Goal: Task Accomplishment & Management: Use online tool/utility

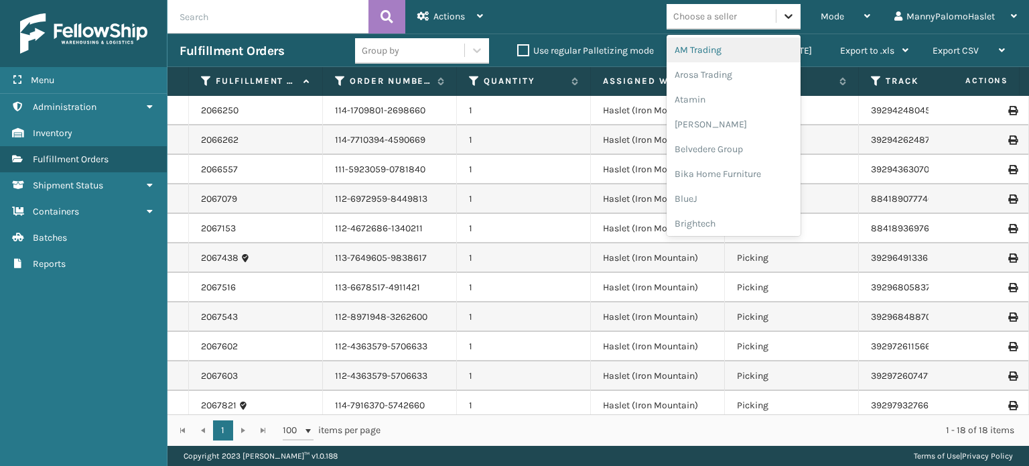
click at [786, 13] on icon at bounding box center [788, 15] width 13 height 13
click at [788, 11] on icon at bounding box center [788, 15] width 13 height 13
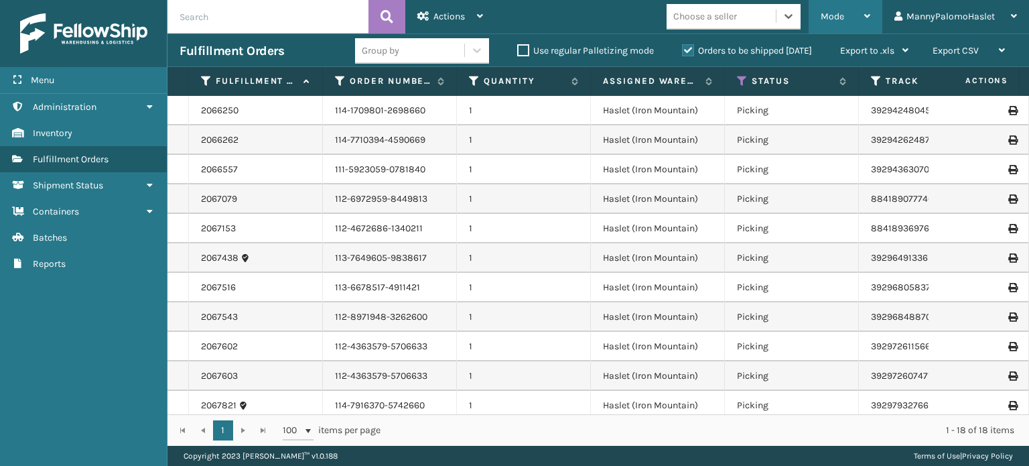
click at [836, 12] on span "Mode" at bounding box center [832, 16] width 23 height 11
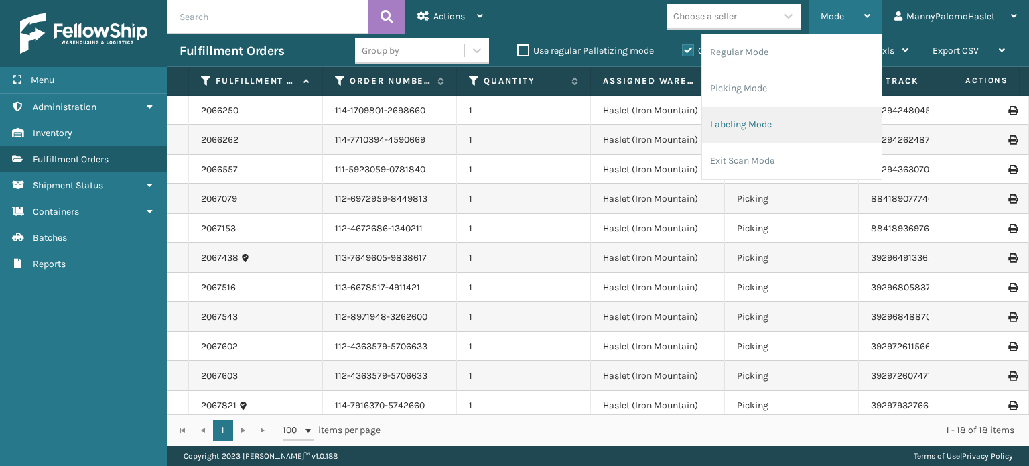
click at [772, 131] on li "Labeling Mode" at bounding box center [792, 125] width 180 height 36
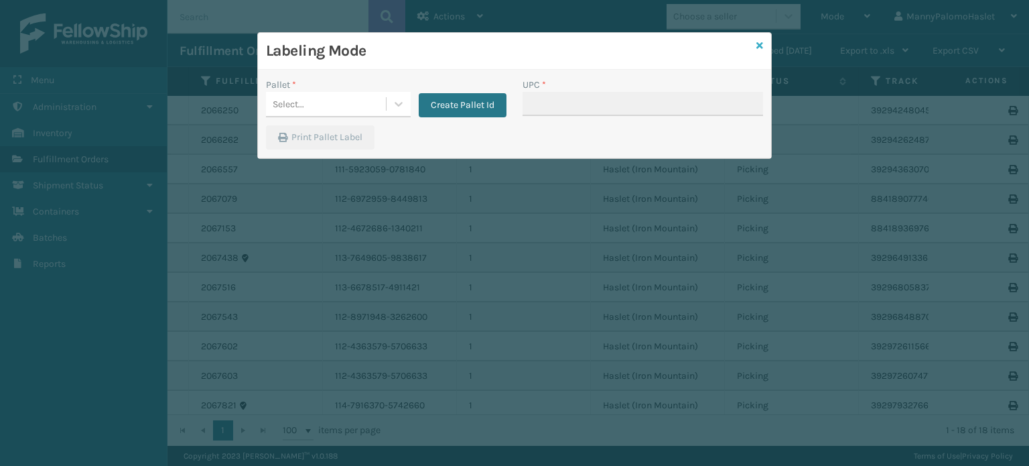
click at [763, 46] on icon at bounding box center [759, 45] width 7 height 9
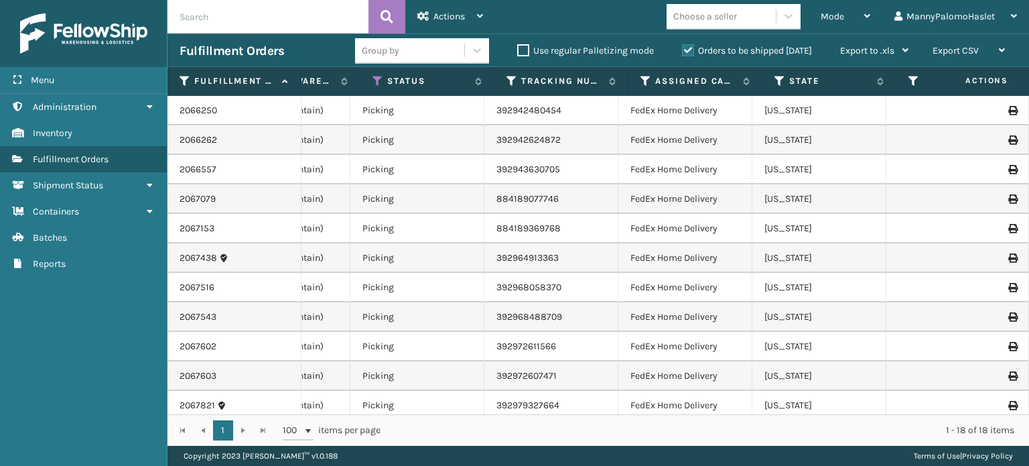
scroll to position [0, 375]
click at [1008, 198] on icon at bounding box center [1012, 198] width 8 height 9
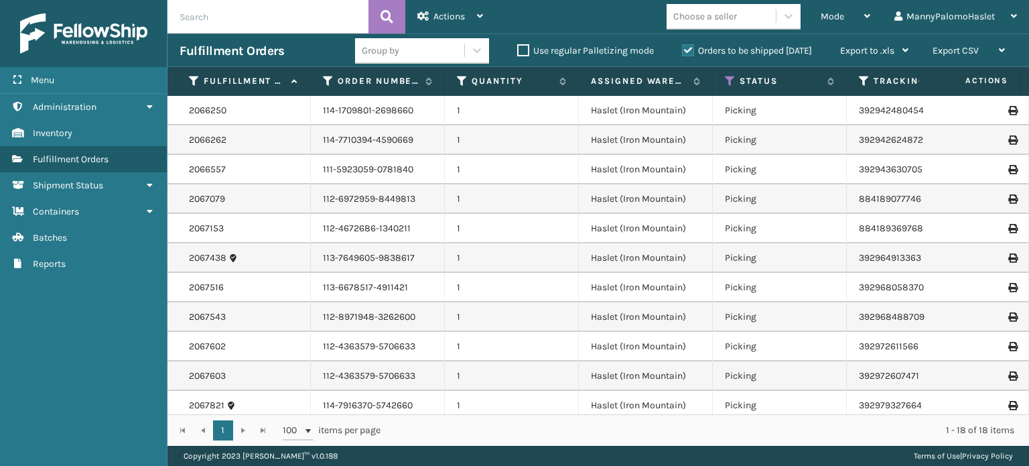
scroll to position [0, 0]
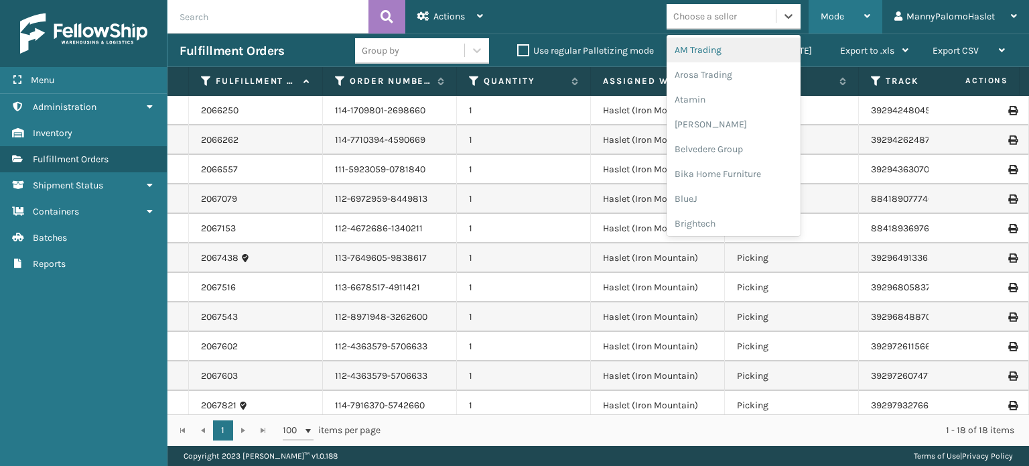
drag, startPoint x: 791, startPoint y: 18, endPoint x: 847, endPoint y: 8, distance: 57.2
click at [847, 8] on div "Mode" at bounding box center [846, 17] width 50 height 34
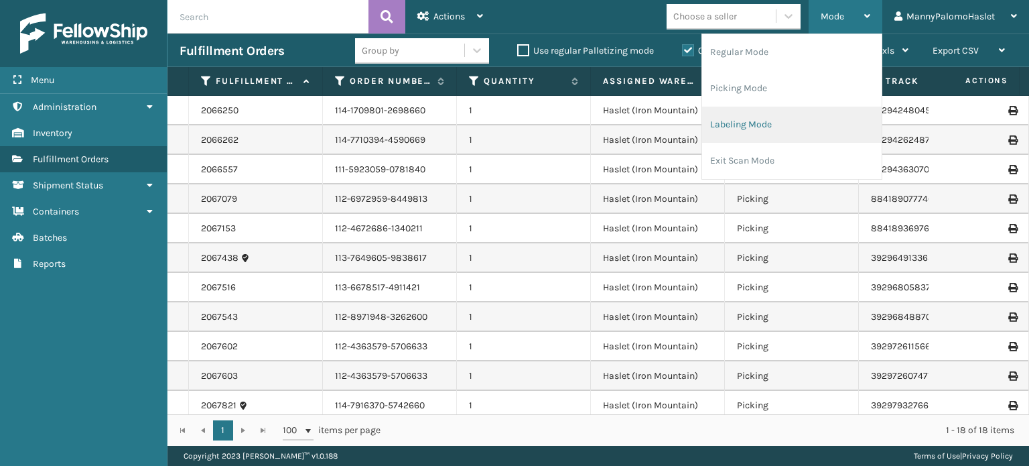
click at [790, 128] on li "Labeling Mode" at bounding box center [792, 125] width 180 height 36
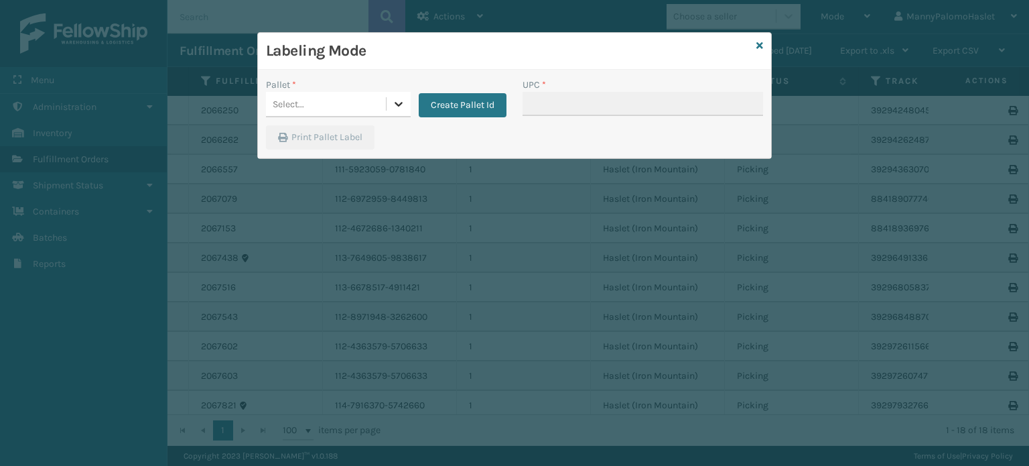
click at [395, 101] on icon at bounding box center [398, 103] width 13 height 13
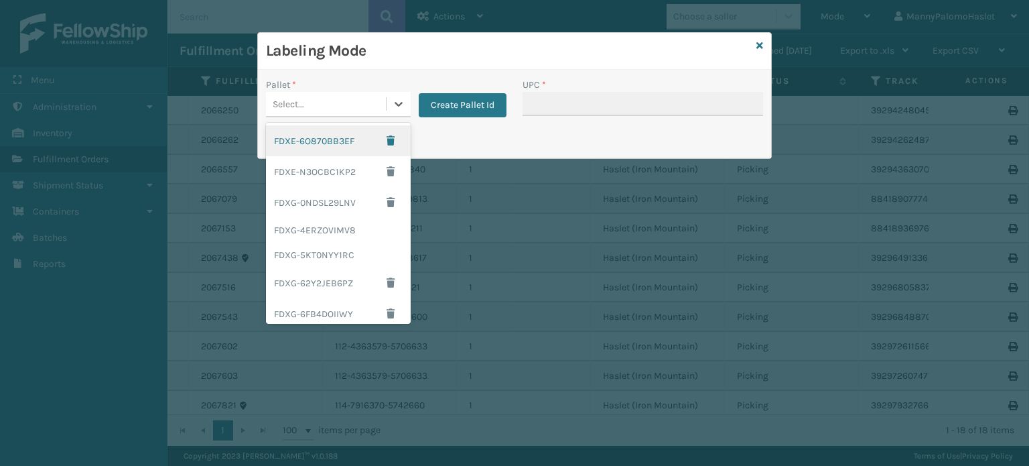
click at [340, 136] on div "FDXE-6O870BB3EF" at bounding box center [338, 140] width 145 height 31
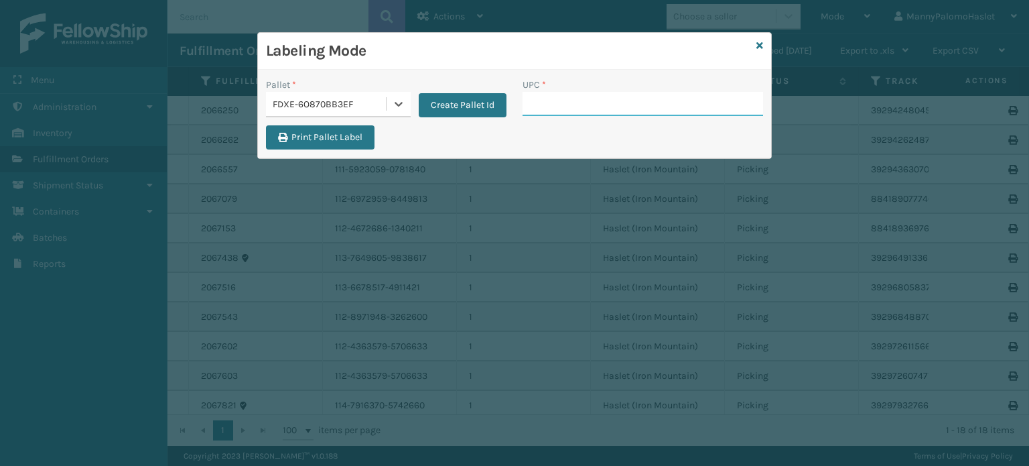
click at [604, 105] on input "UPC *" at bounding box center [643, 104] width 241 height 24
type input "8409851"
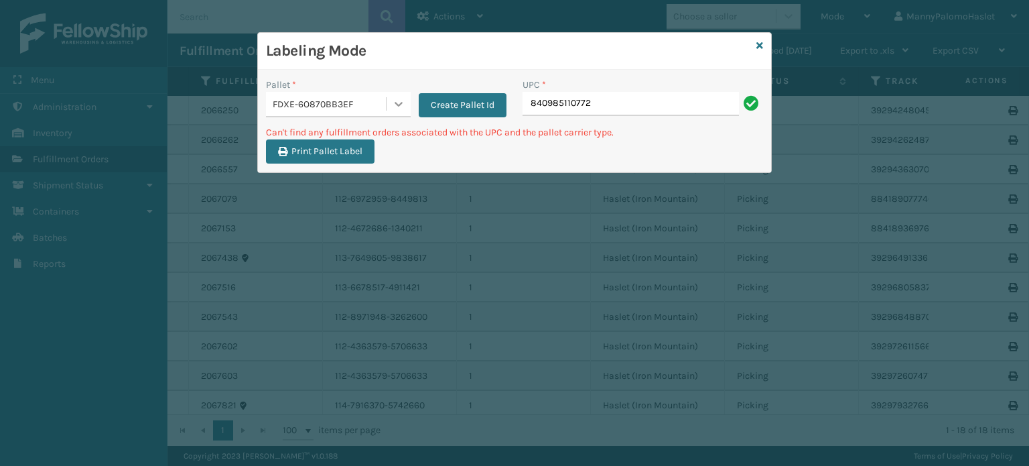
click at [393, 105] on icon at bounding box center [398, 103] width 13 height 13
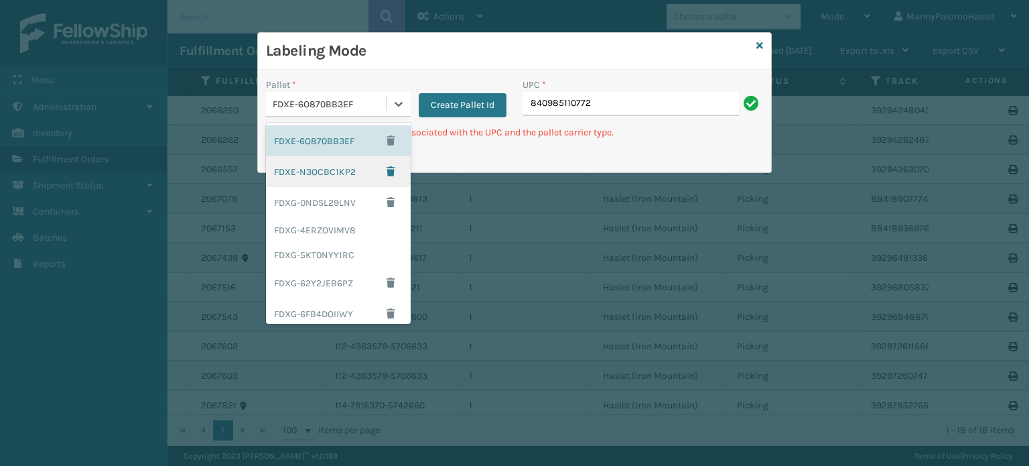
click at [348, 176] on div "FDXE-N3OCBC1KP2" at bounding box center [338, 171] width 145 height 31
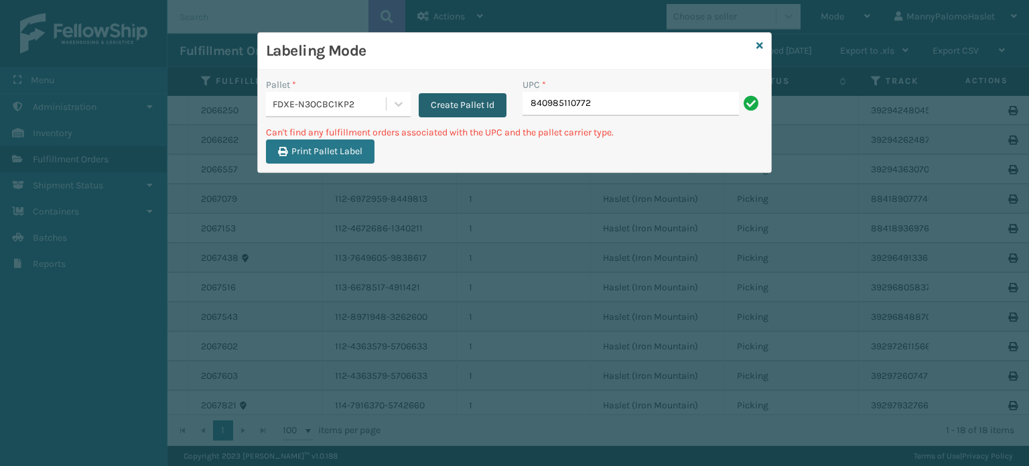
click at [472, 94] on button "Create Pallet Id" at bounding box center [463, 105] width 88 height 24
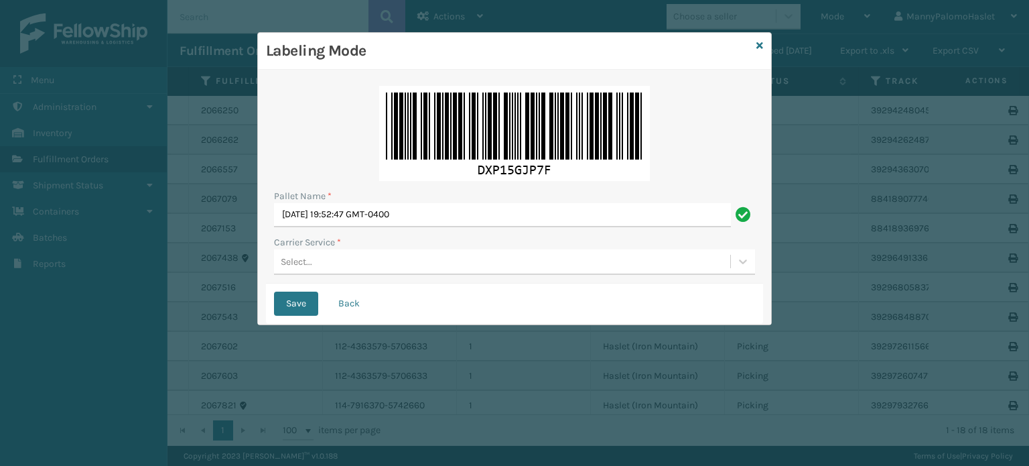
click at [366, 273] on div "Select..." at bounding box center [514, 261] width 481 height 25
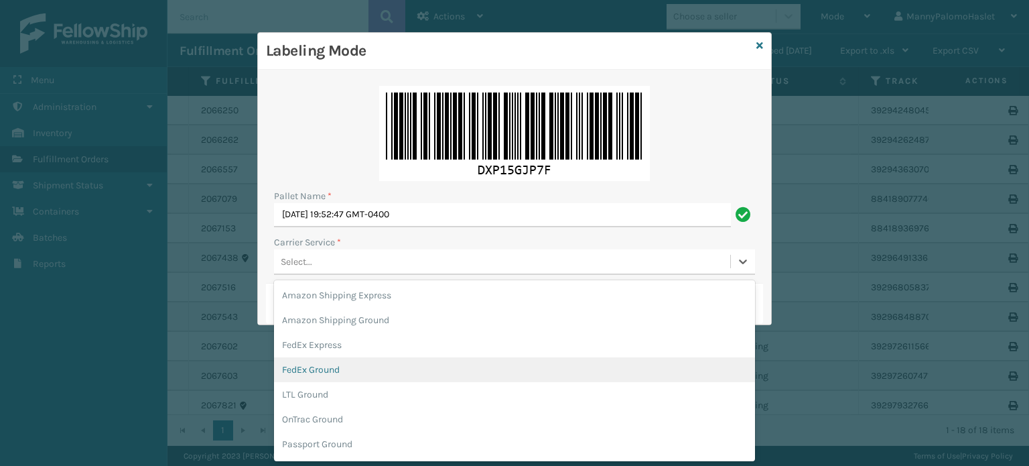
click at [362, 372] on div "FedEx Ground" at bounding box center [514, 369] width 481 height 25
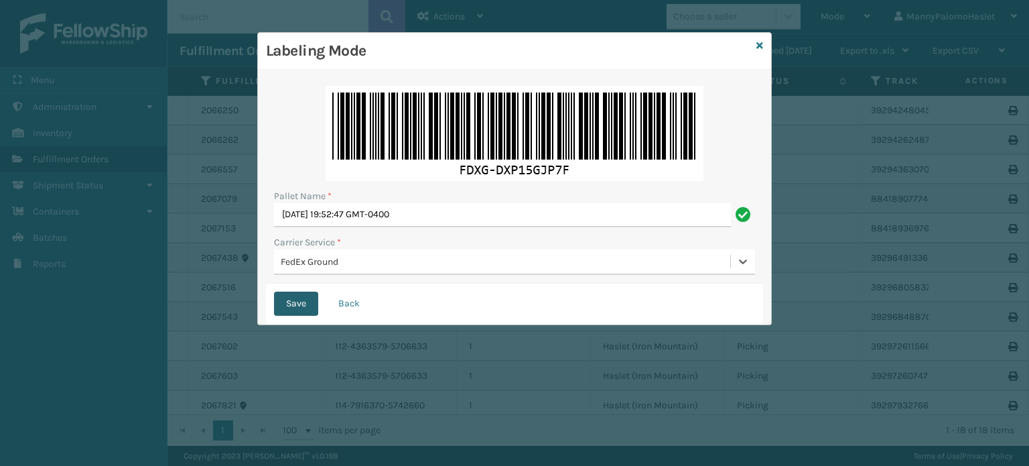
click at [291, 307] on button "Save" at bounding box center [296, 303] width 44 height 24
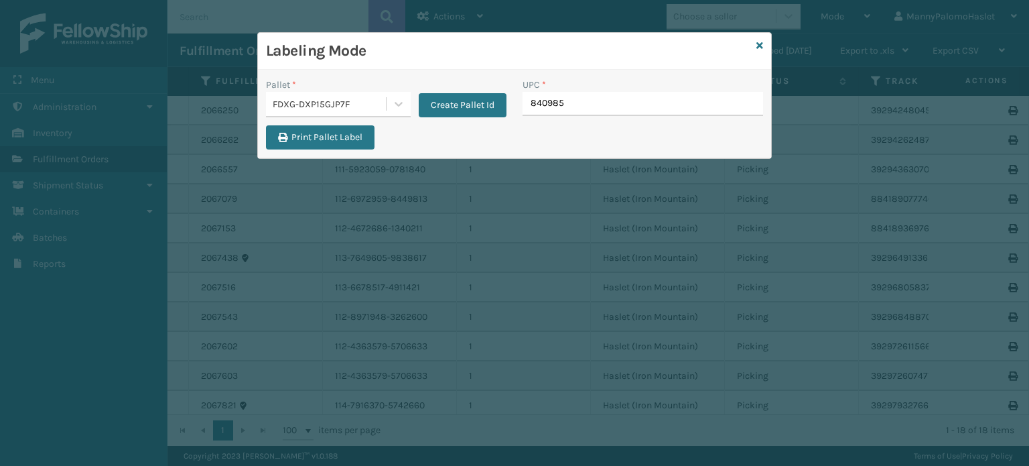
type input "8409851"
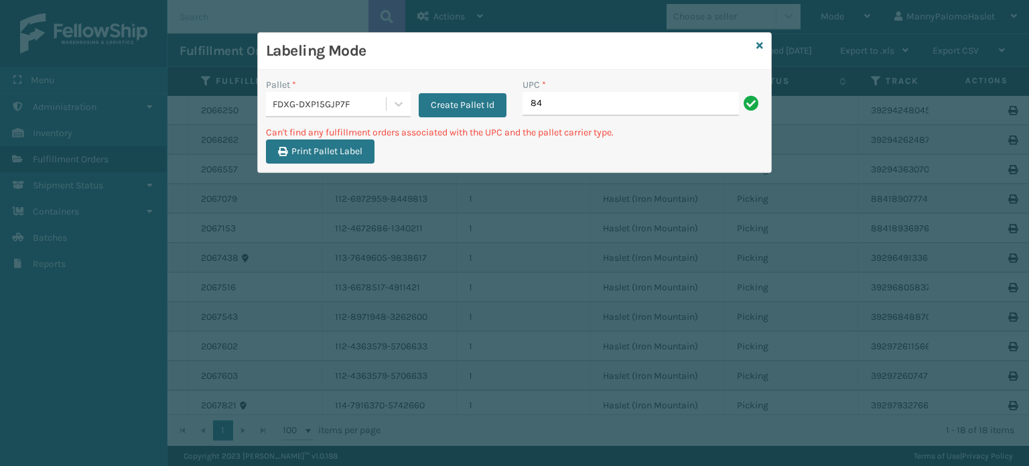
type input "8"
type input "M"
type input "MIL-HK612-6"
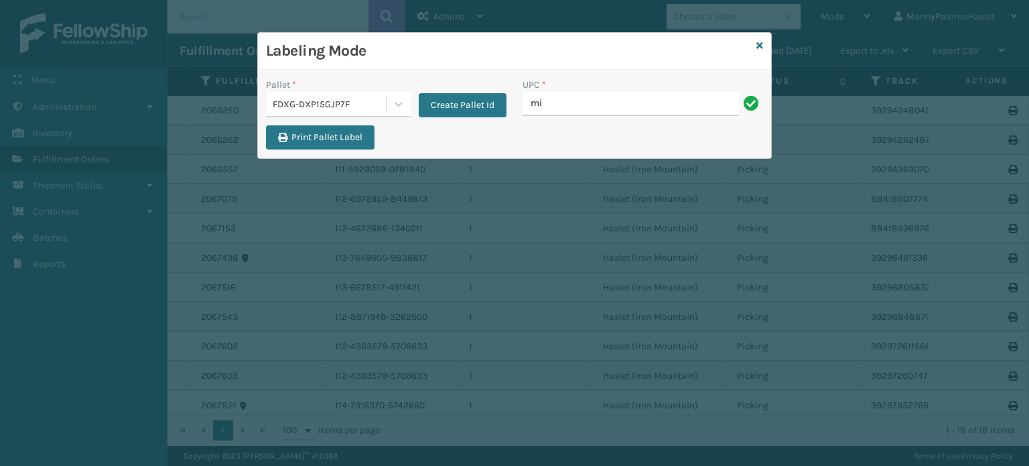
type input "m"
type input "MIL-HK612-6"
type input "m"
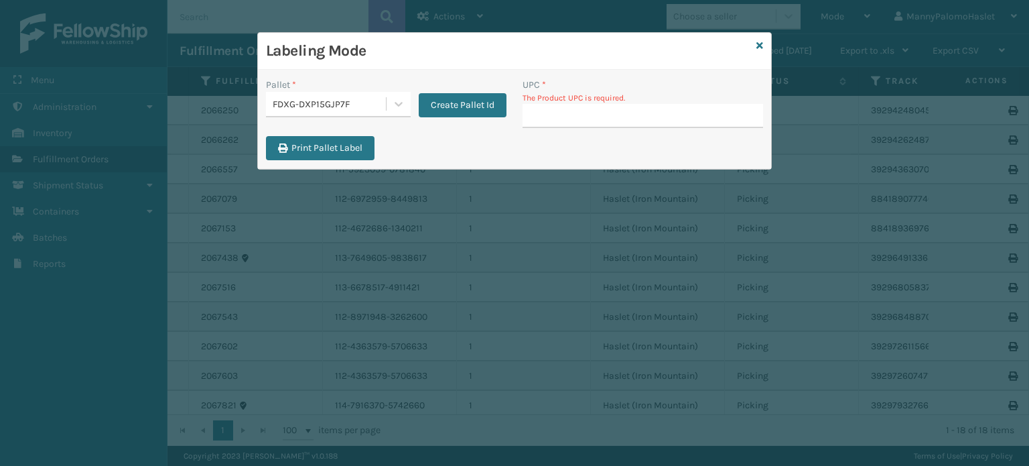
type input ","
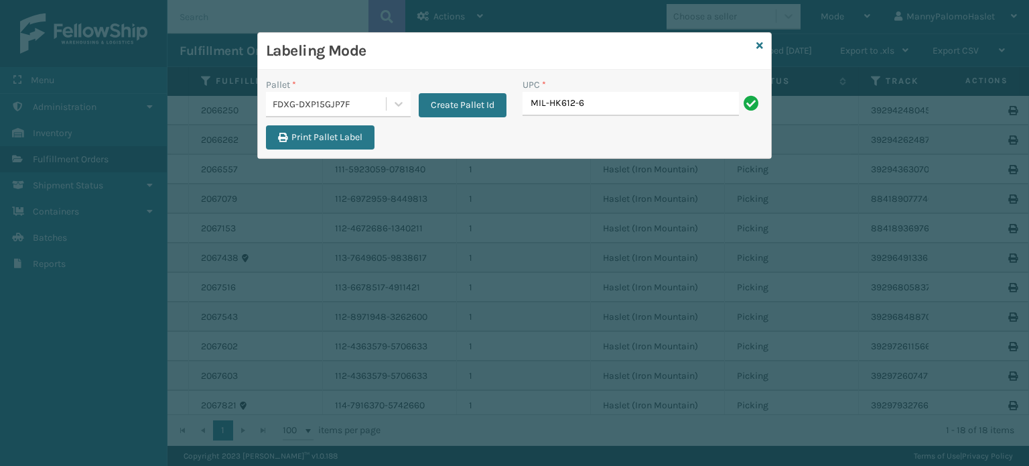
click at [574, 103] on input "MIL-HK612-6" at bounding box center [631, 104] width 216 height 24
type input "MIL-HK612-6"
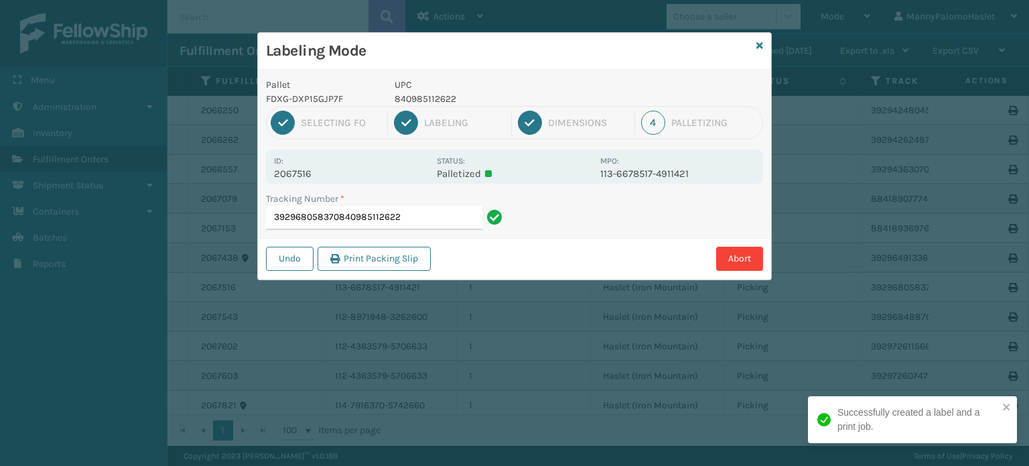
type input "392968058370840985112622"
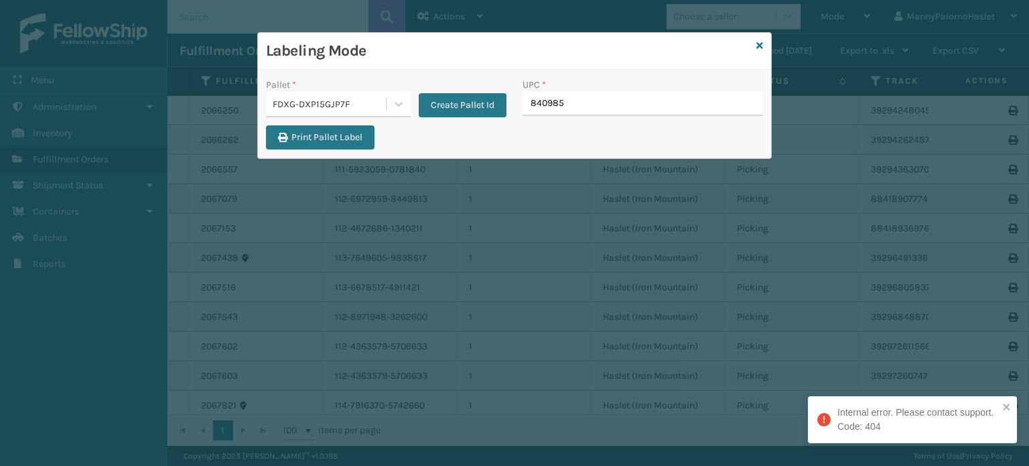
type input "8409851"
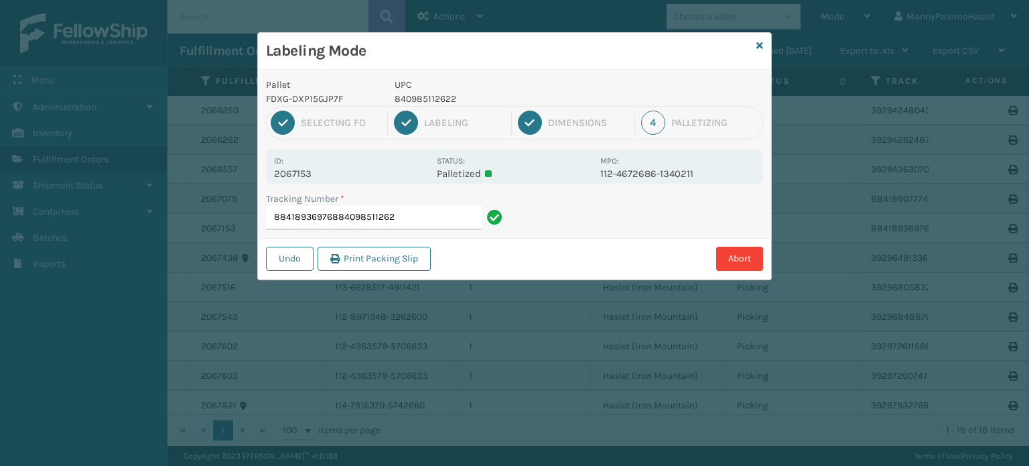
type input "884189369768840985112622"
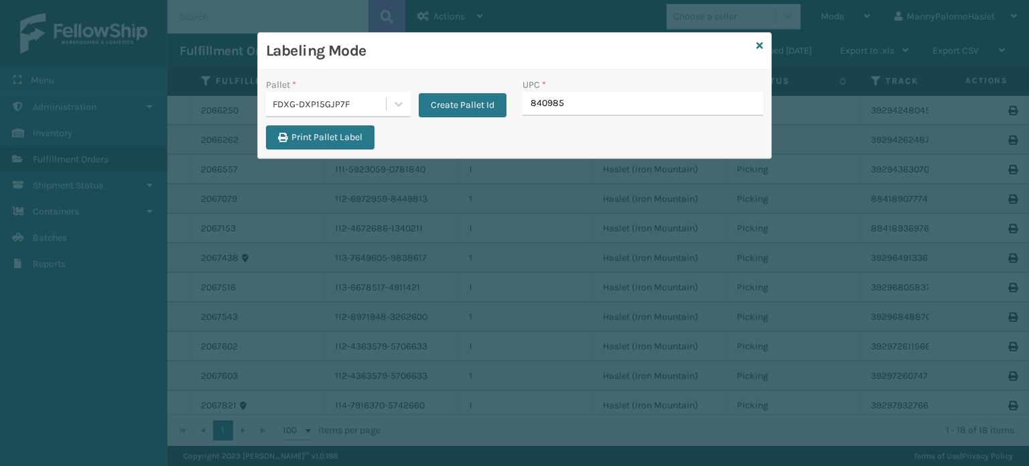
type input "8409851"
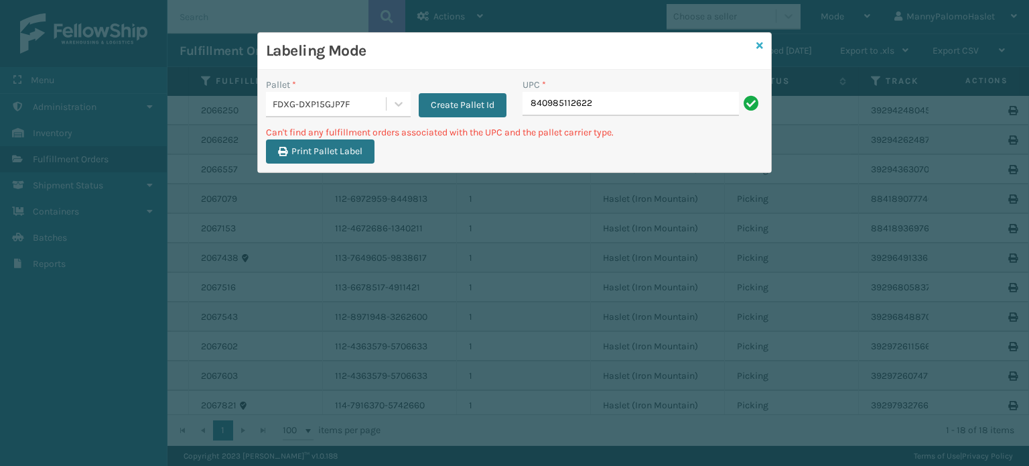
click at [760, 46] on icon at bounding box center [759, 45] width 7 height 9
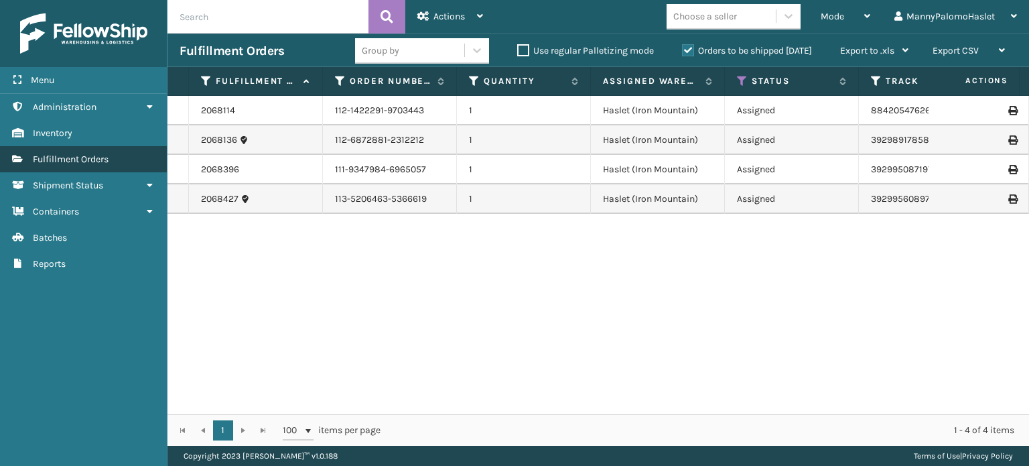
click at [62, 162] on span "Fulfillment Orders" at bounding box center [71, 158] width 76 height 11
click at [217, 18] on input "text" at bounding box center [268, 17] width 201 height 34
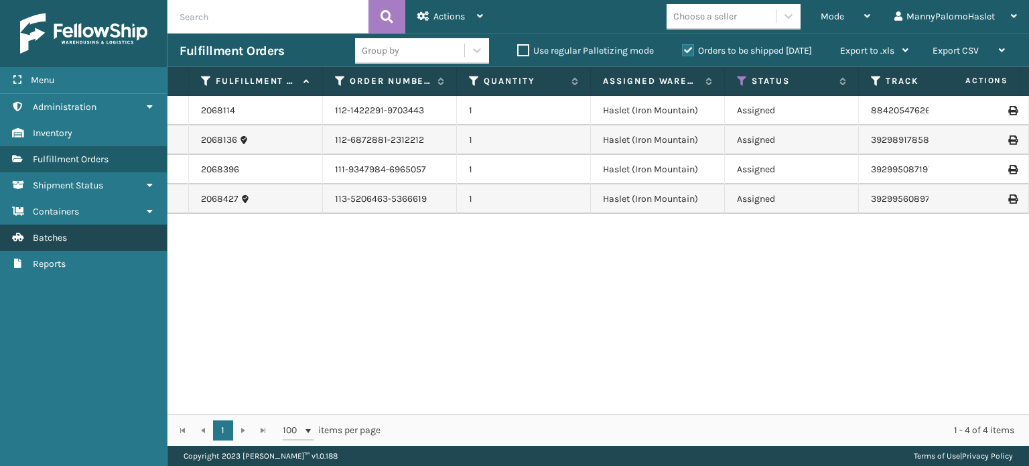
click at [138, 240] on link "Batches" at bounding box center [83, 237] width 167 height 26
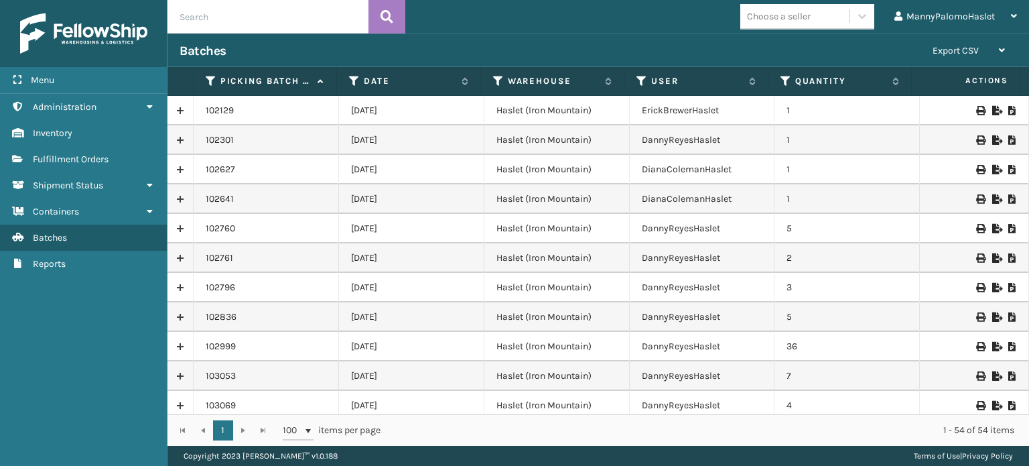
click at [246, 18] on input "text" at bounding box center [268, 17] width 201 height 34
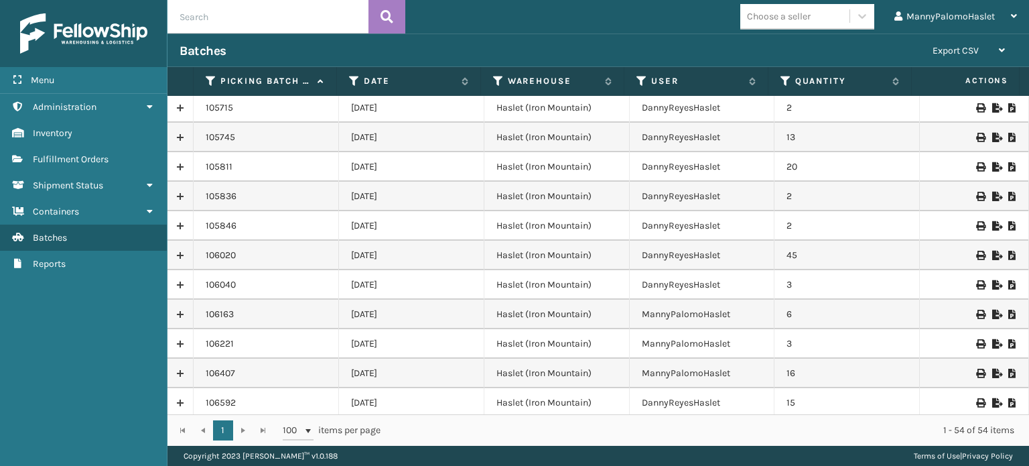
scroll to position [1273, 0]
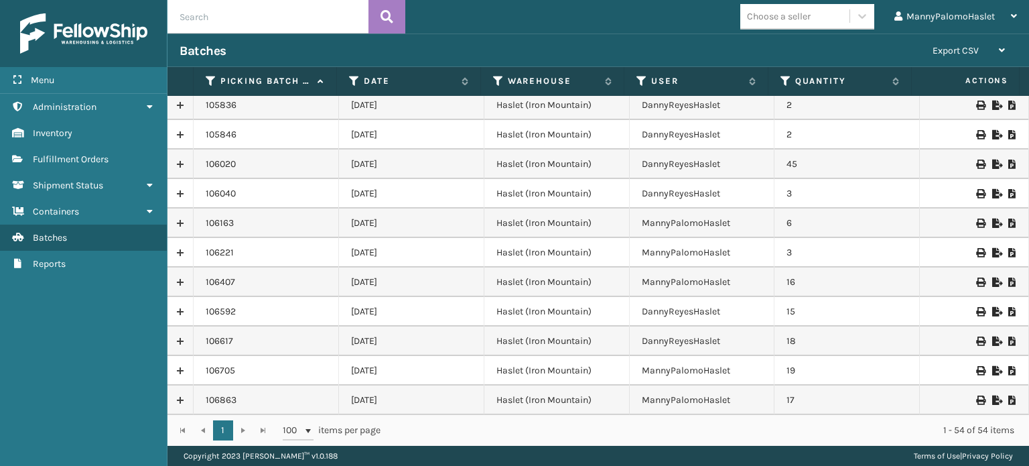
click at [434, 404] on td "[DATE]" at bounding box center [411, 399] width 145 height 29
click at [976, 401] on icon at bounding box center [980, 399] width 8 height 9
click at [992, 396] on icon at bounding box center [996, 399] width 8 height 9
click at [1004, 409] on icon "close" at bounding box center [1006, 406] width 7 height 7
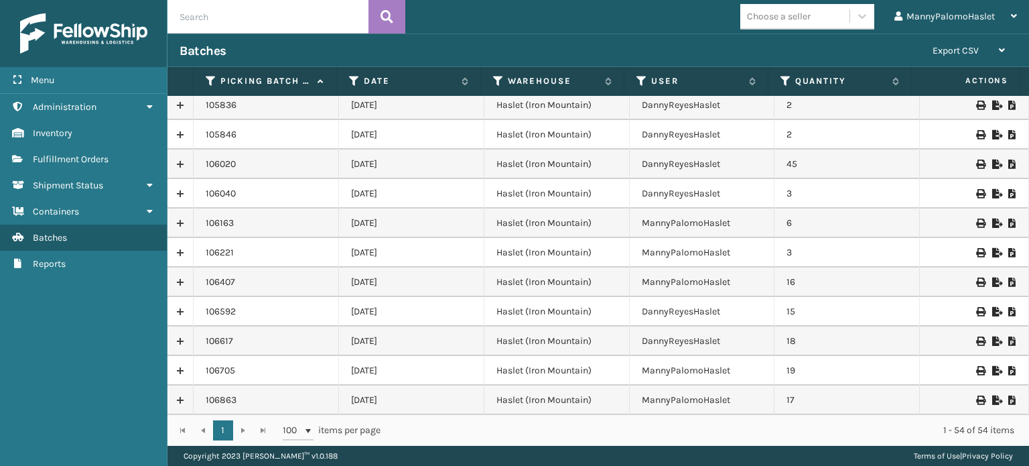
click at [1003, 401] on div "XLS export has been successfully downloaded." at bounding box center [912, 424] width 214 height 63
click at [1008, 401] on icon at bounding box center [1012, 399] width 8 height 9
click at [184, 396] on link at bounding box center [180, 399] width 25 height 21
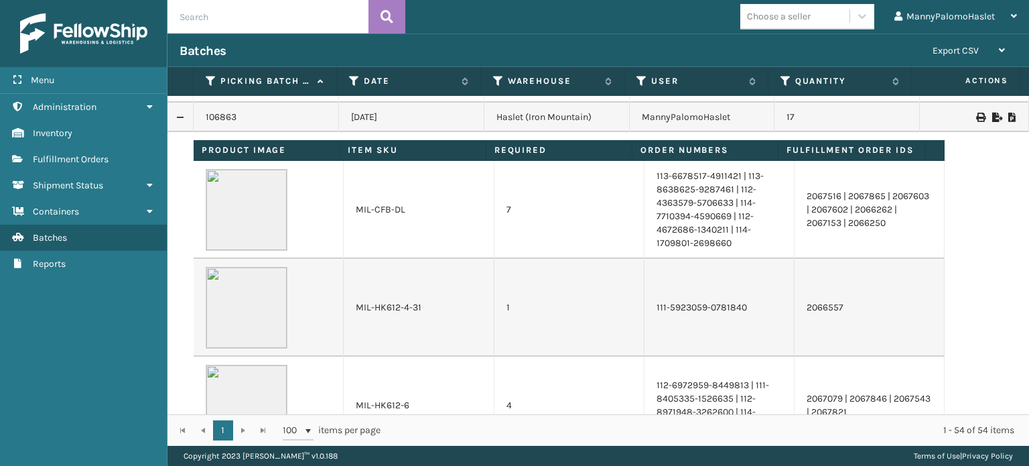
scroll to position [1668, 0]
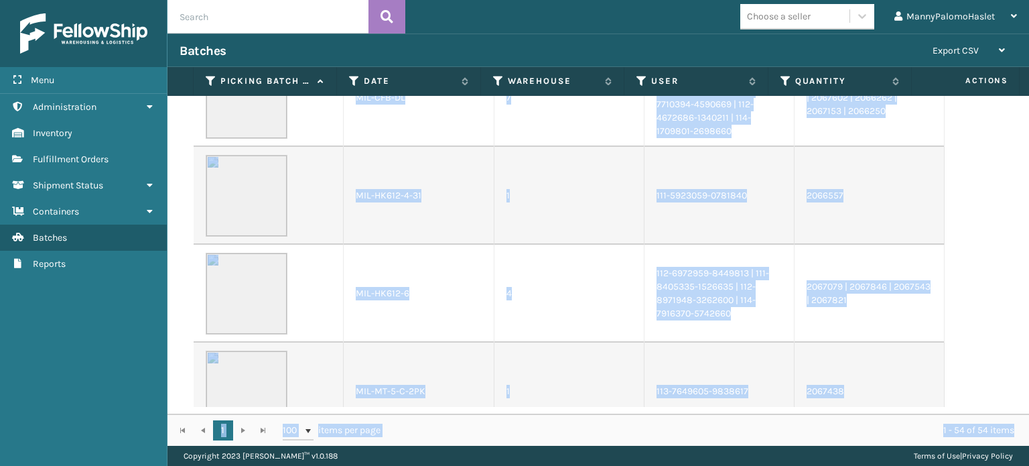
drag, startPoint x: 1029, startPoint y: 436, endPoint x: 1029, endPoint y: 407, distance: 29.5
click at [1029, 407] on div "Picking batch ID Date Warehouse User Quantity Actions 102129 [DATE] Haslet (Iro…" at bounding box center [599, 256] width 862 height 379
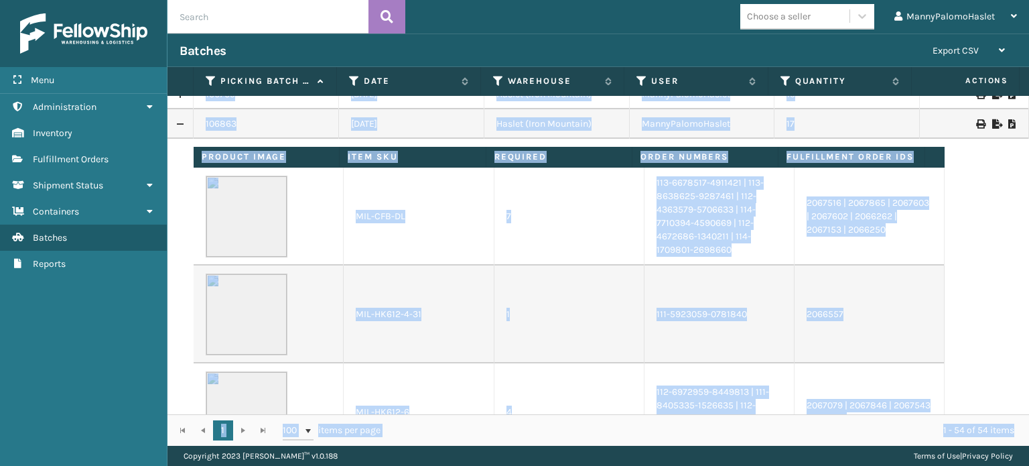
scroll to position [1557, 0]
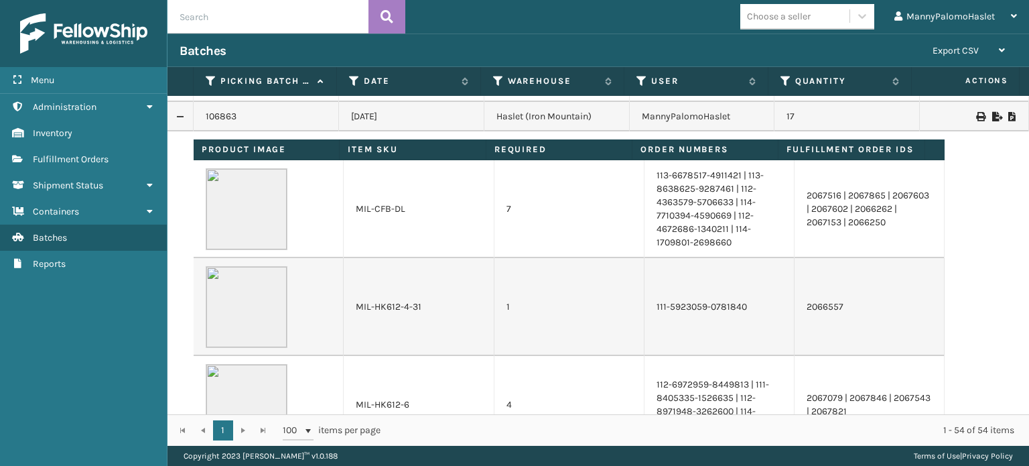
click at [535, 224] on td "7" at bounding box center [569, 209] width 150 height 98
click at [1008, 117] on icon at bounding box center [1012, 116] width 8 height 9
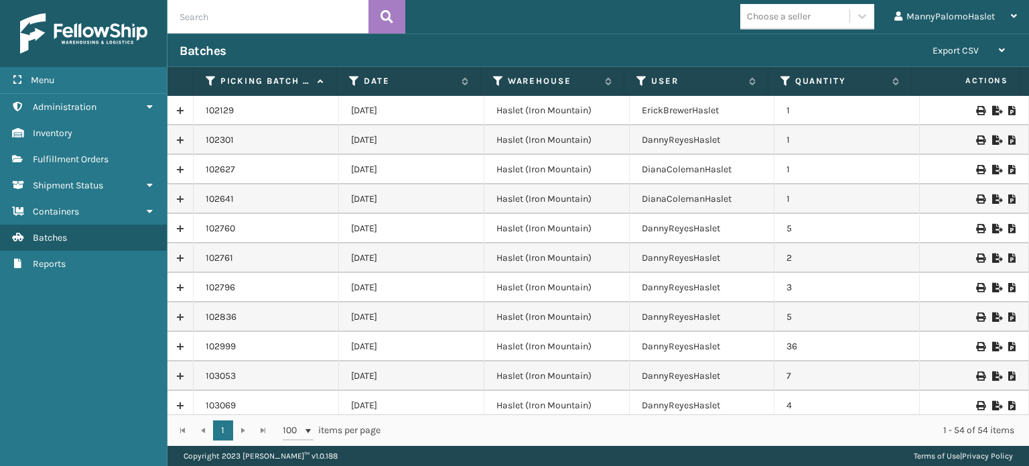
scroll to position [1273, 0]
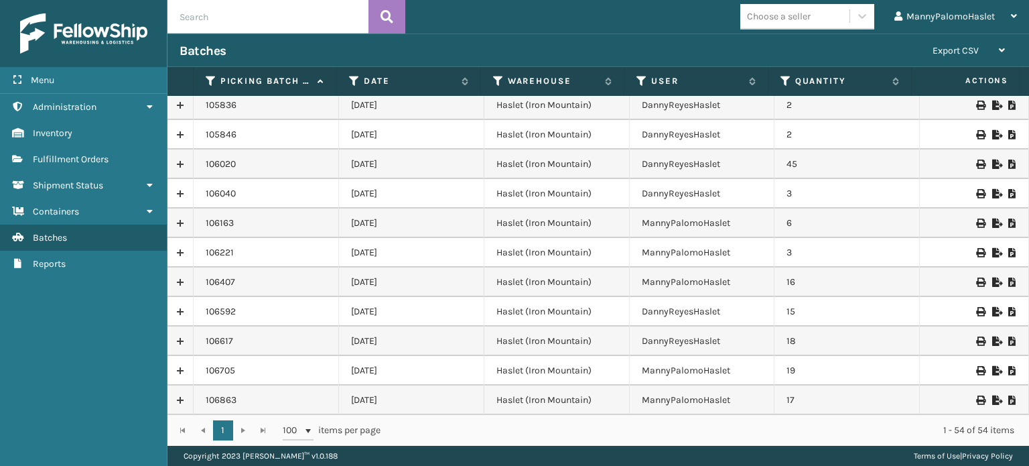
click at [976, 401] on icon at bounding box center [980, 399] width 8 height 9
click at [176, 397] on link at bounding box center [180, 399] width 25 height 21
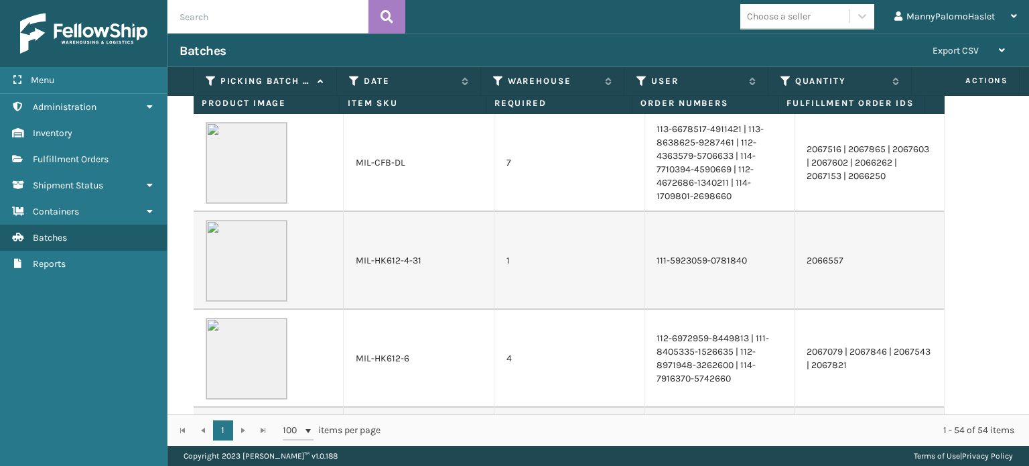
scroll to position [1668, 0]
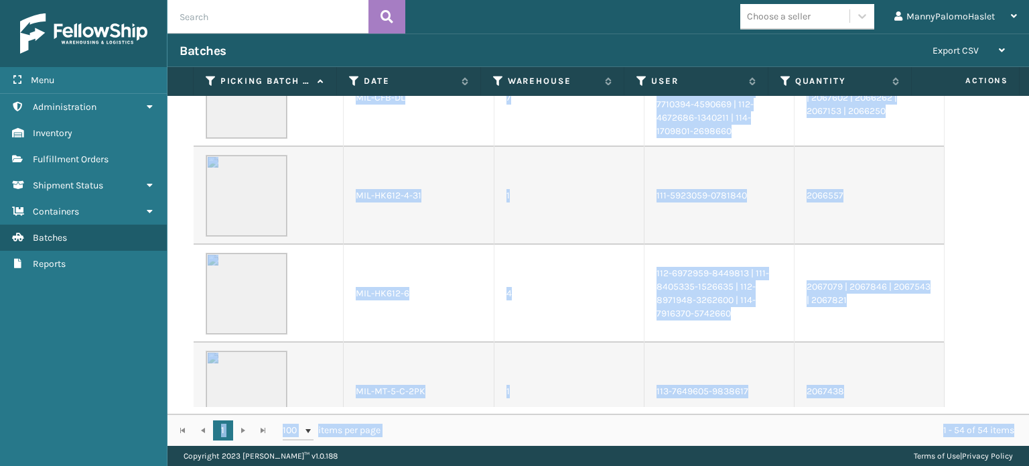
drag, startPoint x: 1029, startPoint y: 322, endPoint x: 1028, endPoint y: 444, distance: 122.6
click at [1028, 444] on div "Picking batch ID Date Warehouse User Quantity Actions 102129 [DATE] Haslet (Iro…" at bounding box center [599, 256] width 862 height 379
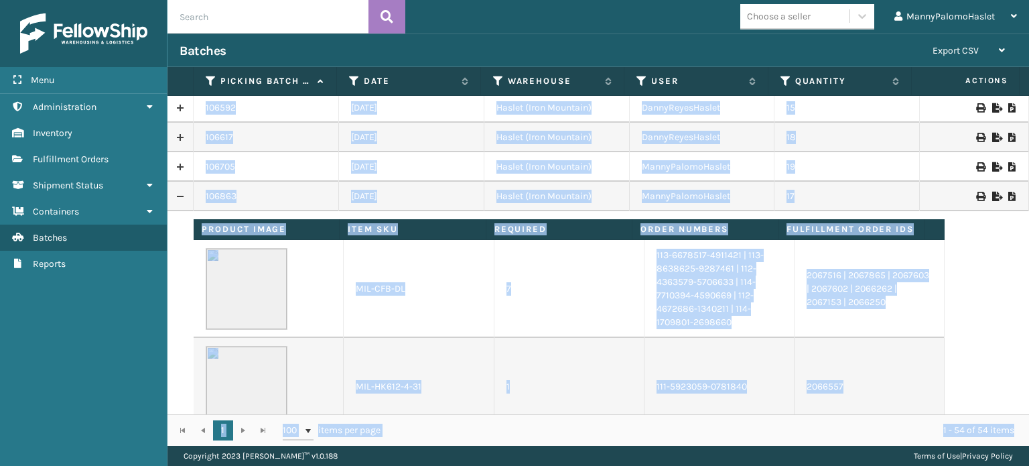
scroll to position [1496, 0]
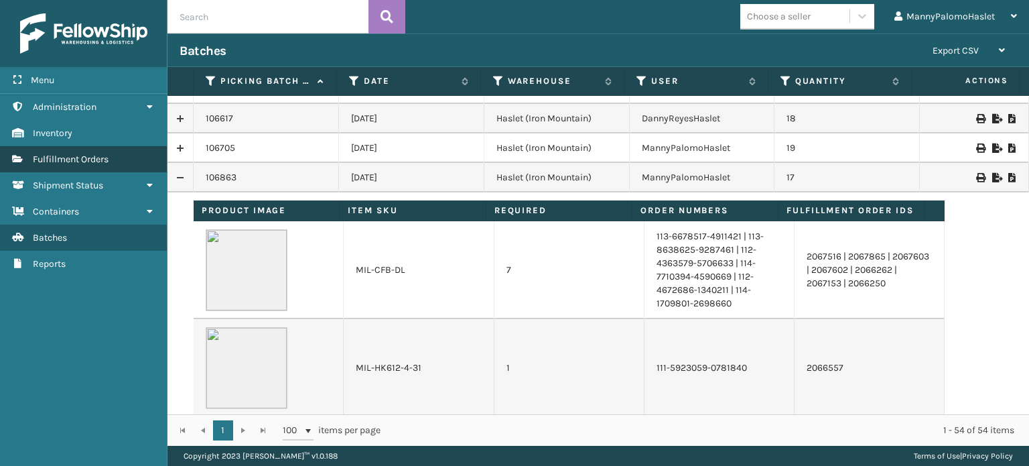
click at [119, 162] on link "Fulfillment Orders" at bounding box center [83, 159] width 167 height 26
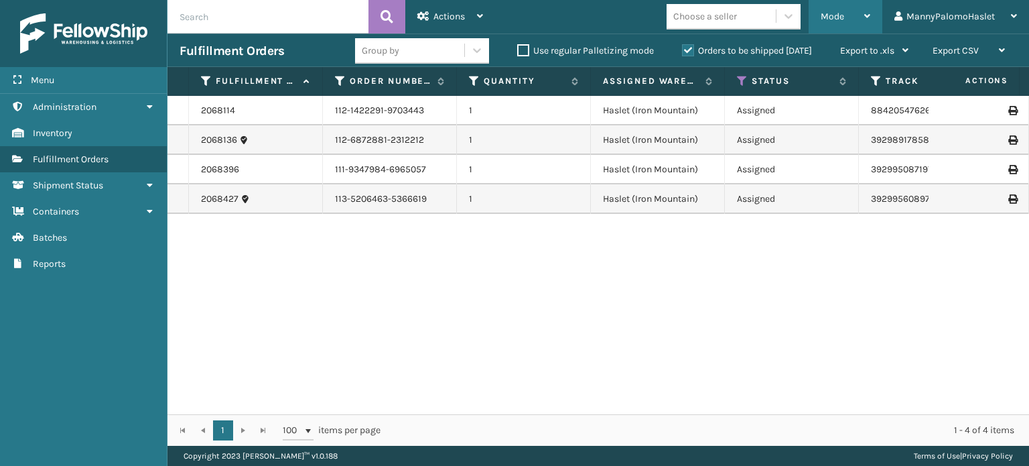
click at [868, 9] on div "Mode" at bounding box center [846, 17] width 50 height 34
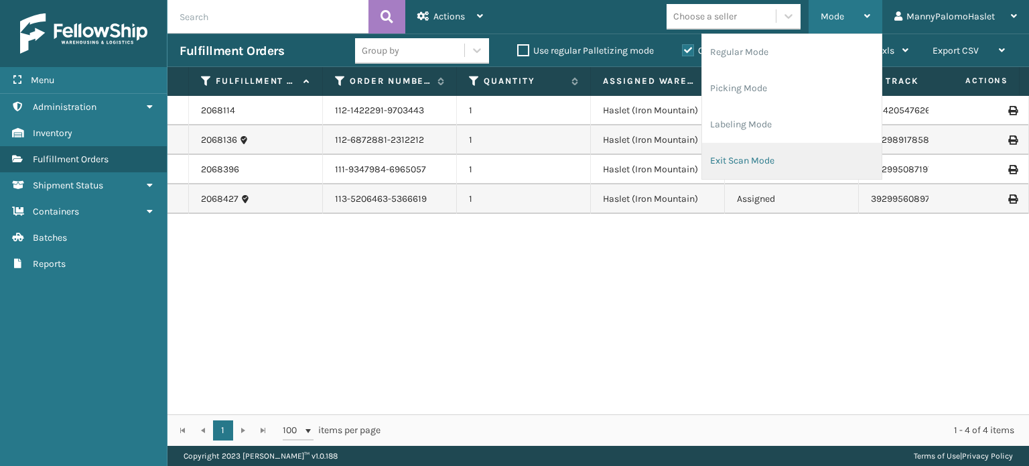
click at [780, 150] on li "Exit Scan Mode" at bounding box center [792, 161] width 180 height 36
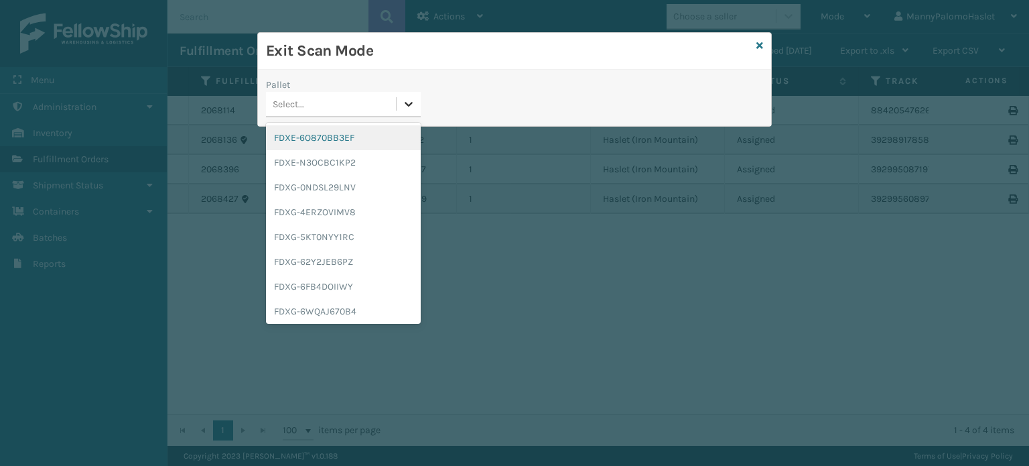
click at [399, 102] on div at bounding box center [409, 104] width 24 height 24
click at [373, 140] on div "FDXE-6O870BB3EF" at bounding box center [343, 137] width 155 height 25
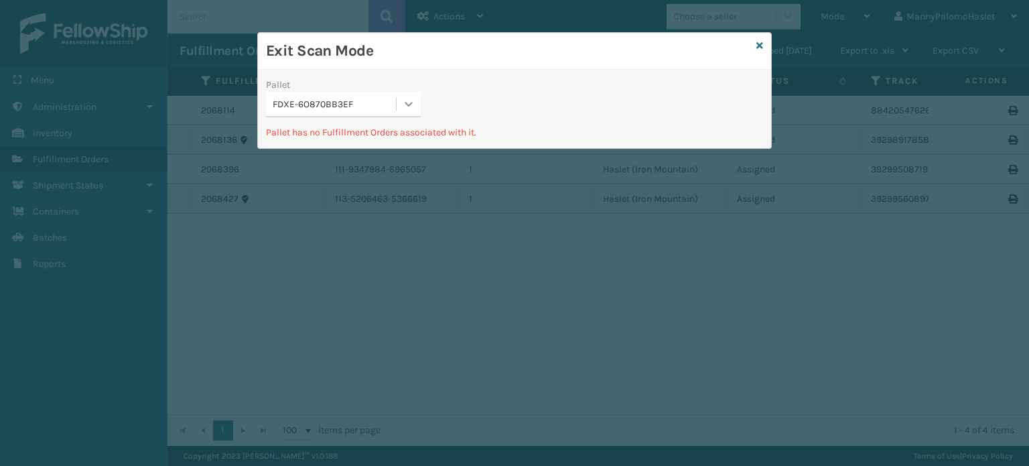
click at [405, 97] on icon at bounding box center [408, 103] width 13 height 13
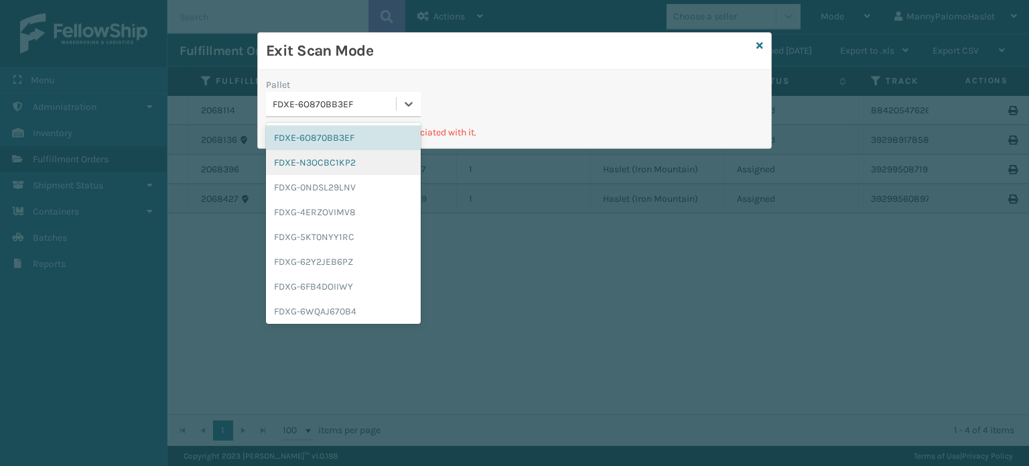
click at [365, 163] on div "FDXE-N3OCBC1KP2" at bounding box center [343, 162] width 155 height 25
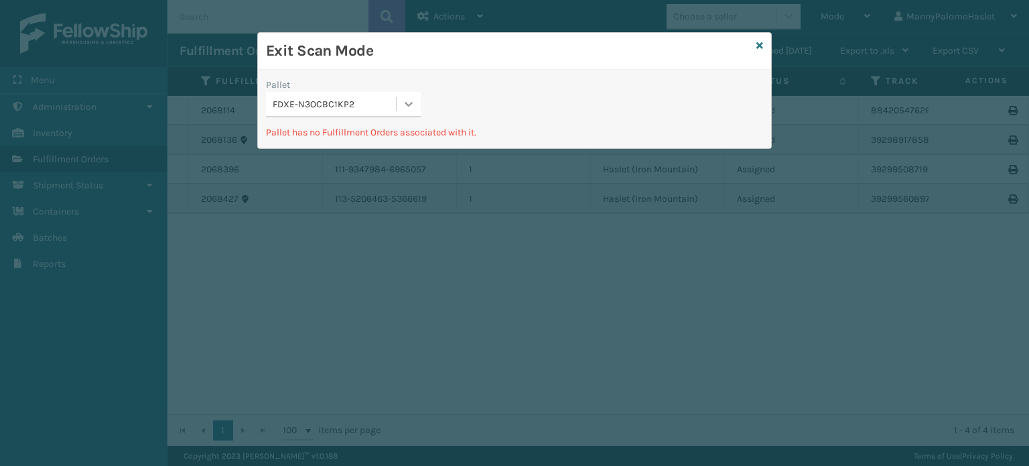
click at [411, 103] on icon at bounding box center [409, 104] width 8 height 5
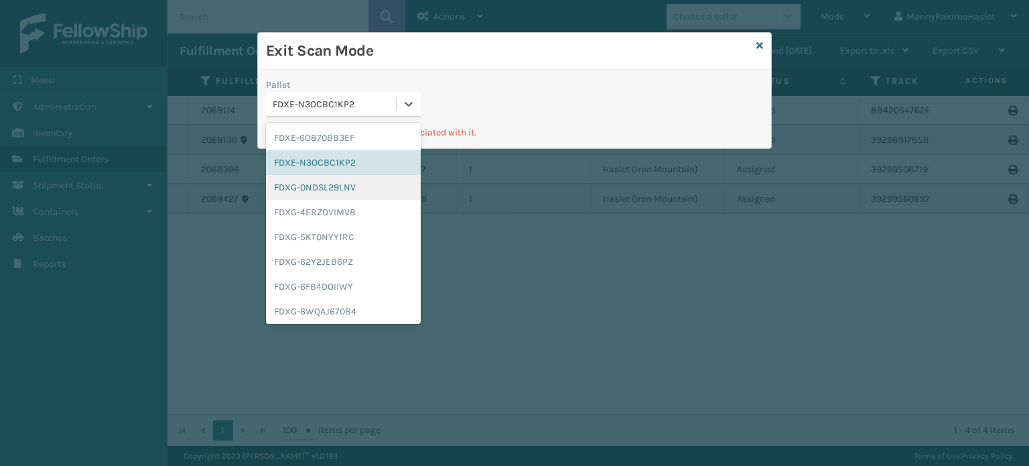
click at [365, 192] on div "FDXG-0NDSL29LNV" at bounding box center [343, 187] width 155 height 25
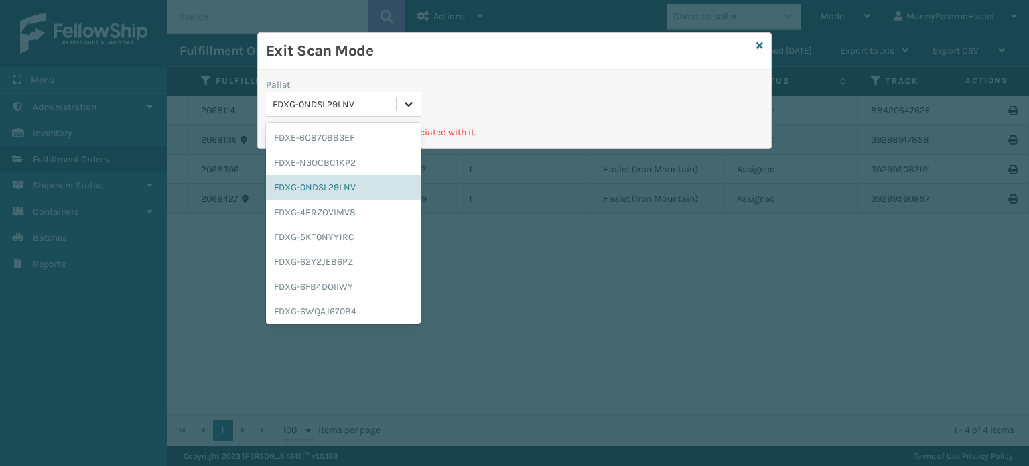
click at [418, 94] on div at bounding box center [409, 104] width 24 height 24
click at [351, 217] on div "FDXG-4ERZOVIMV8" at bounding box center [343, 212] width 155 height 25
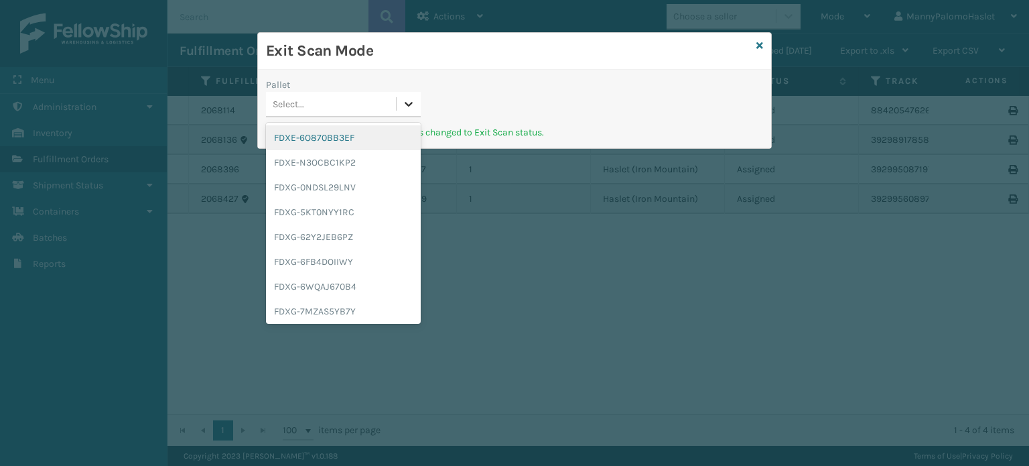
click at [411, 104] on icon at bounding box center [409, 104] width 8 height 5
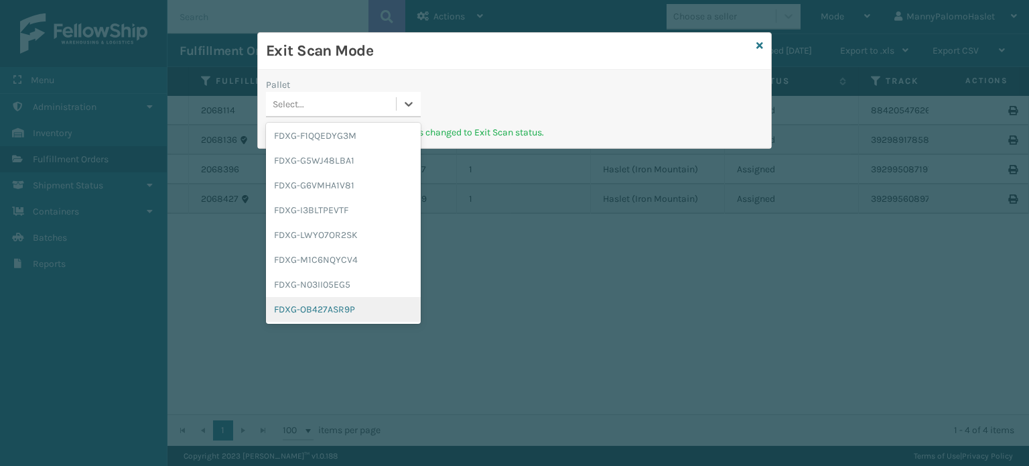
click at [362, 313] on div "FDXG-OB427ASR9P" at bounding box center [343, 309] width 155 height 25
click at [405, 103] on icon at bounding box center [409, 104] width 8 height 5
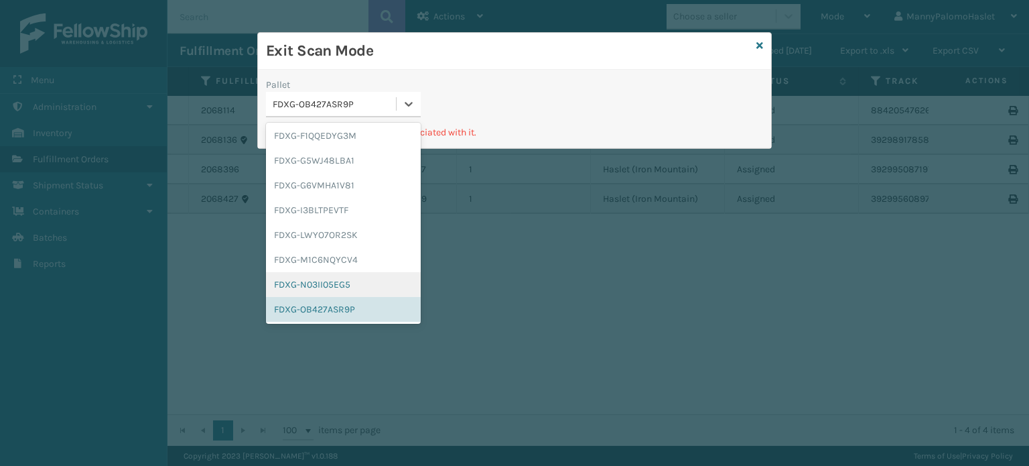
click at [375, 281] on div "FDXG-N03II05EG5" at bounding box center [343, 284] width 155 height 25
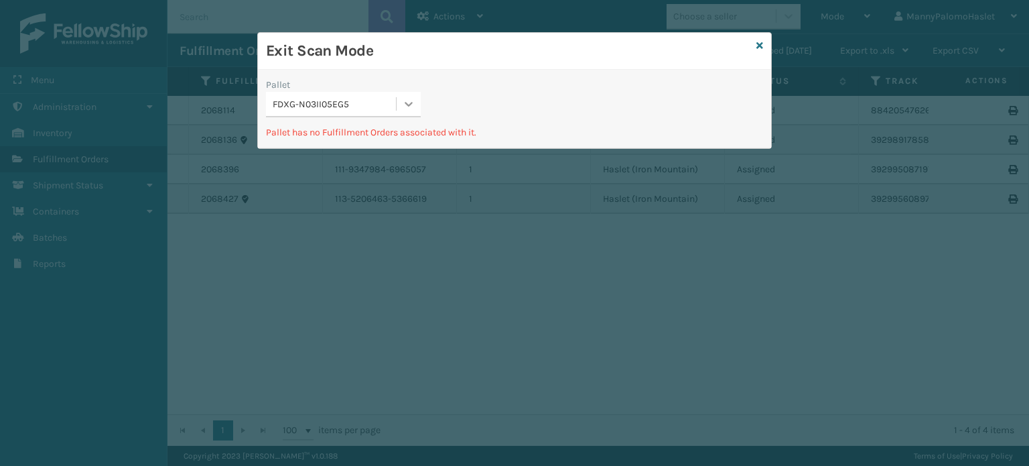
click at [412, 106] on icon at bounding box center [408, 103] width 13 height 13
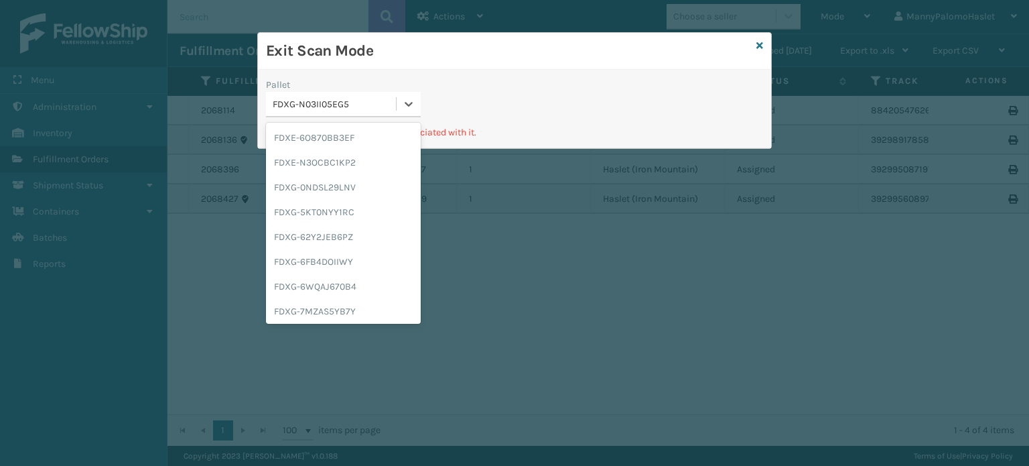
scroll to position [405, 0]
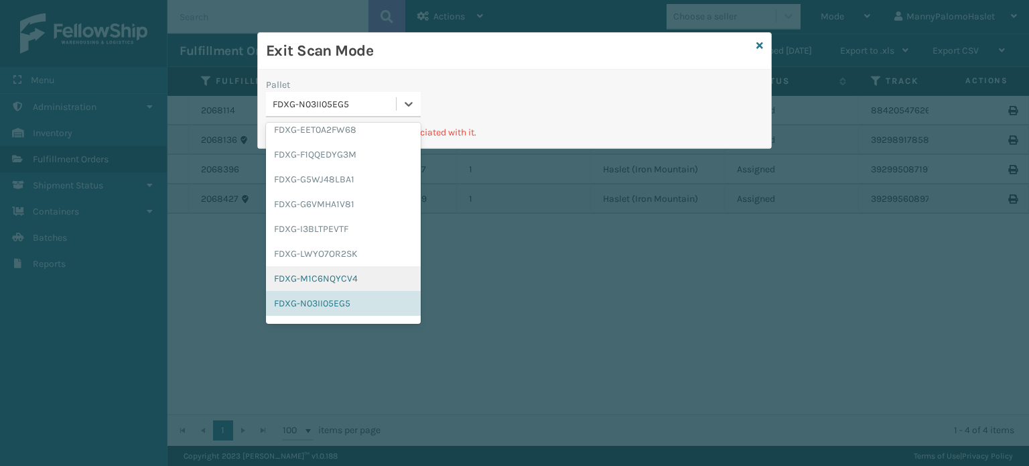
click at [365, 274] on div "FDXG-M1C6NQYCV4" at bounding box center [343, 278] width 155 height 25
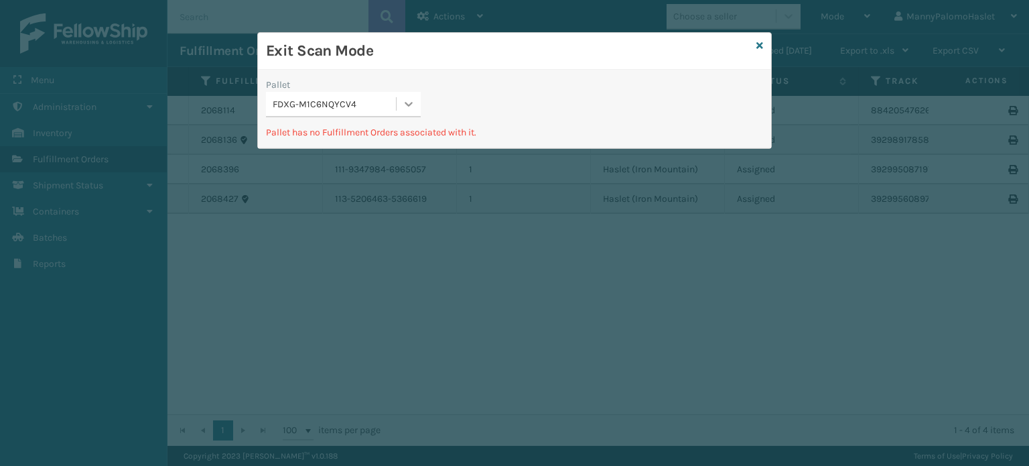
click at [411, 101] on icon at bounding box center [408, 103] width 13 height 13
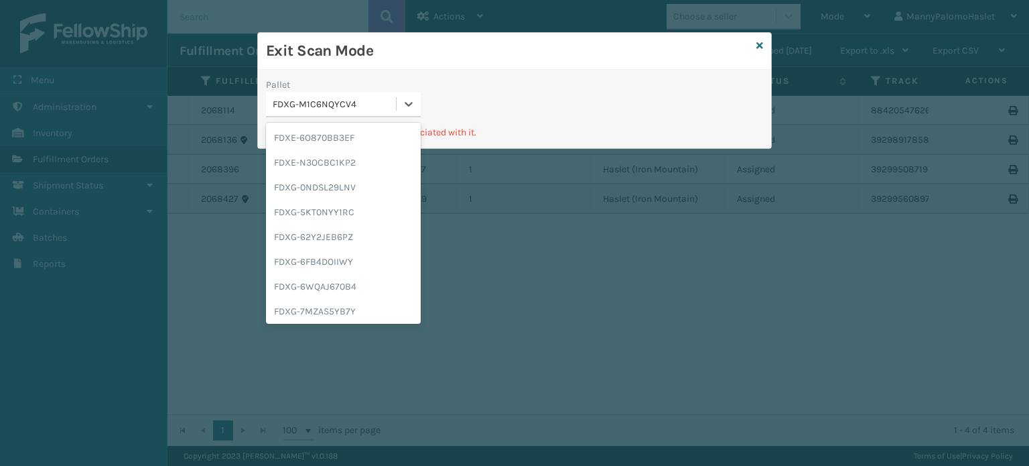
scroll to position [380, 0]
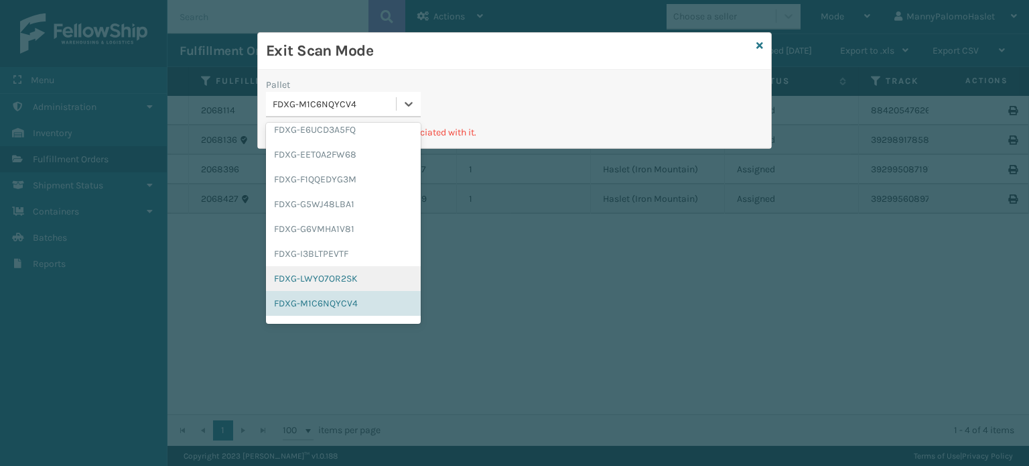
click at [392, 273] on div "FDXG-LWYO7OR2SK" at bounding box center [343, 278] width 155 height 25
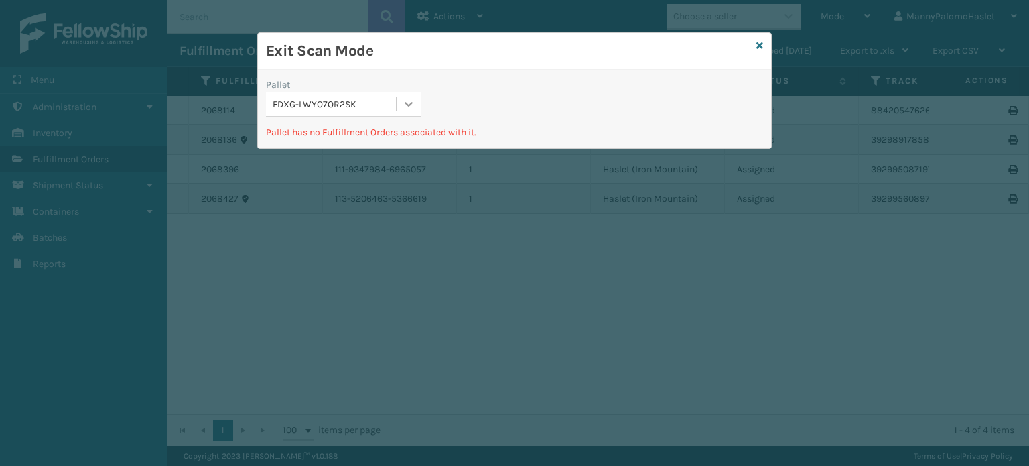
click at [399, 105] on div at bounding box center [409, 104] width 24 height 24
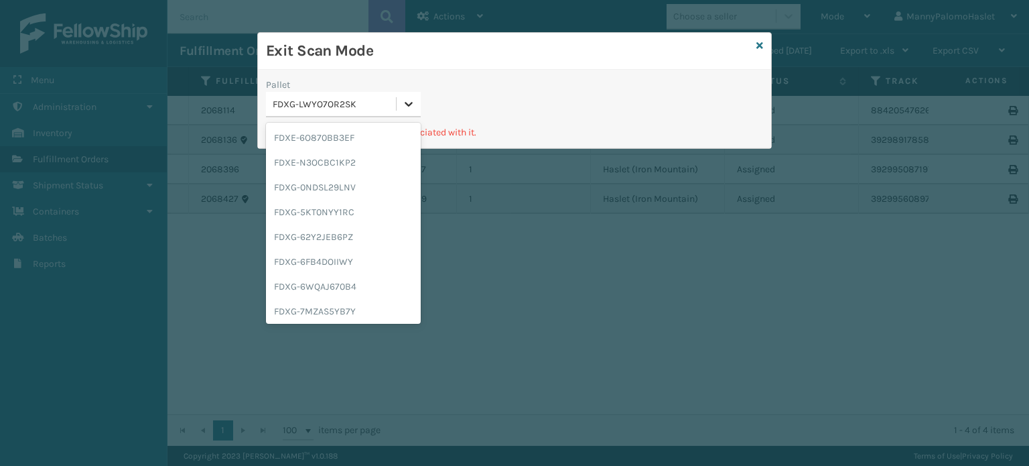
scroll to position [355, 0]
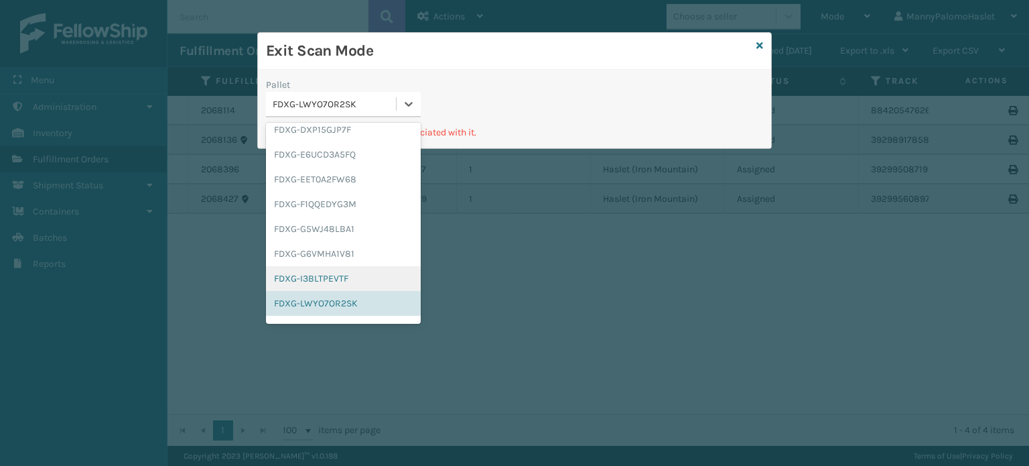
click at [377, 270] on div "FDXG-I3BLTPEVTF" at bounding box center [343, 278] width 155 height 25
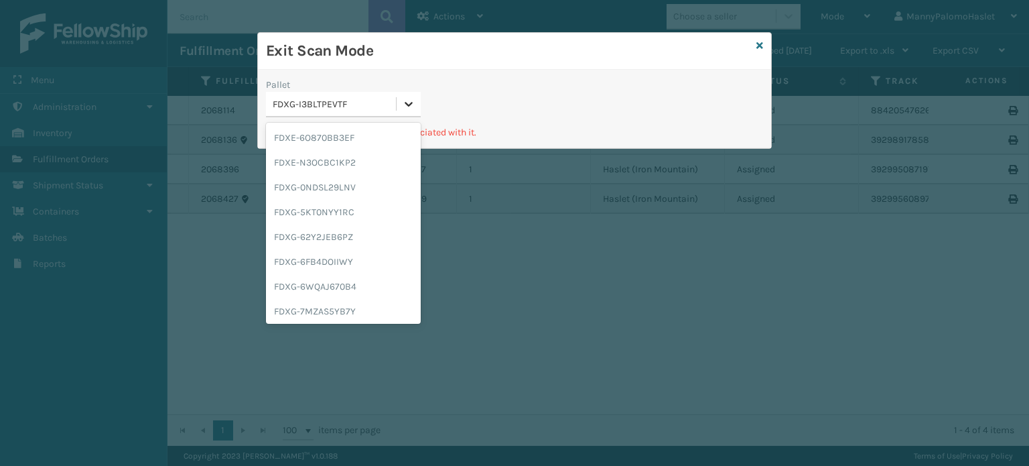
click at [410, 107] on icon at bounding box center [408, 103] width 13 height 13
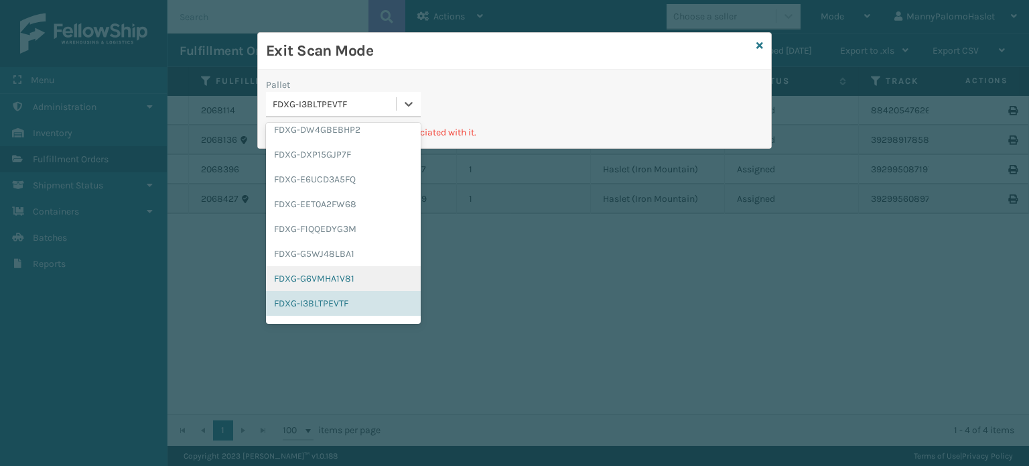
click at [379, 272] on div "FDXG-G6VMHA1V81" at bounding box center [343, 278] width 155 height 25
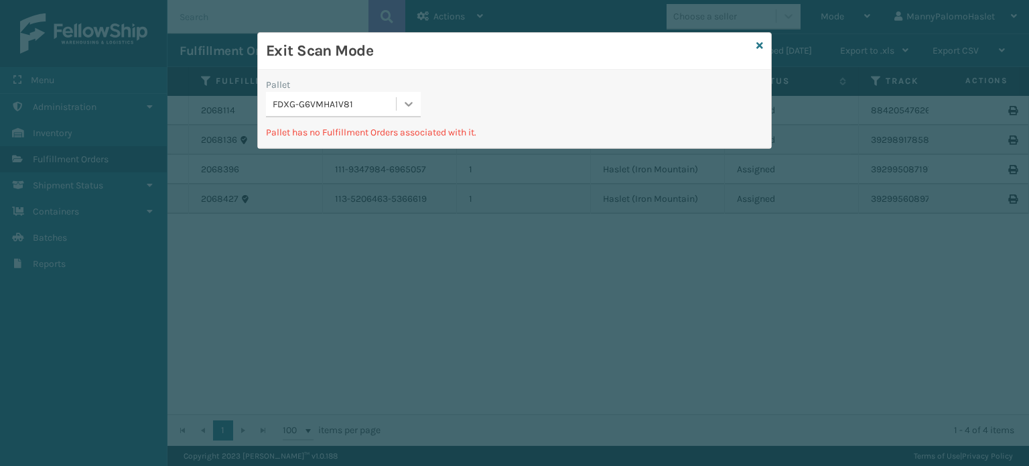
click at [404, 102] on icon at bounding box center [408, 103] width 13 height 13
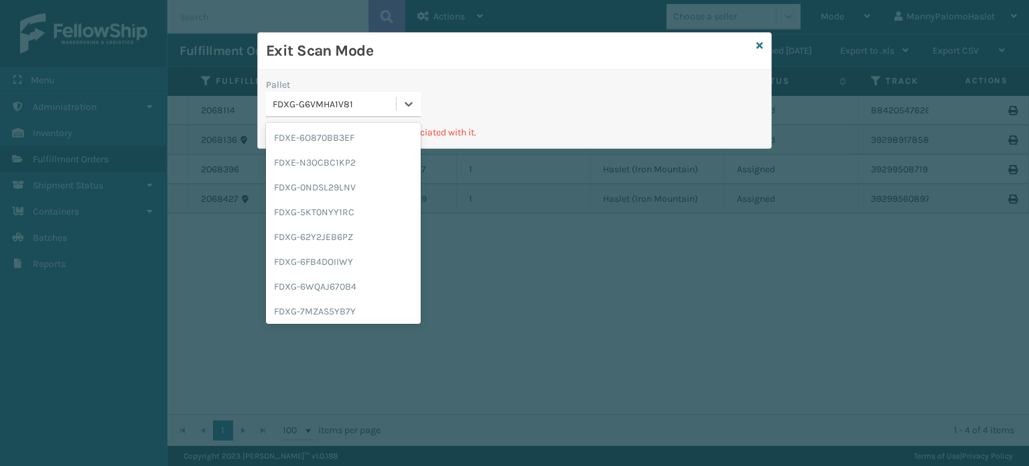
scroll to position [306, 0]
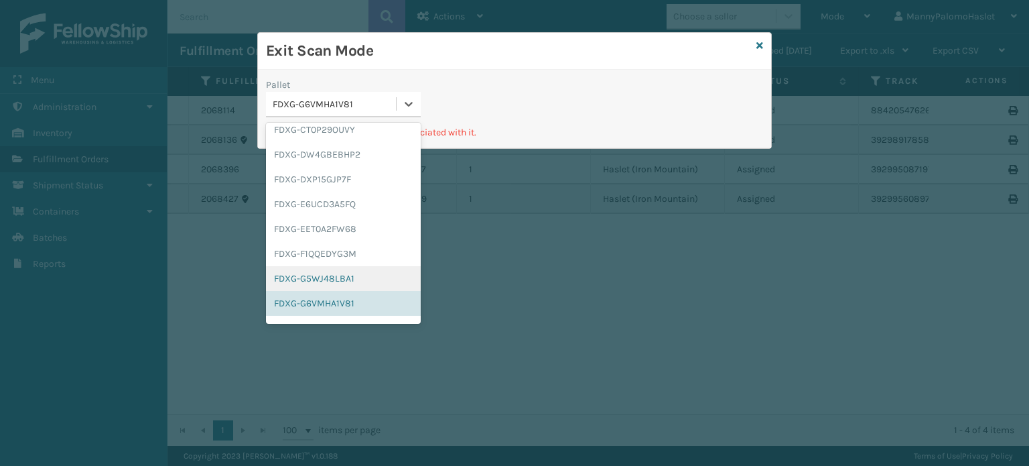
click at [372, 271] on div "FDXG-G5WJ48LBA1" at bounding box center [343, 278] width 155 height 25
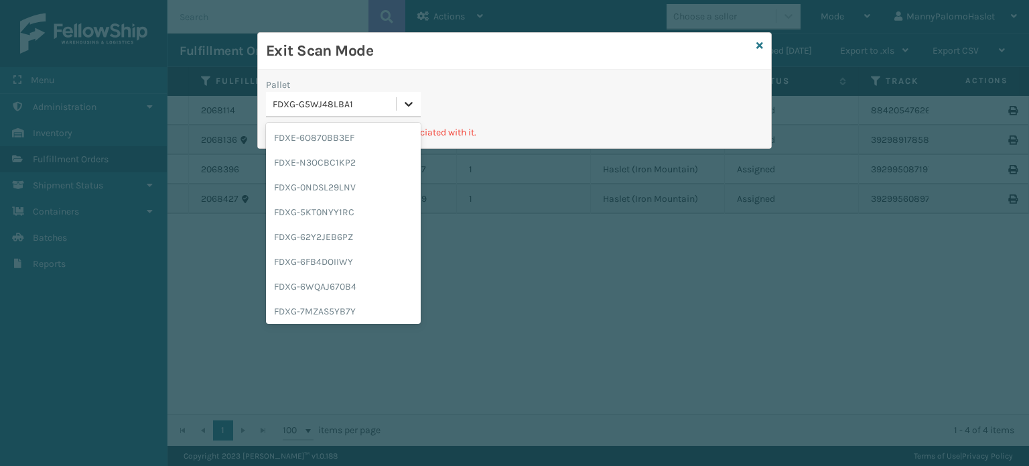
click at [412, 103] on icon at bounding box center [409, 104] width 8 height 5
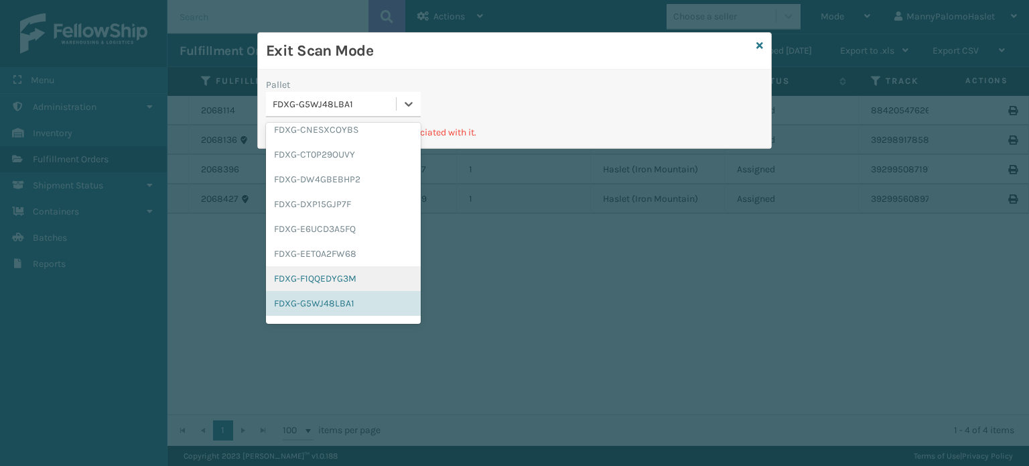
click at [373, 279] on div "FDXG-F1QQEDYG3M" at bounding box center [343, 278] width 155 height 25
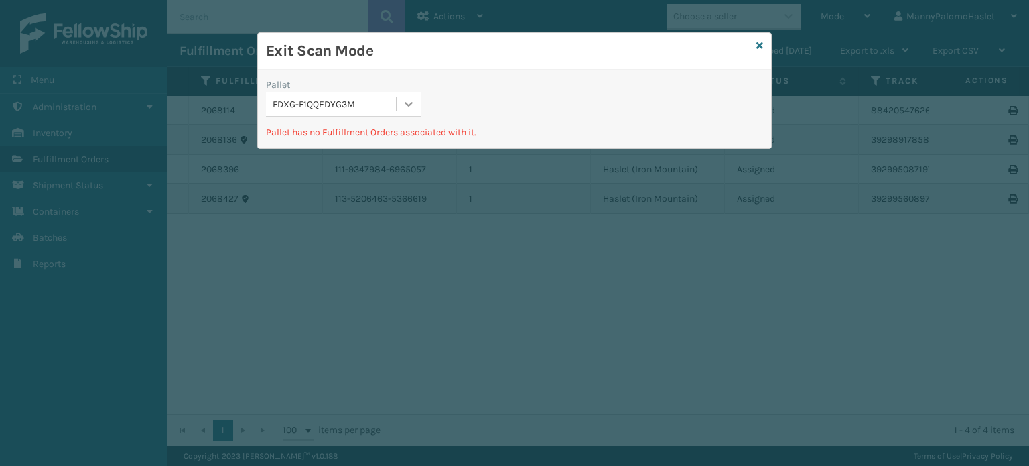
click at [409, 110] on icon at bounding box center [408, 103] width 13 height 13
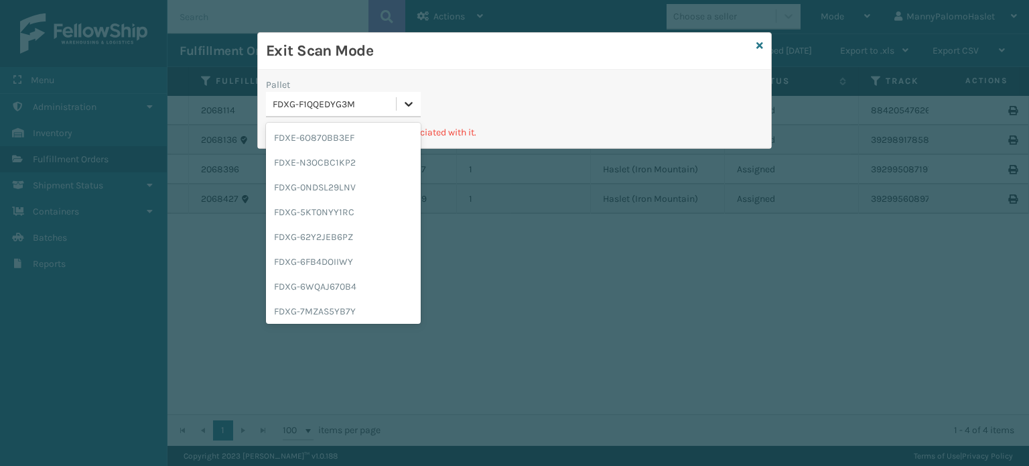
scroll to position [256, 0]
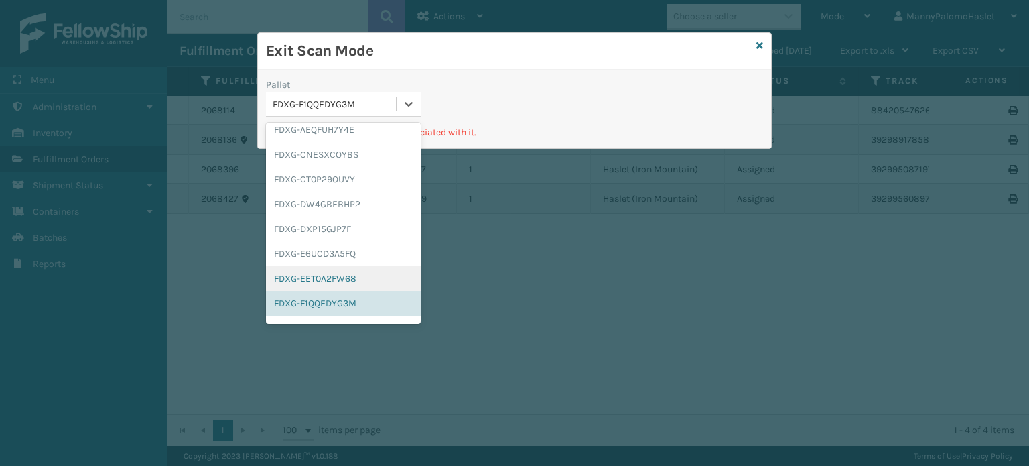
click at [386, 273] on div "FDXG-EET0A2FW68" at bounding box center [343, 278] width 155 height 25
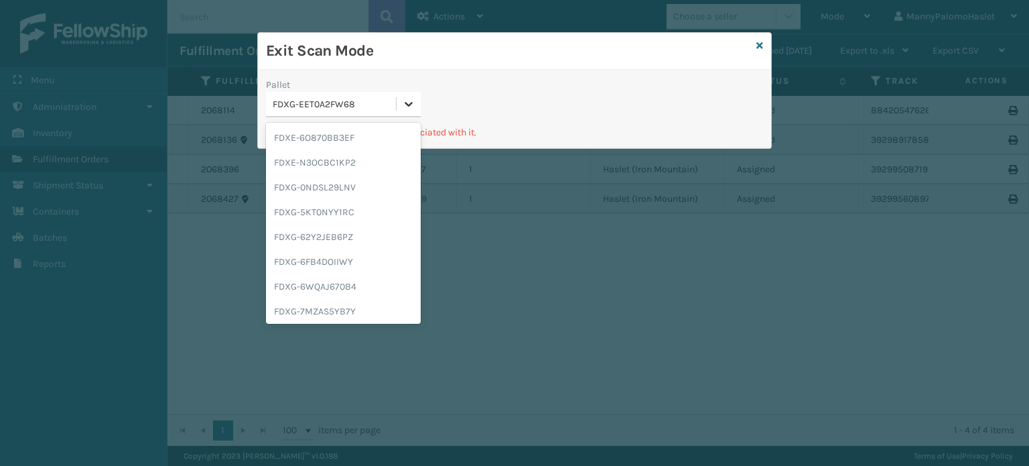
click at [407, 107] on icon at bounding box center [408, 103] width 13 height 13
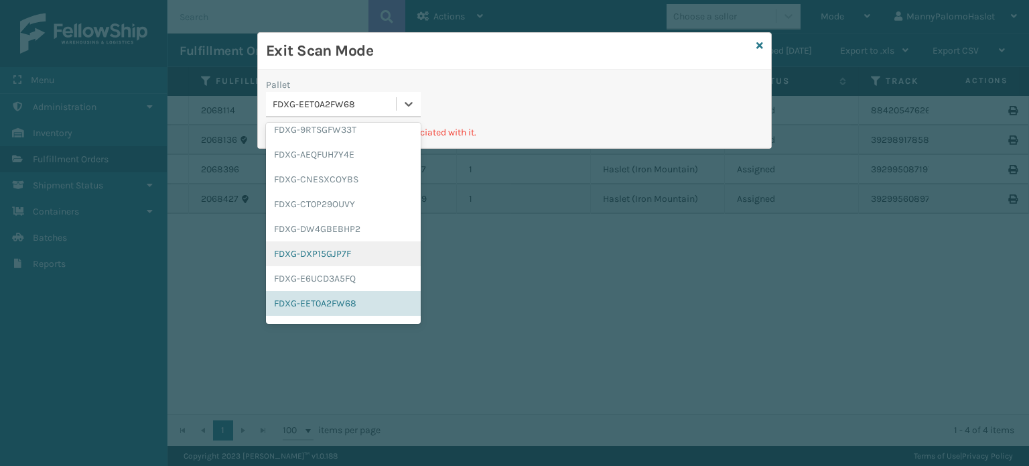
click at [378, 263] on div "FDXG-DXP15GJP7F" at bounding box center [343, 253] width 155 height 25
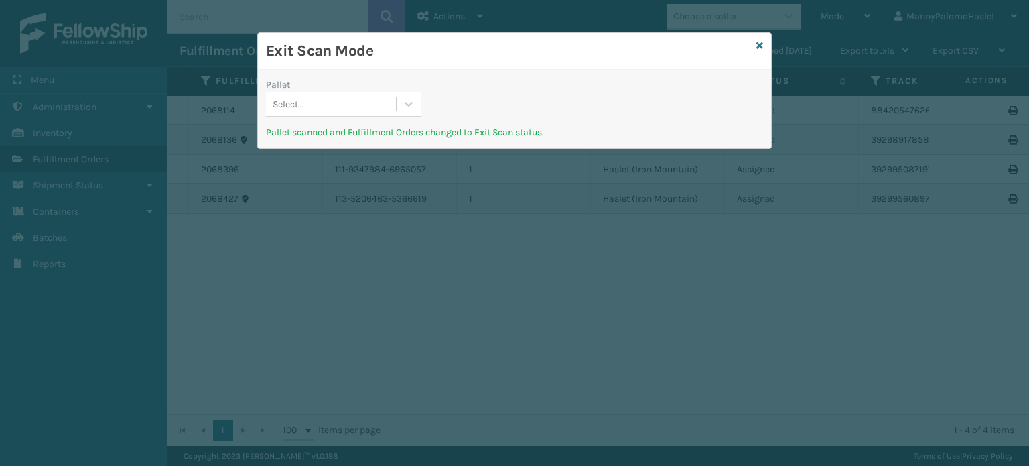
drag, startPoint x: 754, startPoint y: 204, endPoint x: 742, endPoint y: 291, distance: 88.6
click at [415, 99] on icon at bounding box center [408, 103] width 13 height 13
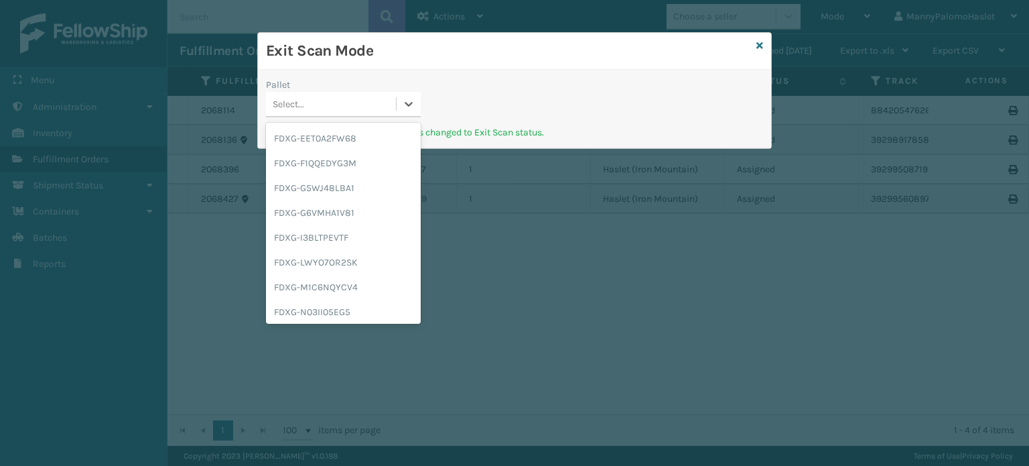
scroll to position [423, 0]
click at [352, 143] on div "FDXG-G5WJ48LBA1" at bounding box center [343, 135] width 155 height 25
click at [407, 101] on icon at bounding box center [408, 103] width 13 height 13
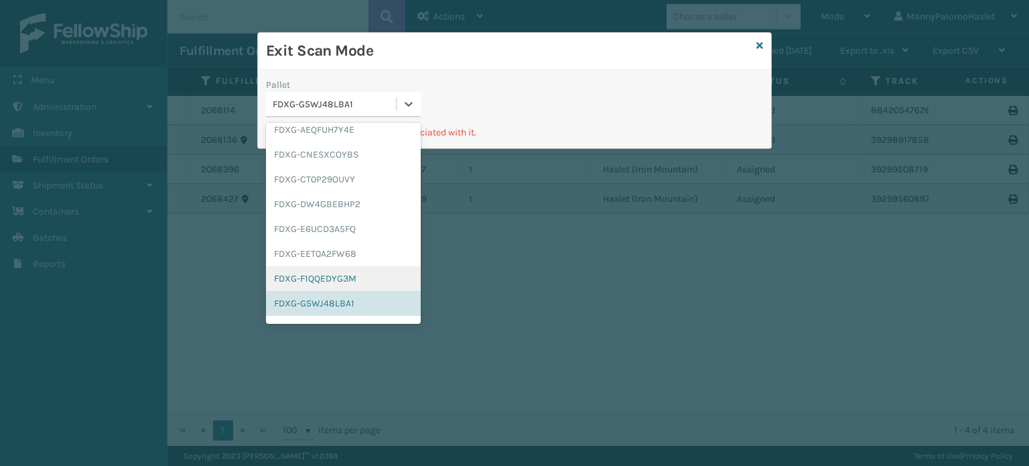
click at [375, 277] on div "FDXG-F1QQEDYG3M" at bounding box center [343, 278] width 155 height 25
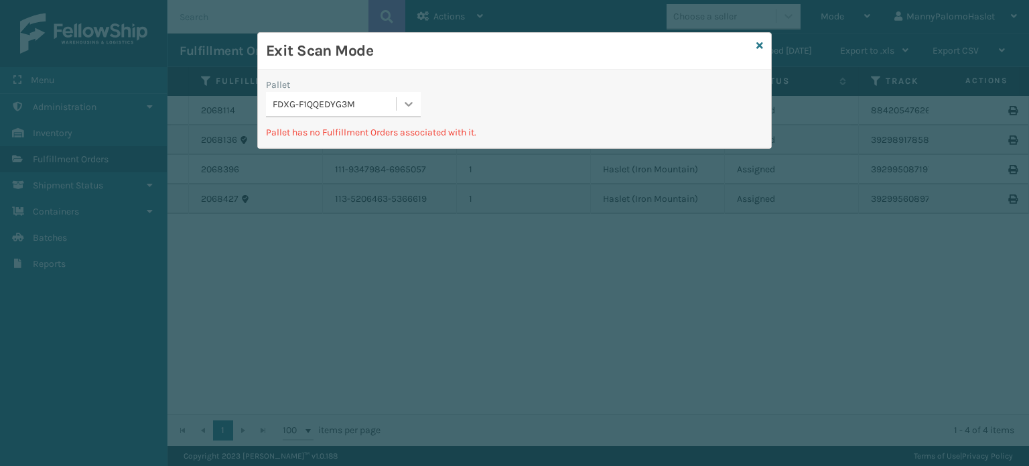
click at [406, 97] on icon at bounding box center [408, 103] width 13 height 13
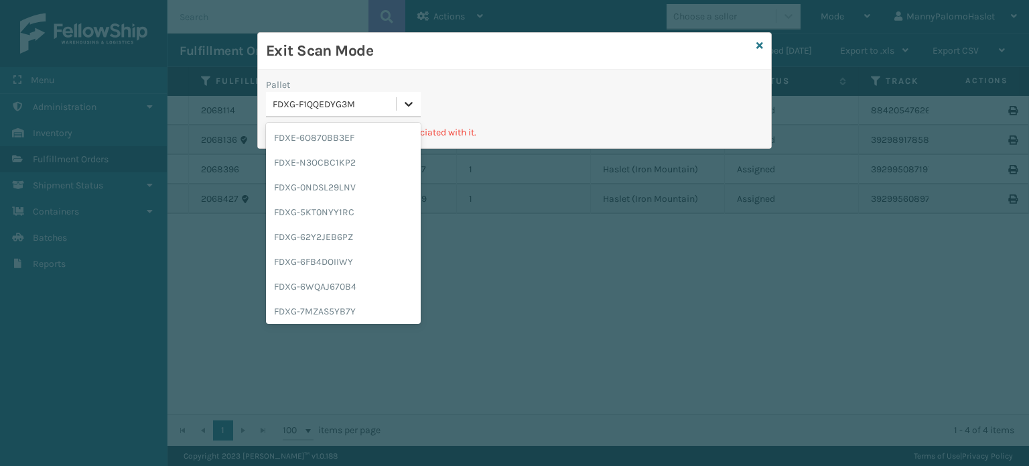
scroll to position [231, 0]
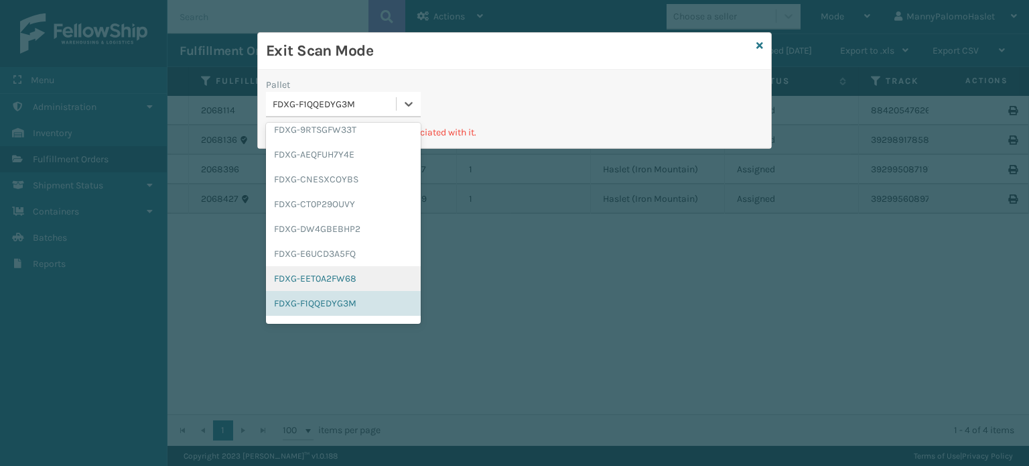
click at [357, 273] on div "FDXG-EET0A2FW68" at bounding box center [343, 278] width 155 height 25
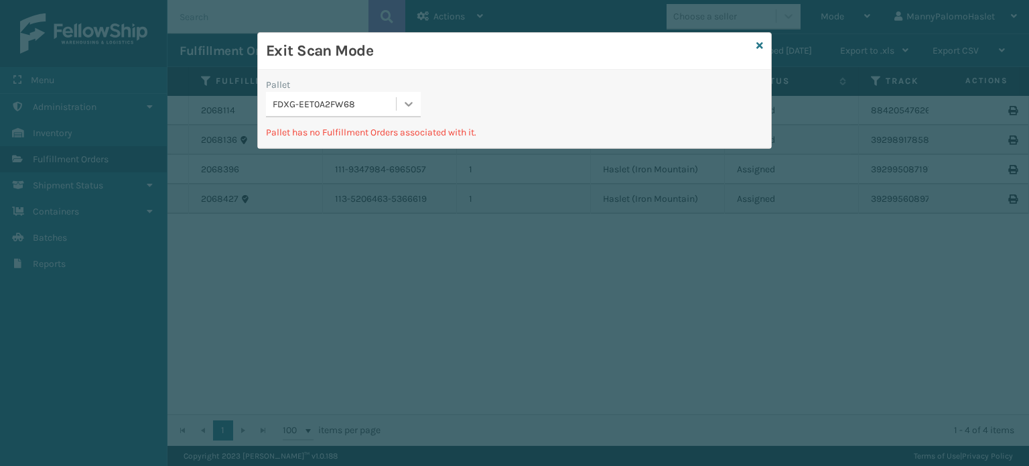
click at [411, 105] on icon at bounding box center [408, 103] width 13 height 13
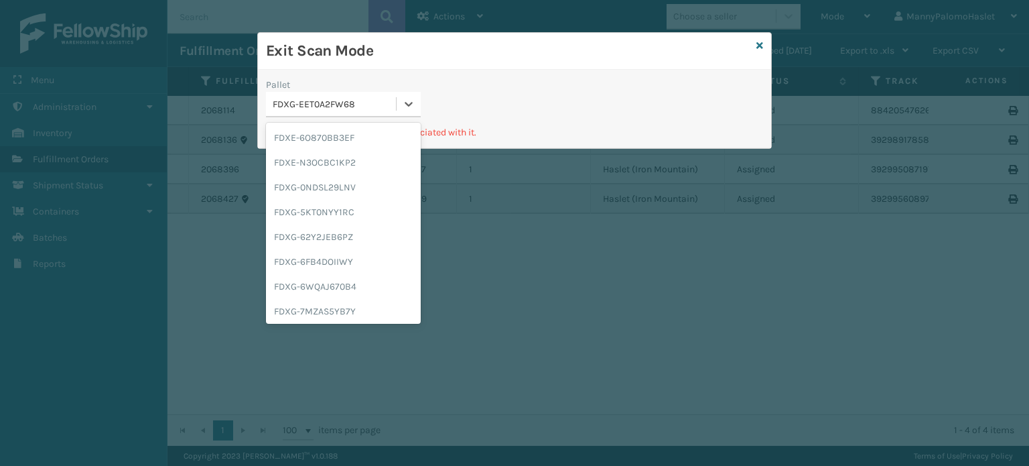
scroll to position [206, 0]
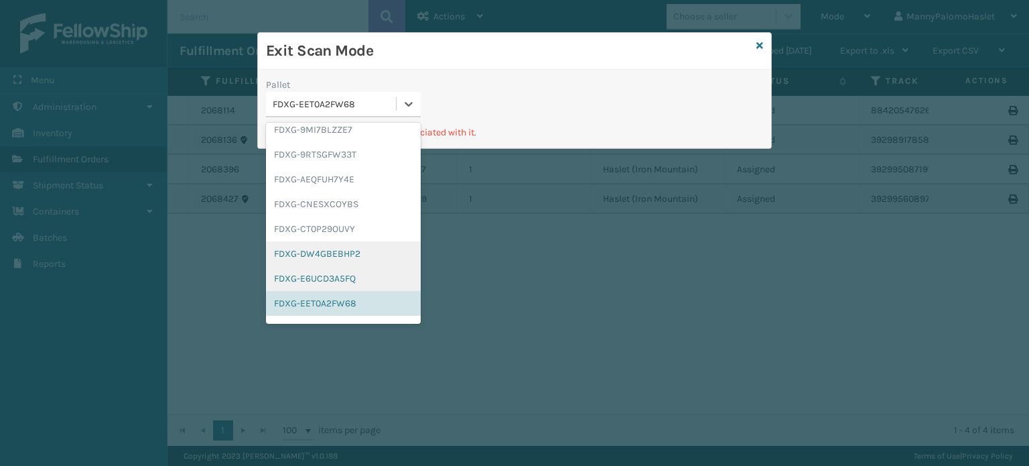
click at [360, 266] on div "FDXG-E6UCD3A5FQ" at bounding box center [343, 278] width 155 height 25
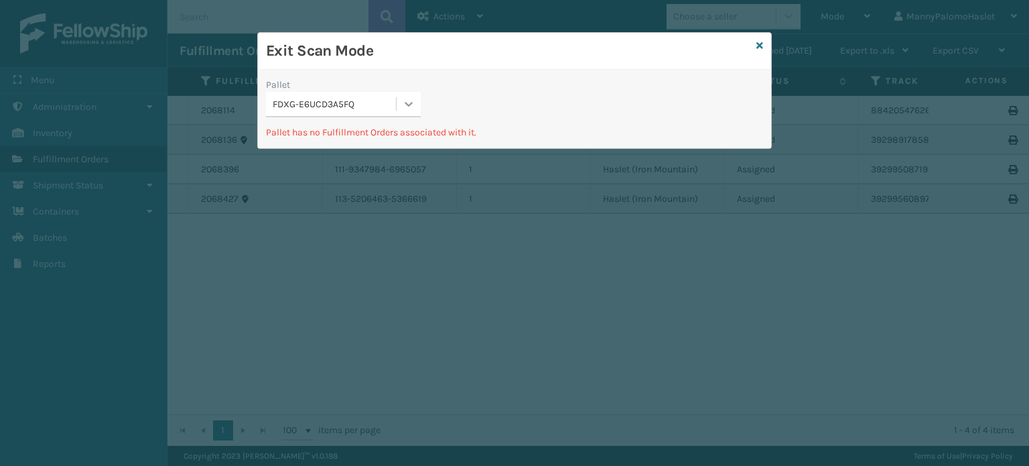
click at [407, 109] on icon at bounding box center [408, 103] width 13 height 13
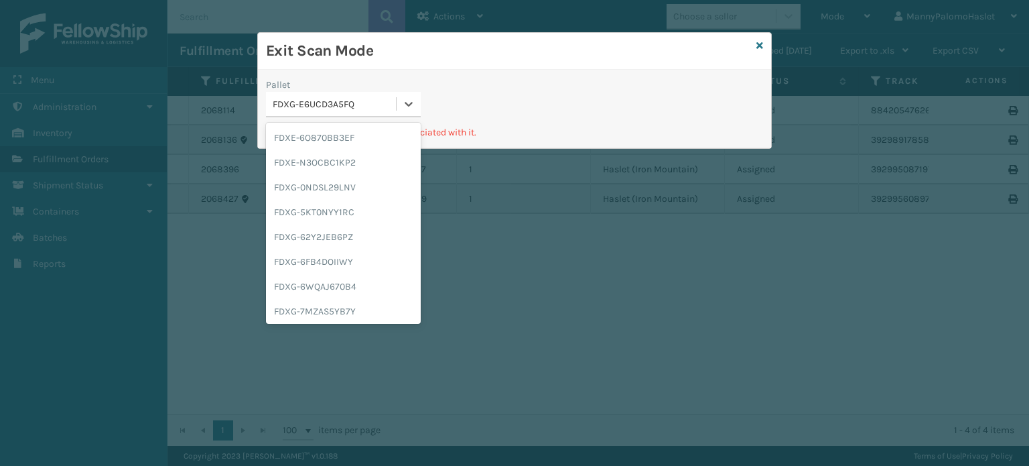
scroll to position [182, 0]
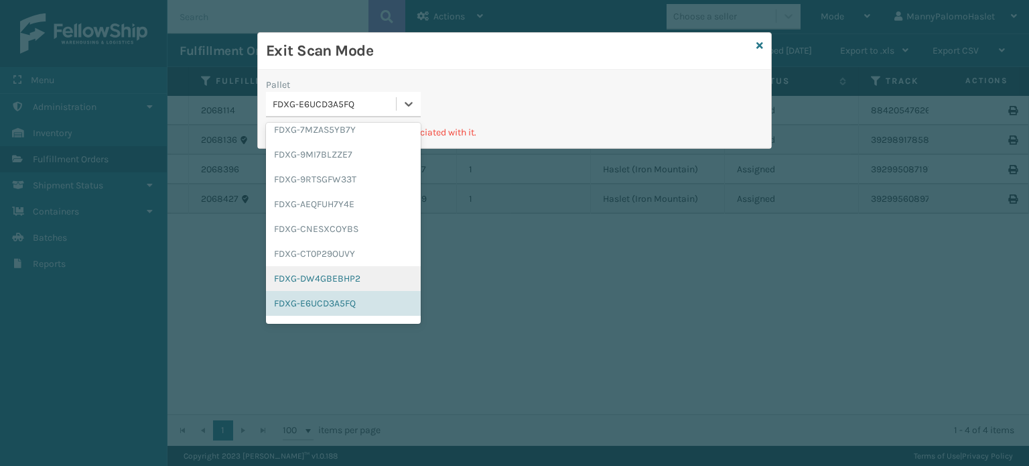
click at [367, 267] on div "FDXG-DW4GBEBHP2" at bounding box center [343, 278] width 155 height 25
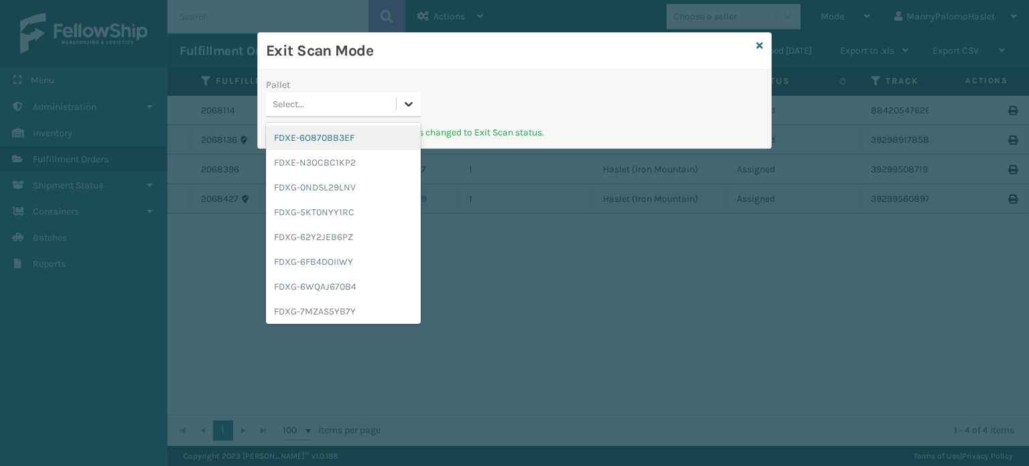
click at [416, 106] on div at bounding box center [409, 104] width 24 height 24
click at [383, 267] on div "FDXG-6FB4DOIIWY" at bounding box center [343, 261] width 155 height 25
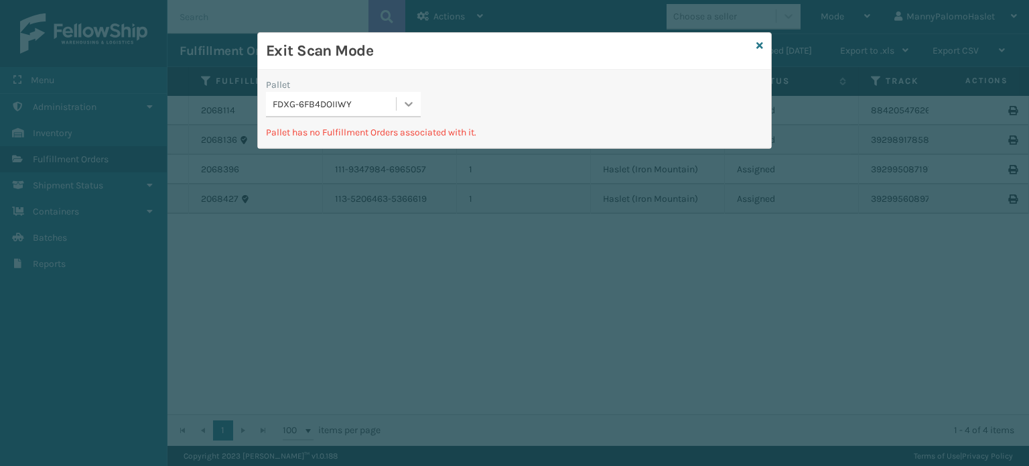
click at [406, 93] on div at bounding box center [409, 104] width 24 height 24
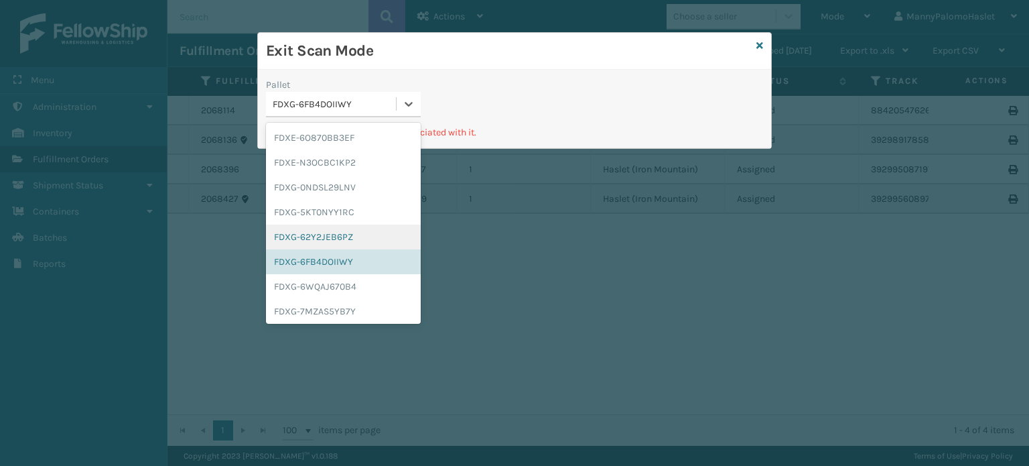
click at [381, 231] on div "FDXG-62Y2JEB6PZ" at bounding box center [343, 236] width 155 height 25
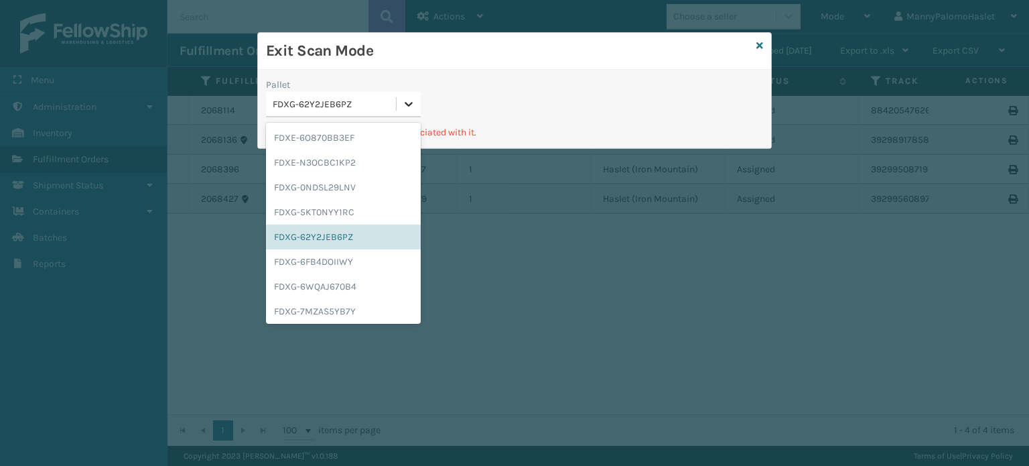
click at [413, 107] on icon at bounding box center [408, 103] width 13 height 13
click at [378, 211] on div "FDXG-5KT0NYY1RC" at bounding box center [343, 212] width 155 height 25
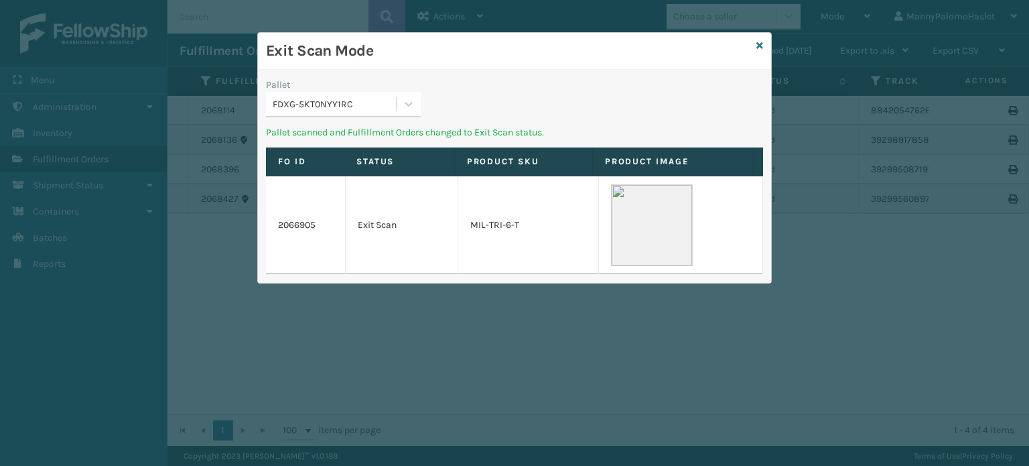
click at [408, 98] on icon at bounding box center [408, 103] width 13 height 13
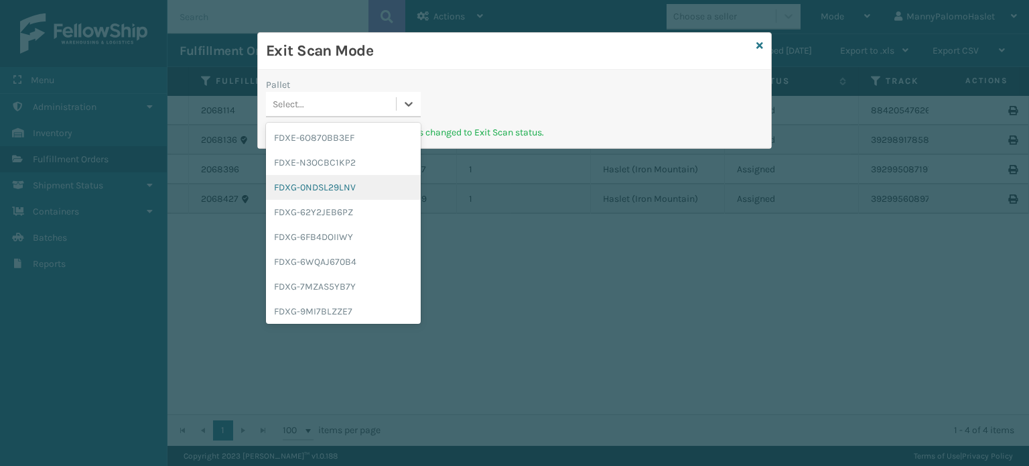
click at [379, 176] on div "FDXG-0NDSL29LNV" at bounding box center [343, 187] width 155 height 25
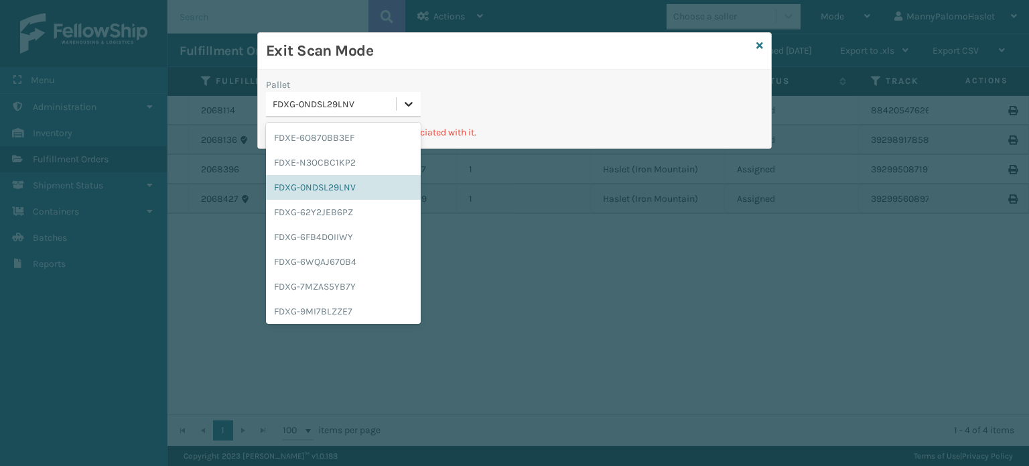
click at [399, 99] on div at bounding box center [409, 104] width 24 height 24
click at [362, 157] on div "FDXE-N3OCBC1KP2" at bounding box center [343, 162] width 155 height 25
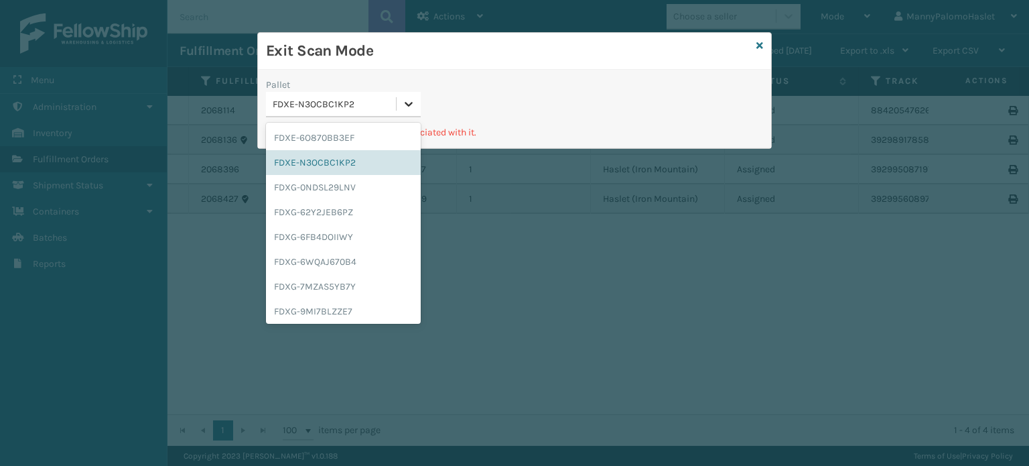
click at [411, 103] on icon at bounding box center [409, 104] width 8 height 5
click at [379, 141] on div "FDXE-6O870BB3EF" at bounding box center [343, 137] width 155 height 25
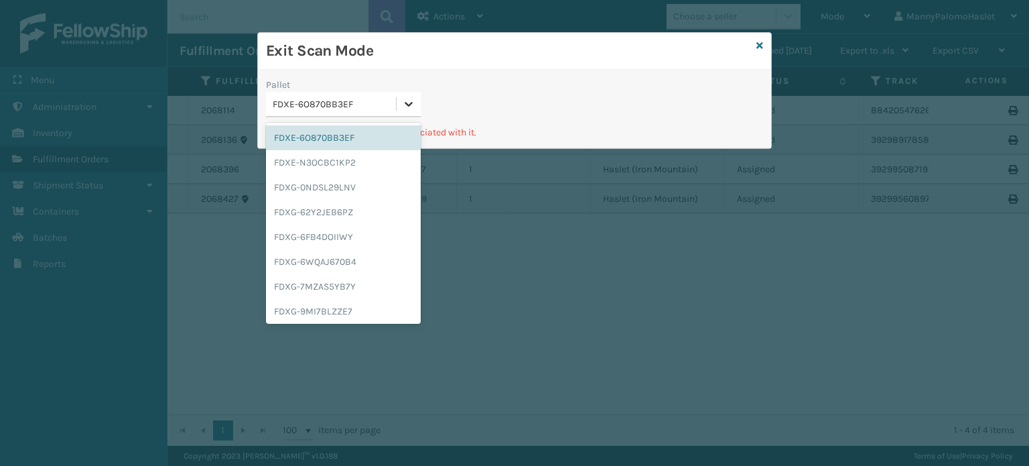
click at [407, 104] on icon at bounding box center [409, 104] width 8 height 5
click at [374, 305] on div "FDXG-9MI7BLZZE7" at bounding box center [343, 311] width 155 height 25
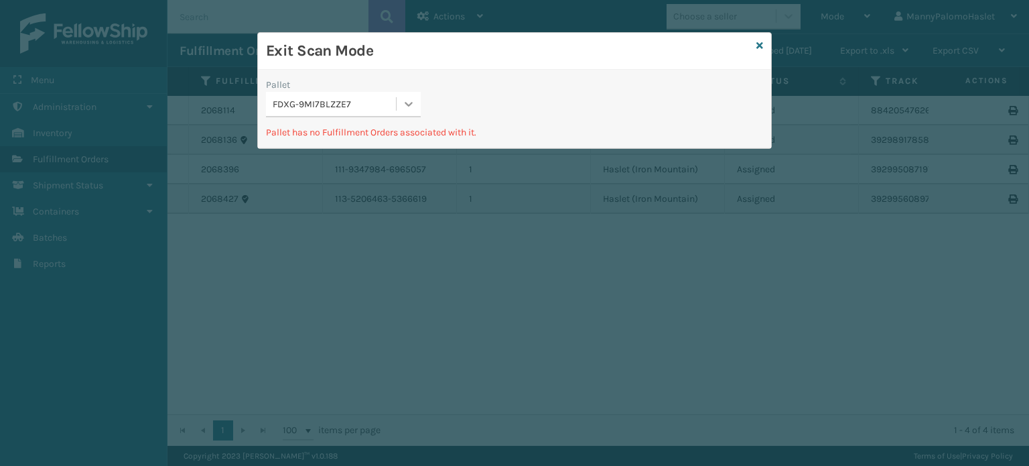
click at [404, 111] on div at bounding box center [409, 104] width 24 height 24
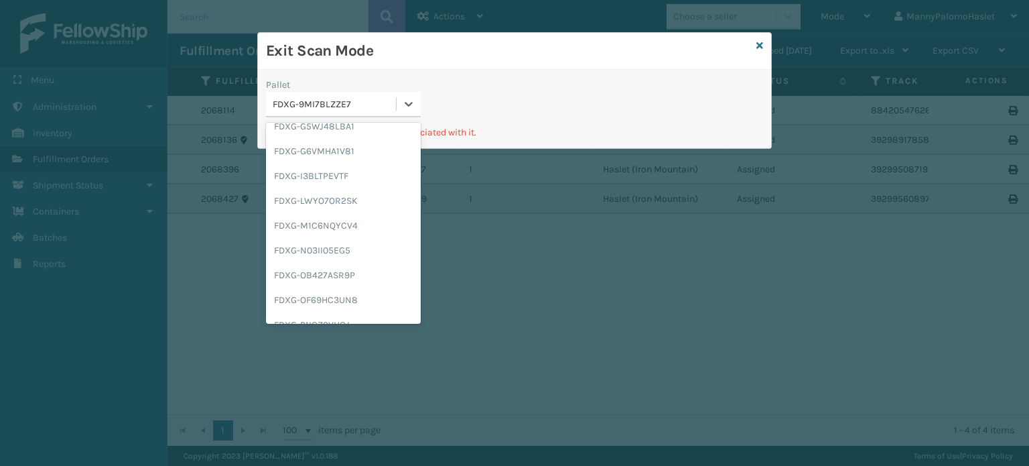
scroll to position [401, 0]
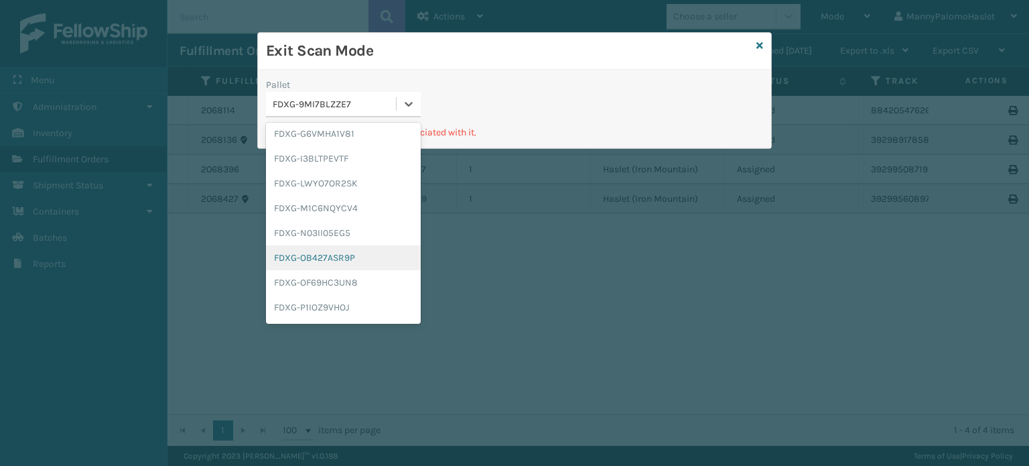
click at [374, 246] on div "FDXG-OB427ASR9P" at bounding box center [343, 257] width 155 height 25
click at [408, 102] on icon at bounding box center [408, 103] width 13 height 13
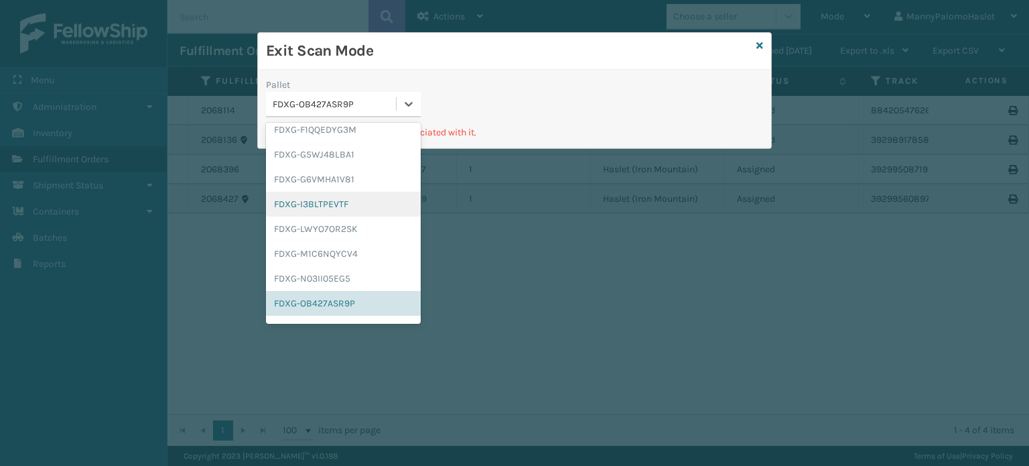
click at [366, 198] on div "FDXG-I3BLTPEVTF" at bounding box center [343, 204] width 155 height 25
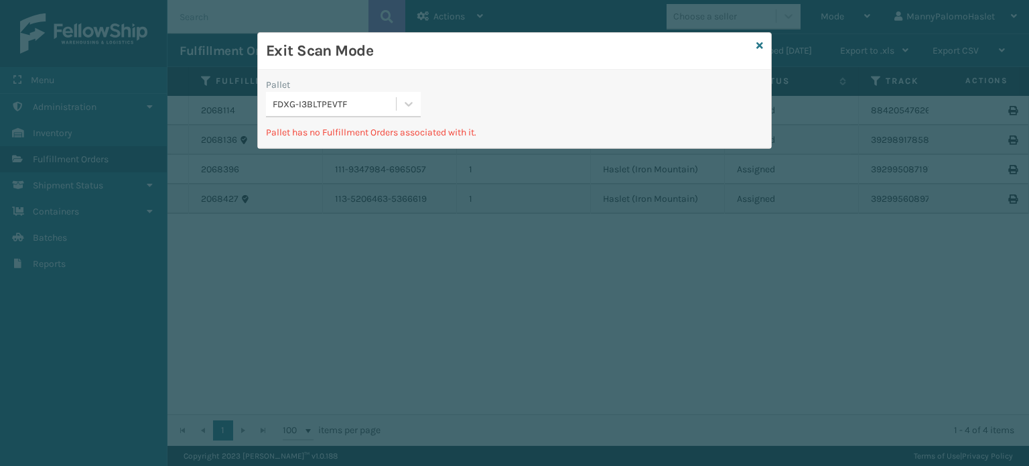
click at [413, 90] on div "Pallet" at bounding box center [343, 85] width 155 height 14
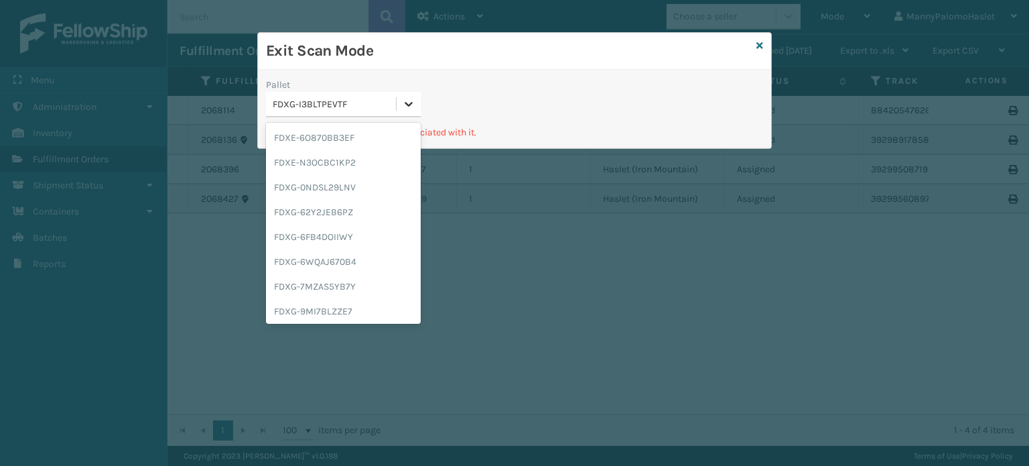
click at [409, 98] on icon at bounding box center [408, 103] width 13 height 13
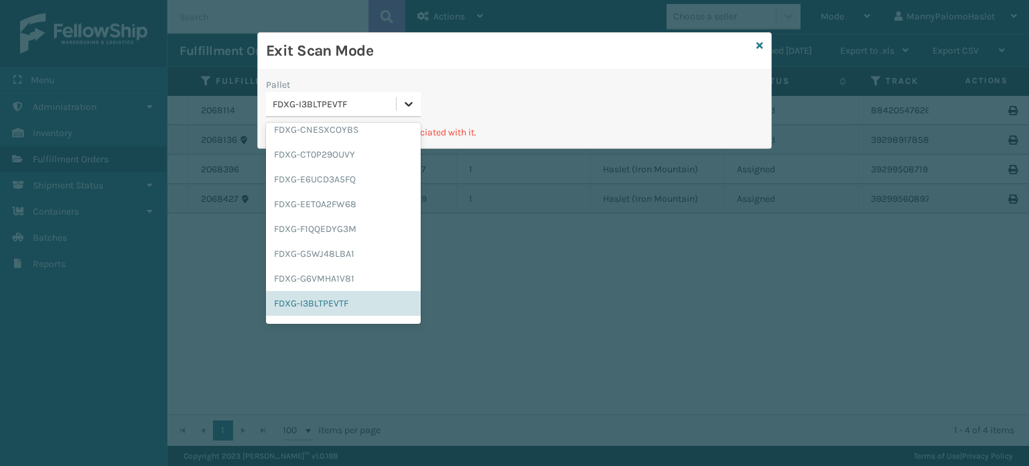
click at [413, 100] on icon at bounding box center [408, 103] width 13 height 13
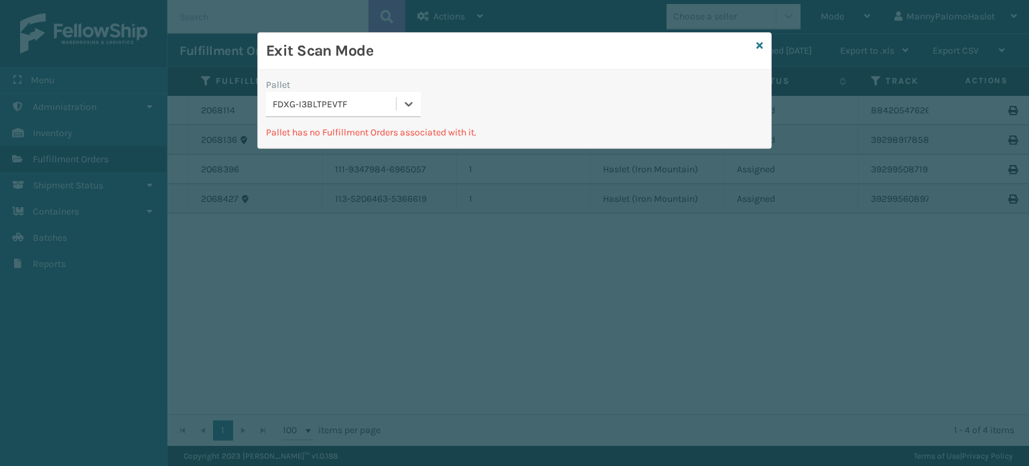
click at [768, 45] on div "Exit Scan Mode" at bounding box center [514, 51] width 513 height 37
click at [763, 42] on div "Exit Scan Mode" at bounding box center [514, 51] width 513 height 37
click at [761, 42] on icon at bounding box center [759, 45] width 7 height 9
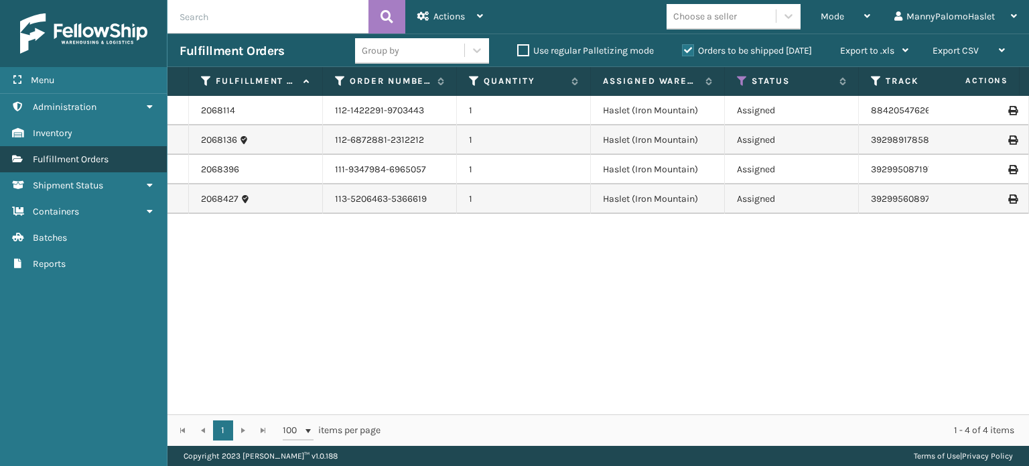
click at [112, 157] on link "Fulfillment Orders" at bounding box center [83, 159] width 167 height 26
click at [781, 13] on div at bounding box center [789, 16] width 24 height 24
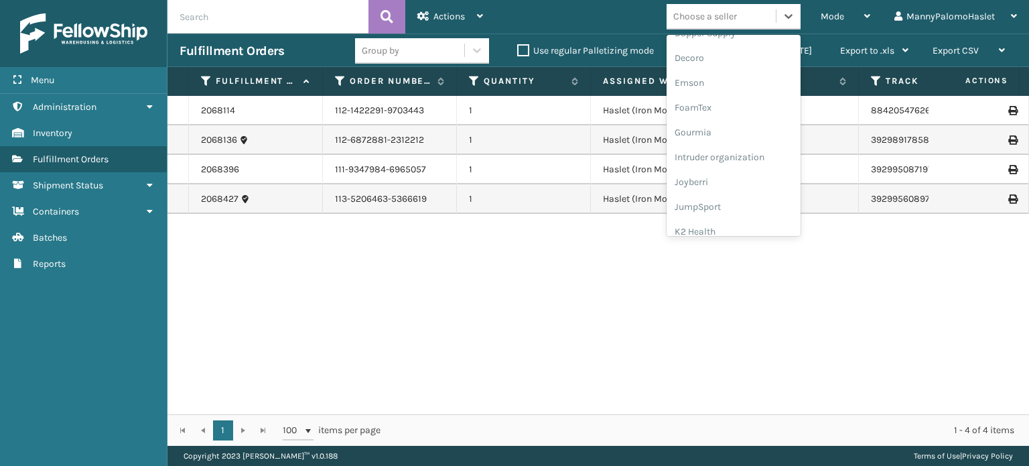
scroll to position [219, 0]
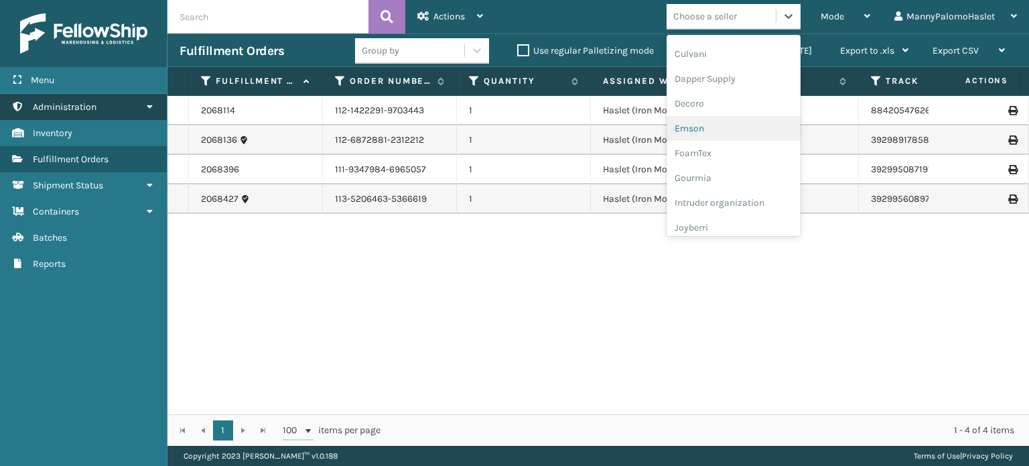
click at [96, 103] on span "Administration" at bounding box center [65, 106] width 64 height 11
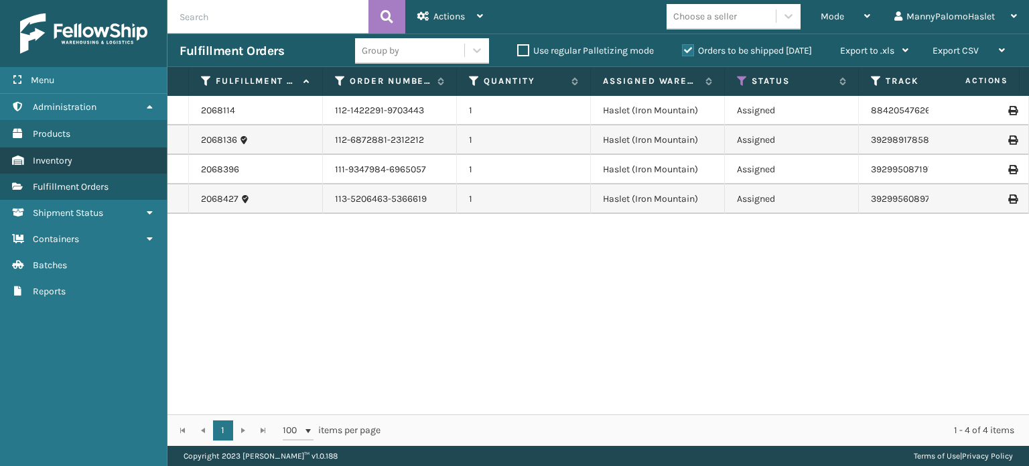
click at [92, 163] on link "Inventory" at bounding box center [83, 160] width 167 height 26
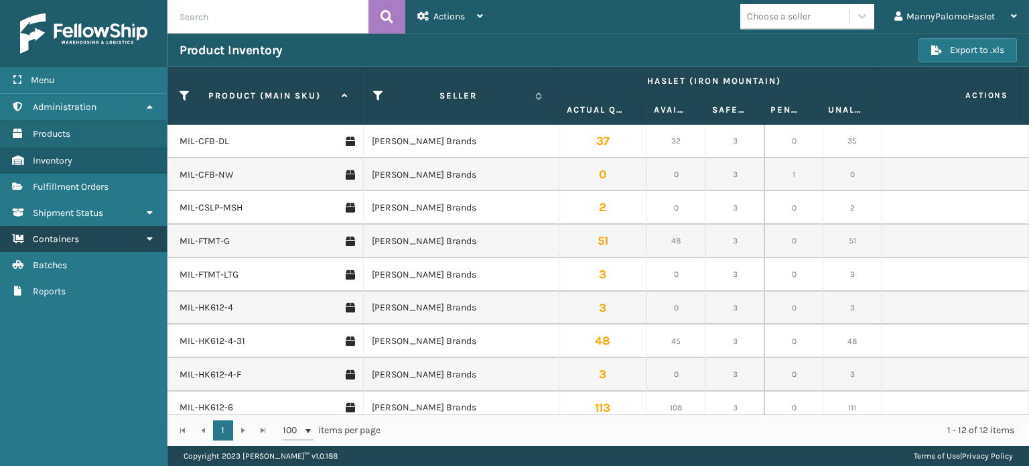
click at [92, 242] on link "Containers" at bounding box center [83, 239] width 167 height 26
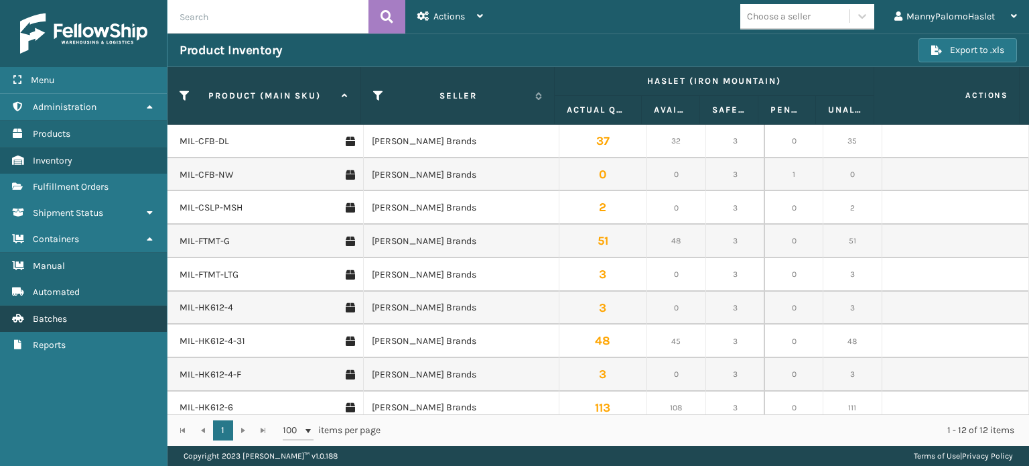
click at [83, 312] on link "Batches" at bounding box center [83, 319] width 167 height 26
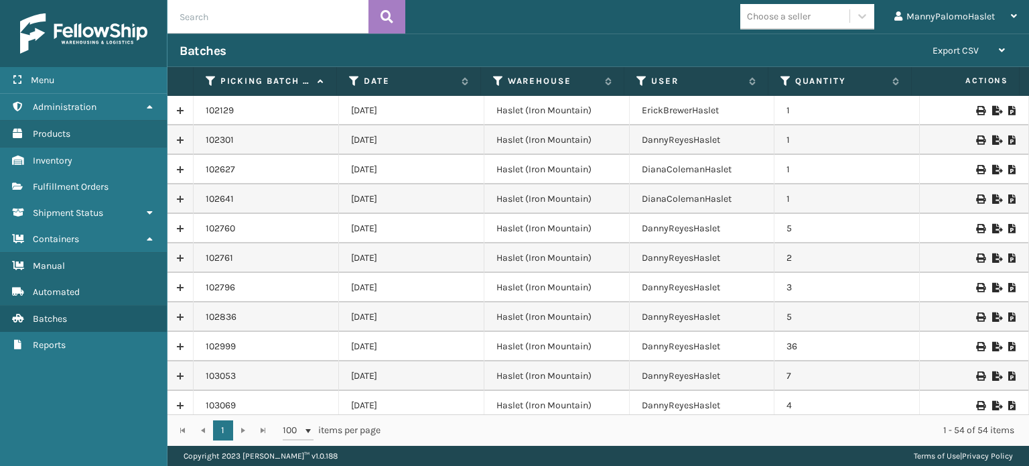
scroll to position [1273, 0]
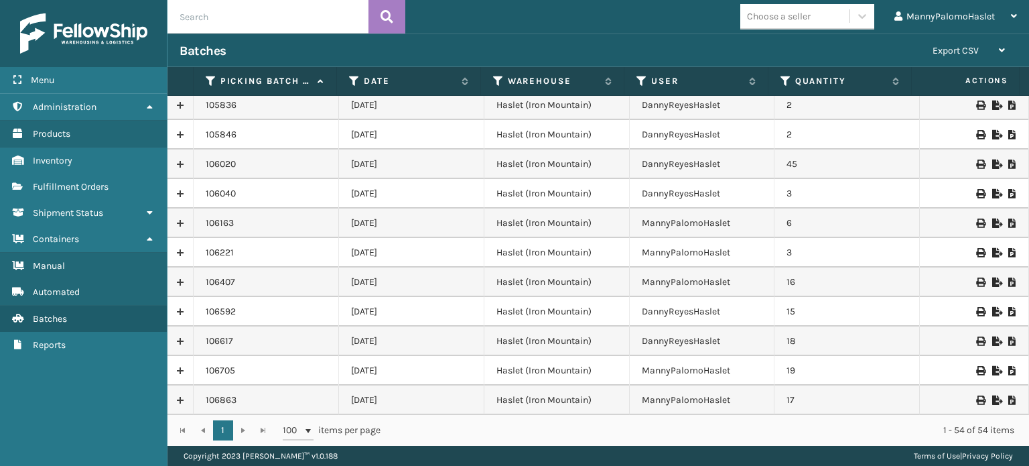
click at [178, 399] on link at bounding box center [180, 399] width 25 height 21
click at [182, 399] on link at bounding box center [180, 399] width 25 height 21
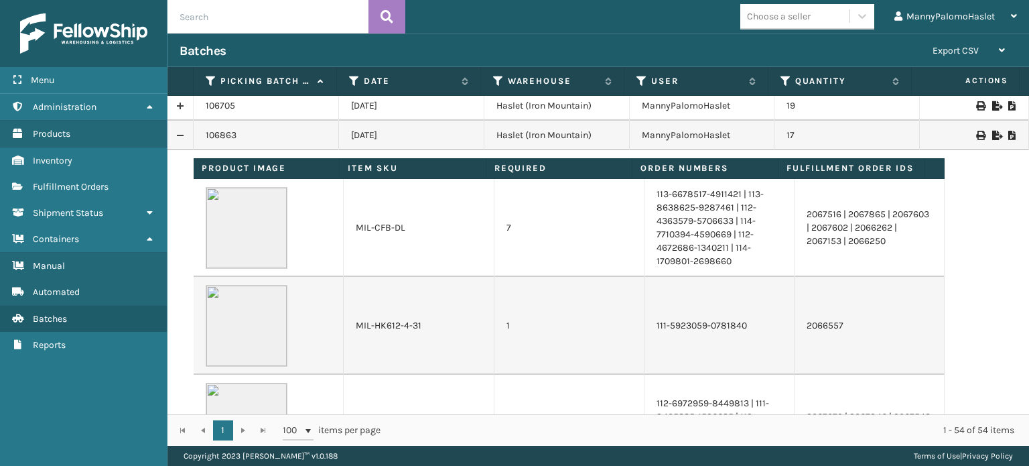
scroll to position [1549, 0]
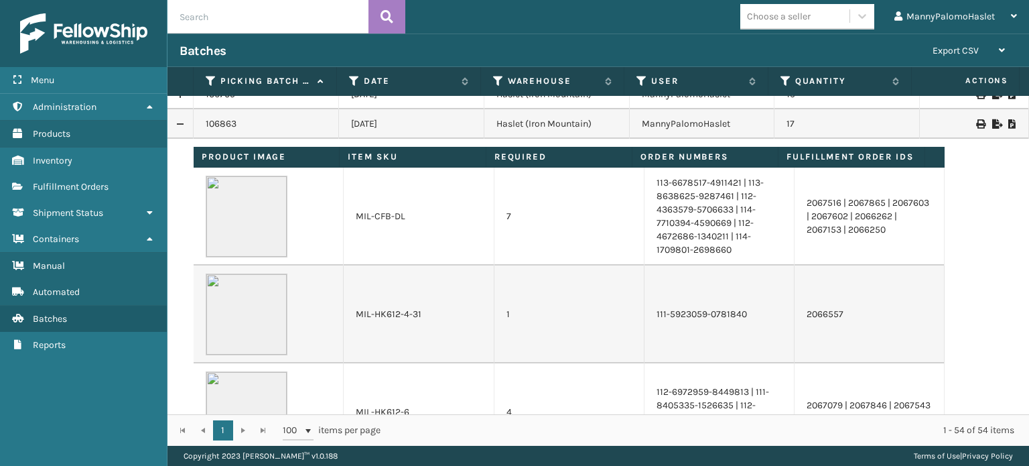
drag, startPoint x: 1029, startPoint y: 322, endPoint x: 1029, endPoint y: 364, distance: 42.2
click at [1029, 364] on div "102129 [DATE] Haslet (Iron Mountain) ErickBrewerHaslet 1 102301 [DATE] Haslet (…" at bounding box center [599, 255] width 862 height 318
click at [241, 224] on img at bounding box center [247, 217] width 82 height 82
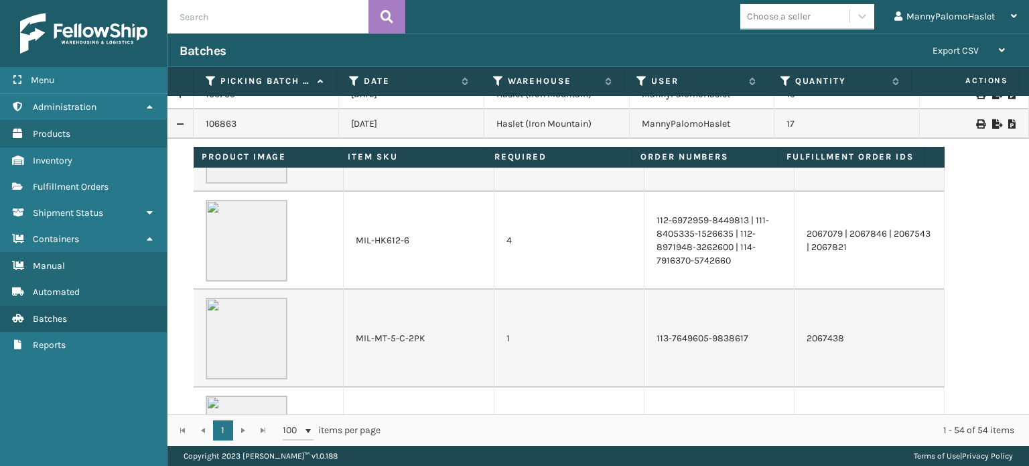
scroll to position [227, 0]
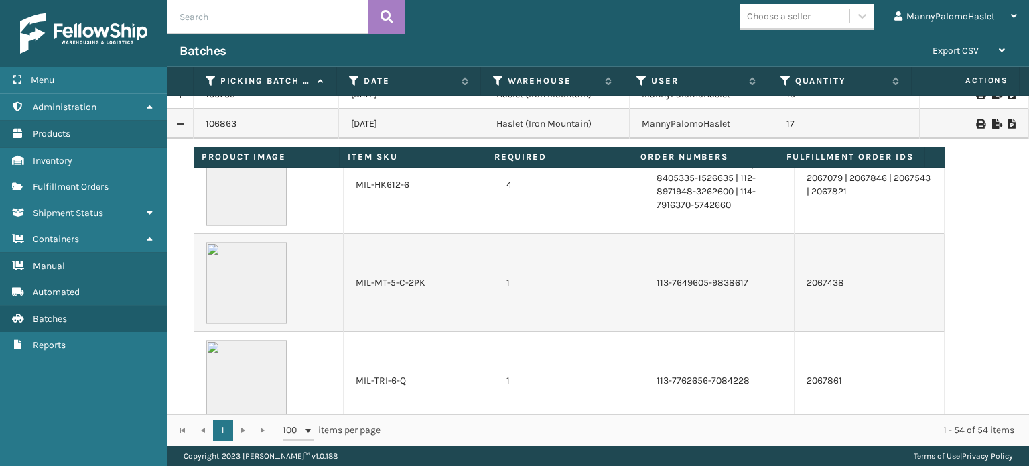
click at [991, 82] on span "Actions" at bounding box center [966, 81] width 101 height 22
click at [137, 191] on link "Fulfillment Orders" at bounding box center [83, 187] width 167 height 26
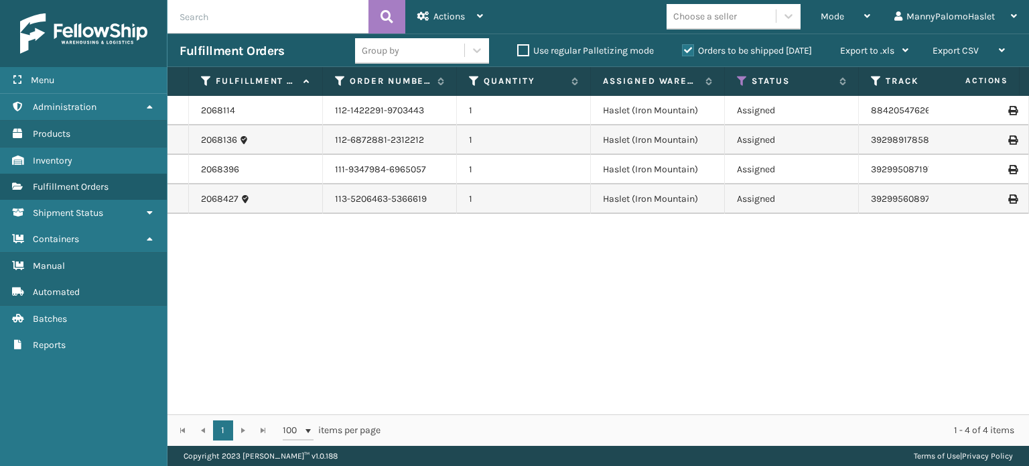
click at [404, 49] on div "Group by" at bounding box center [409, 51] width 109 height 22
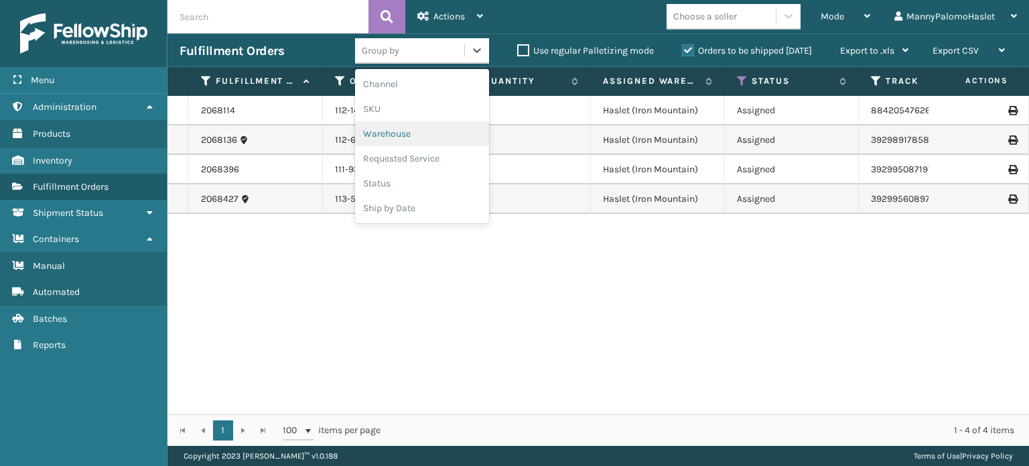
click at [413, 131] on div "Warehouse" at bounding box center [422, 133] width 134 height 25
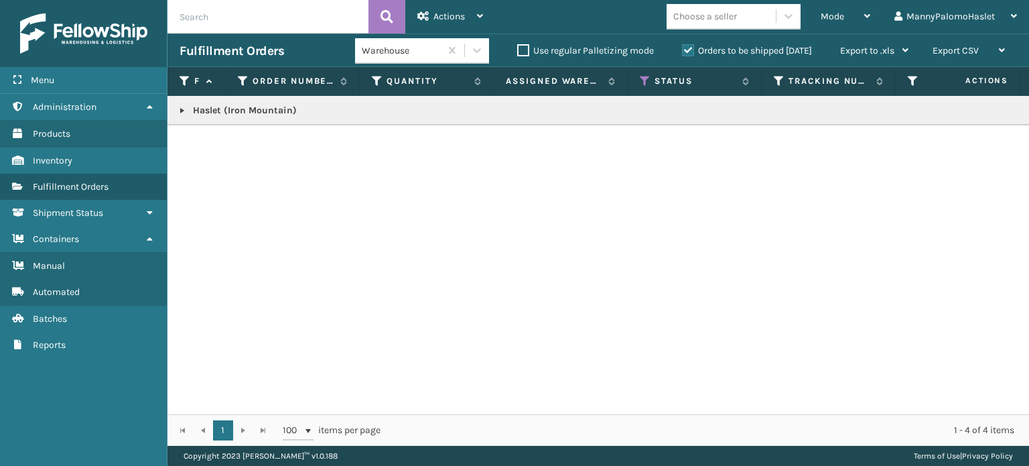
click at [423, 118] on td "Haslet (Iron Mountain)" at bounding box center [832, 110] width 1328 height 29
click at [218, 115] on p "Haslet (Iron Mountain)" at bounding box center [832, 110] width 1304 height 13
click at [178, 112] on link at bounding box center [182, 110] width 11 height 11
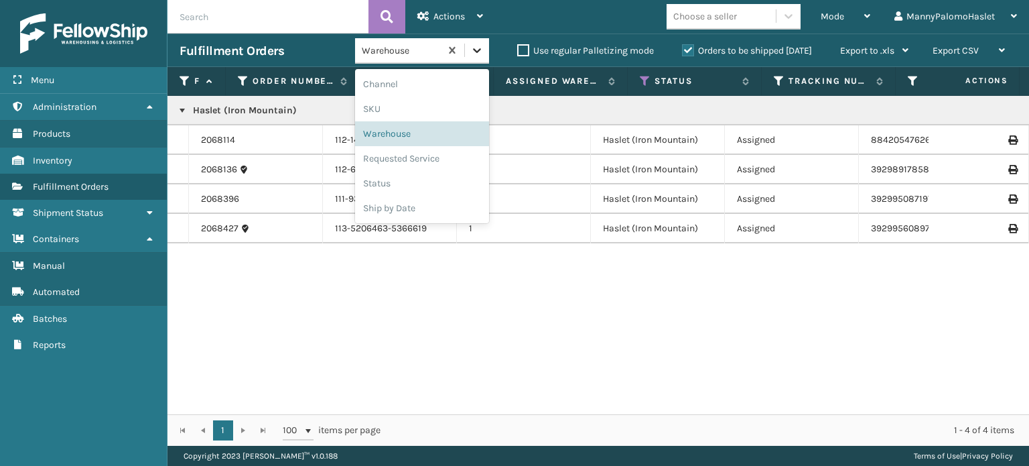
click at [466, 50] on div at bounding box center [477, 50] width 24 height 24
click at [413, 184] on div "Status" at bounding box center [422, 183] width 134 height 25
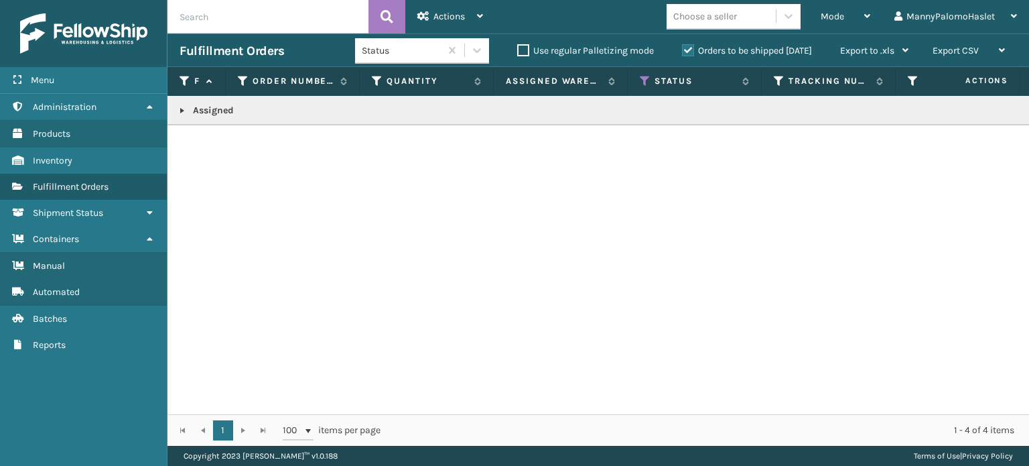
click at [271, 104] on p "Assigned" at bounding box center [832, 110] width 1304 height 13
click at [200, 104] on p "Assigned" at bounding box center [832, 110] width 1304 height 13
click at [182, 112] on link at bounding box center [182, 110] width 11 height 11
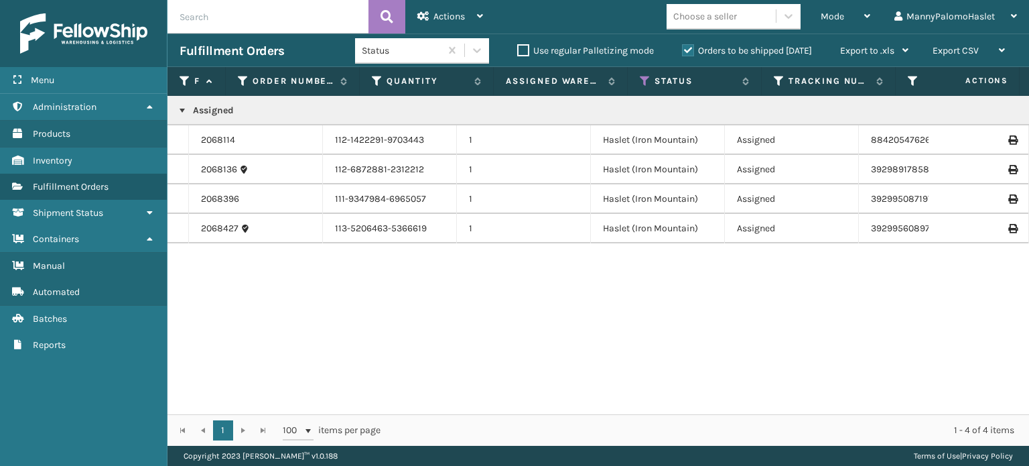
click at [757, 17] on div "Choose a seller" at bounding box center [721, 16] width 109 height 22
click at [874, 9] on div "Mode Regular Mode Picking Mode Labeling Mode Exit Scan Mode" at bounding box center [846, 17] width 74 height 34
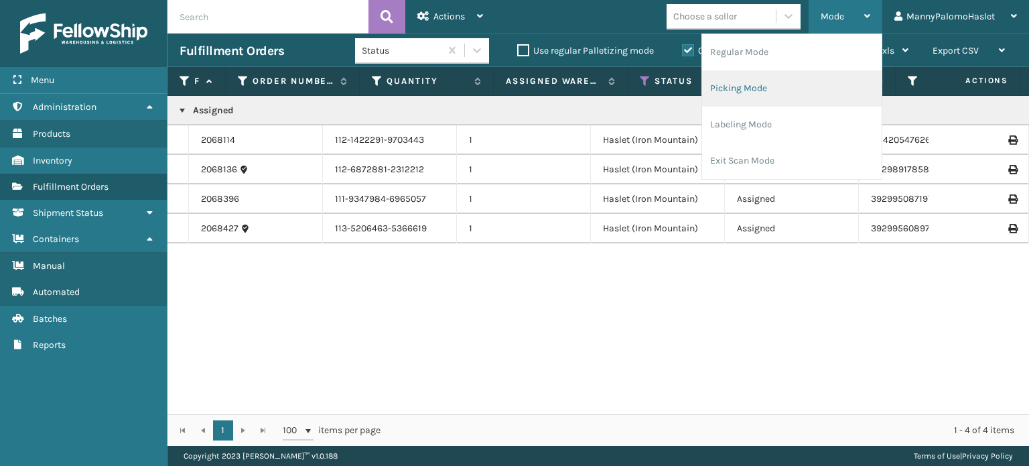
click at [805, 91] on li "Picking Mode" at bounding box center [792, 88] width 180 height 36
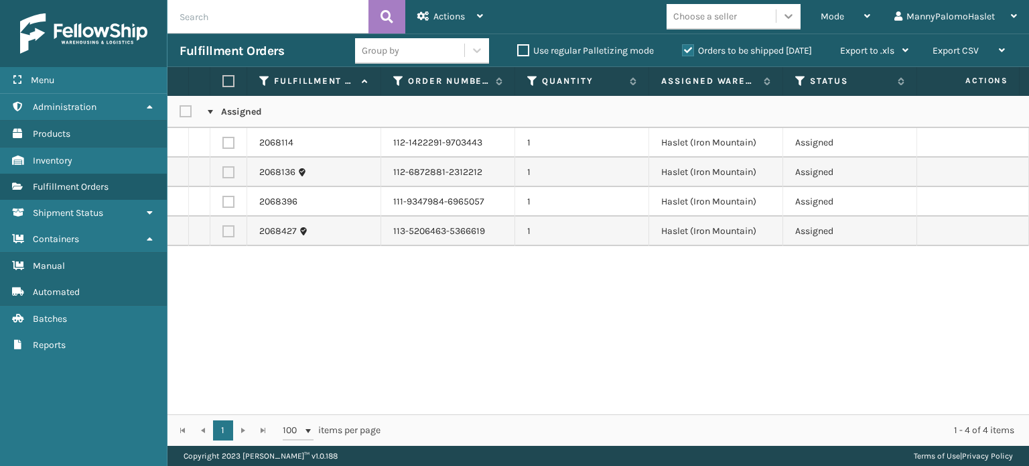
click at [785, 18] on icon at bounding box center [788, 15] width 13 height 13
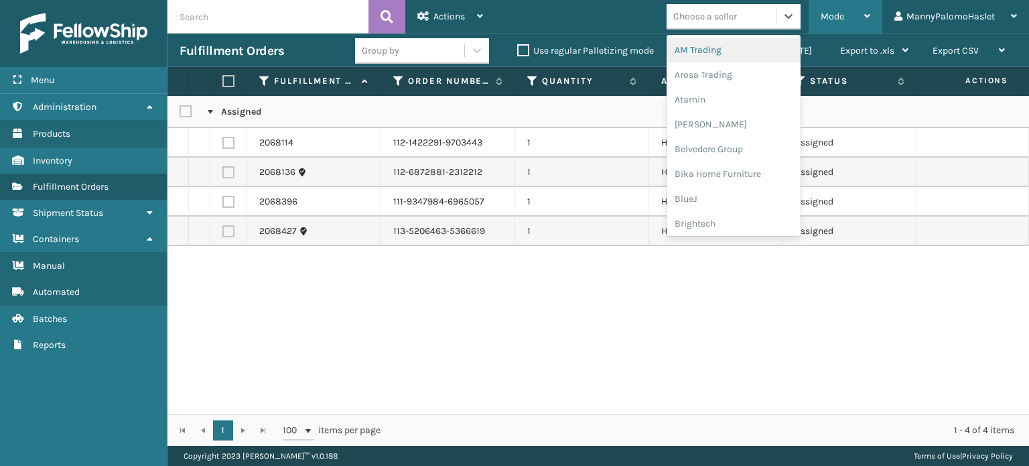
click at [842, 9] on div "Mode" at bounding box center [846, 17] width 50 height 34
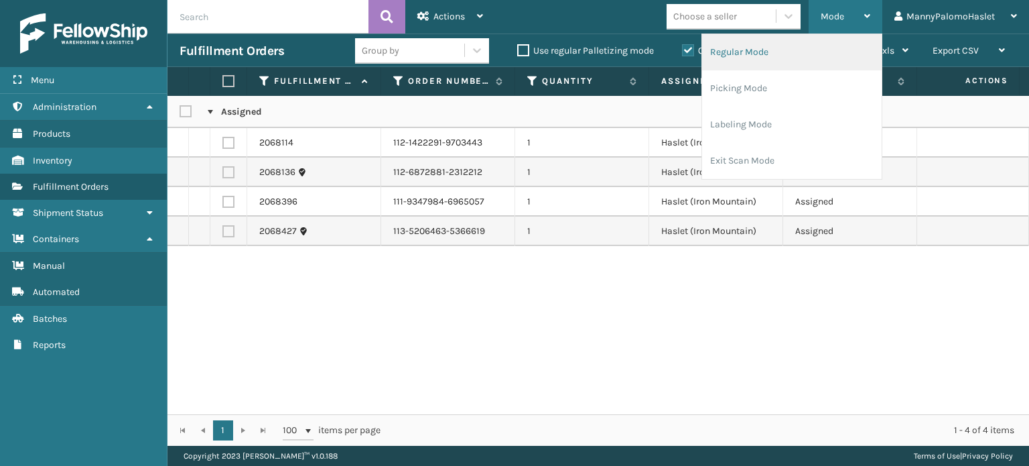
click at [779, 57] on li "Regular Mode" at bounding box center [792, 52] width 180 height 36
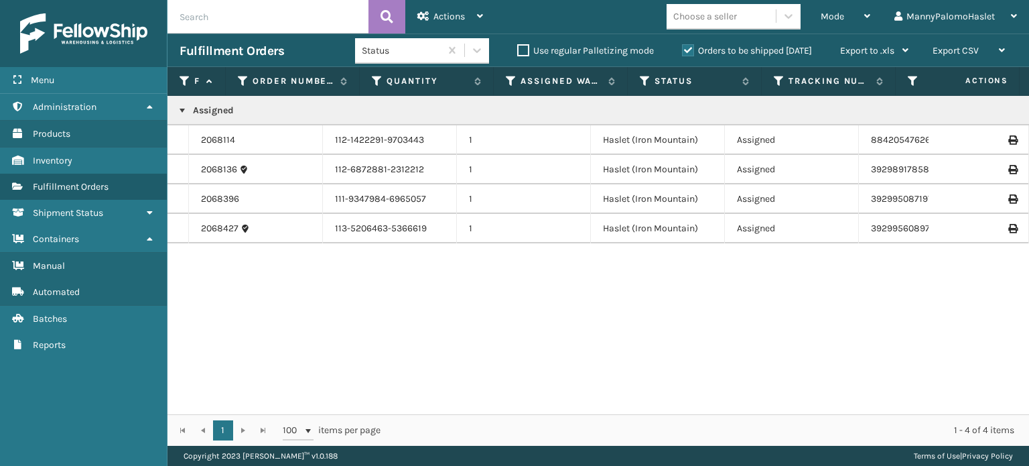
click at [192, 104] on p "Assigned" at bounding box center [832, 110] width 1304 height 13
click at [184, 109] on link at bounding box center [182, 110] width 11 height 11
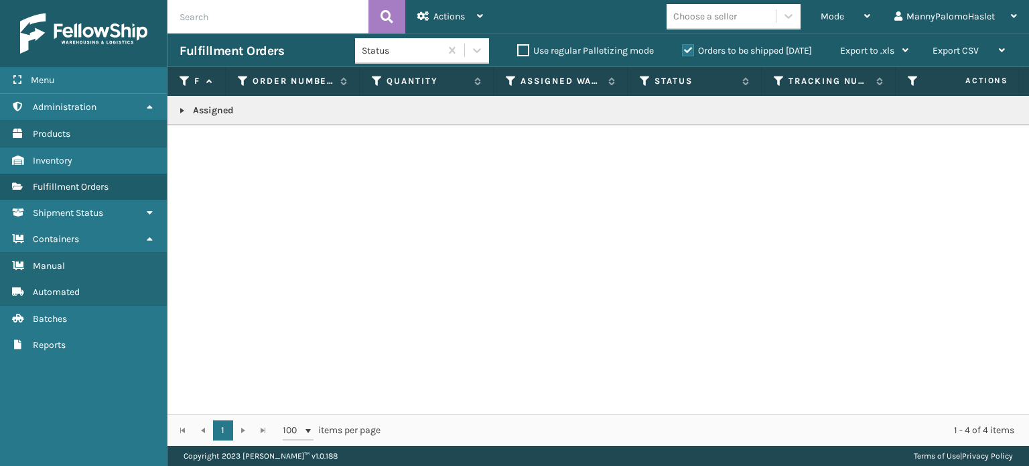
click at [184, 109] on link at bounding box center [182, 110] width 11 height 11
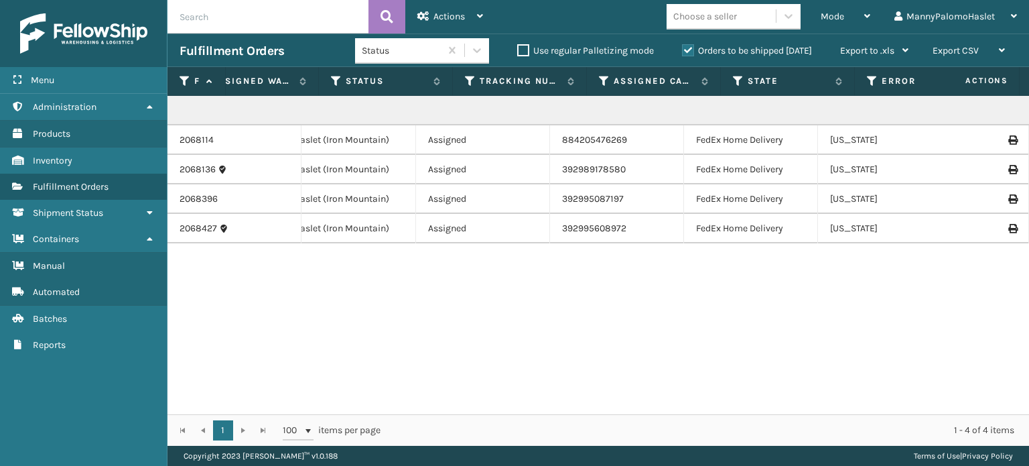
scroll to position [0, 378]
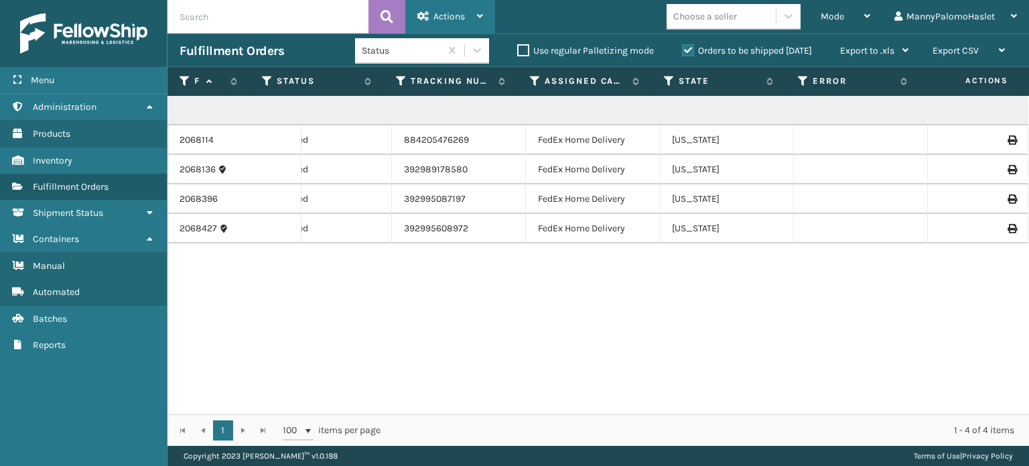
click at [480, 15] on icon at bounding box center [480, 15] width 6 height 9
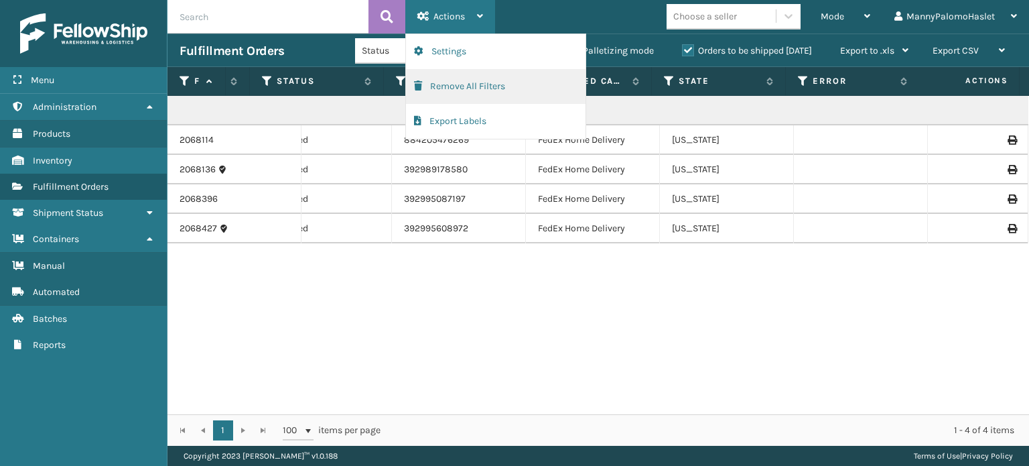
click at [488, 88] on button "Remove All Filters" at bounding box center [496, 86] width 180 height 35
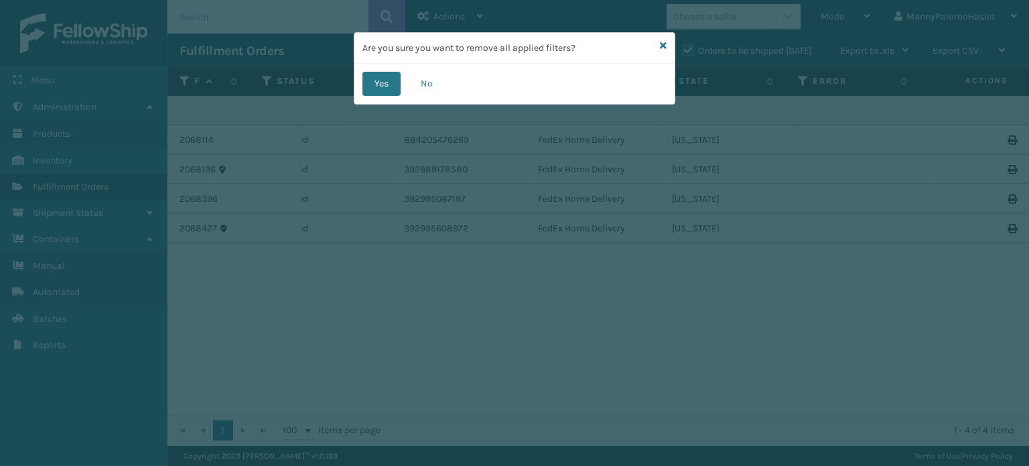
click at [369, 66] on div "Yes No" at bounding box center [514, 84] width 320 height 40
click at [383, 81] on button "Yes" at bounding box center [381, 84] width 38 height 24
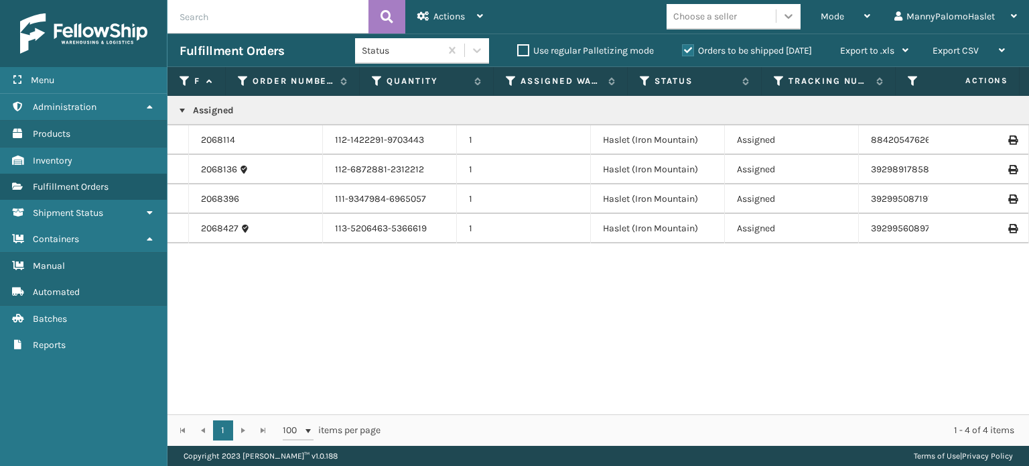
click at [785, 11] on icon at bounding box center [788, 15] width 13 height 13
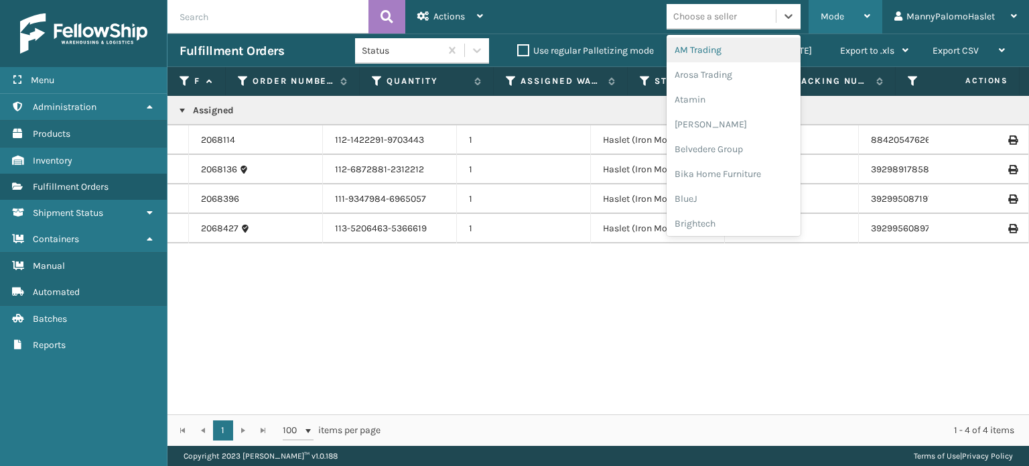
click at [856, 19] on div "Mode" at bounding box center [846, 17] width 50 height 34
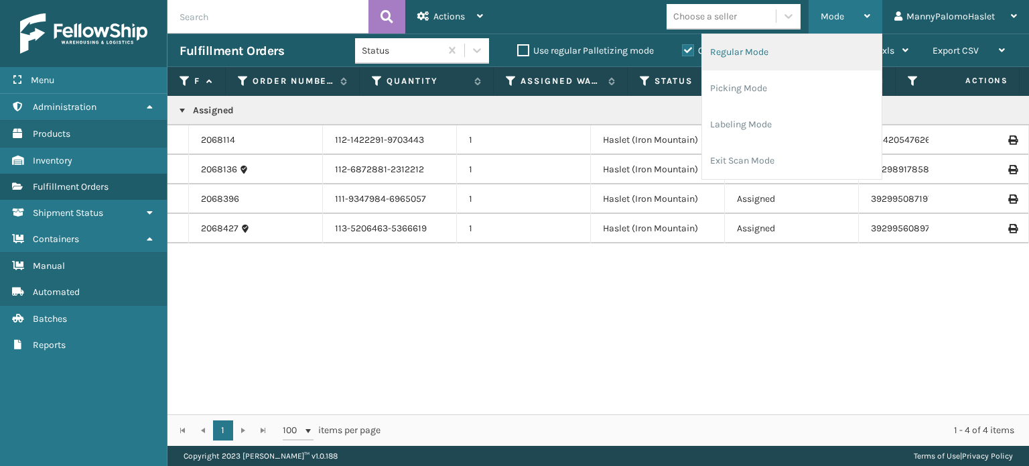
click at [801, 56] on li "Regular Mode" at bounding box center [792, 52] width 180 height 36
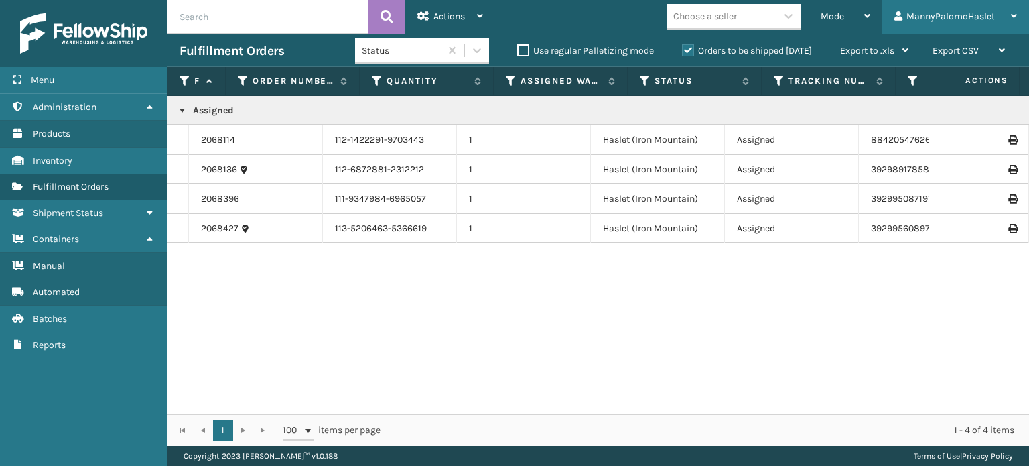
click at [990, 13] on div "MannyPalomoHaslet" at bounding box center [956, 17] width 123 height 34
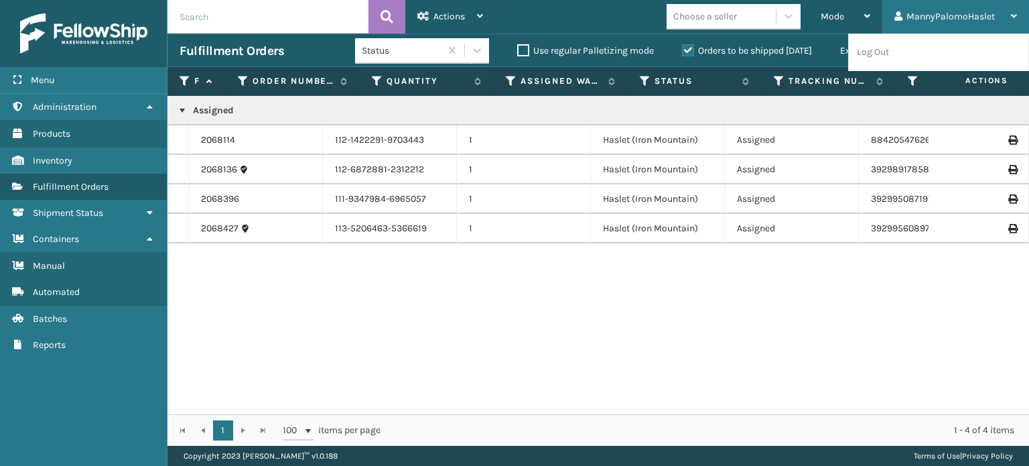
click at [990, 13] on div "MannyPalomoHaslet" at bounding box center [956, 17] width 123 height 34
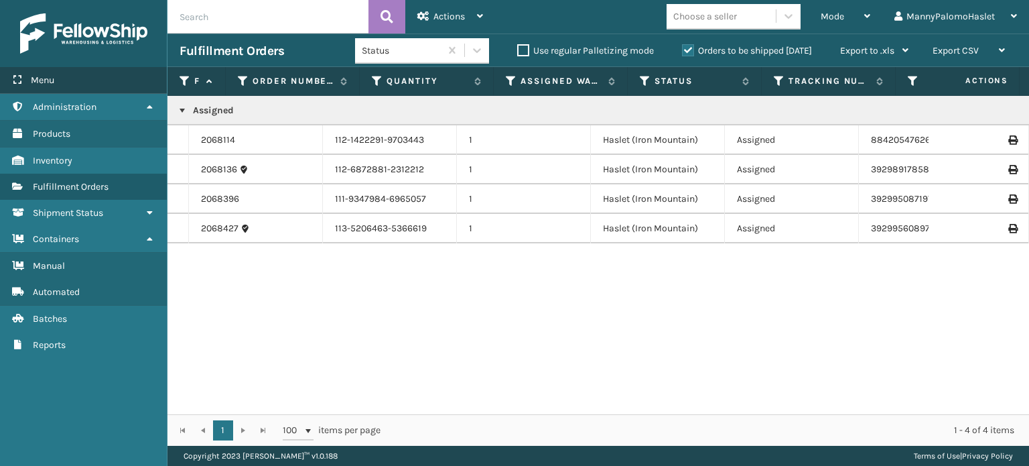
click at [109, 90] on div "Menu" at bounding box center [83, 80] width 167 height 27
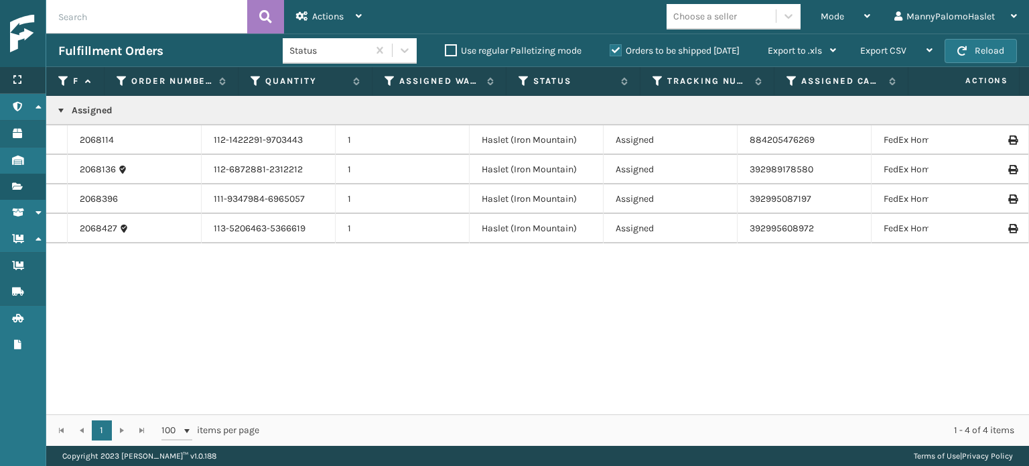
click at [29, 88] on div "Menu" at bounding box center [23, 80] width 46 height 27
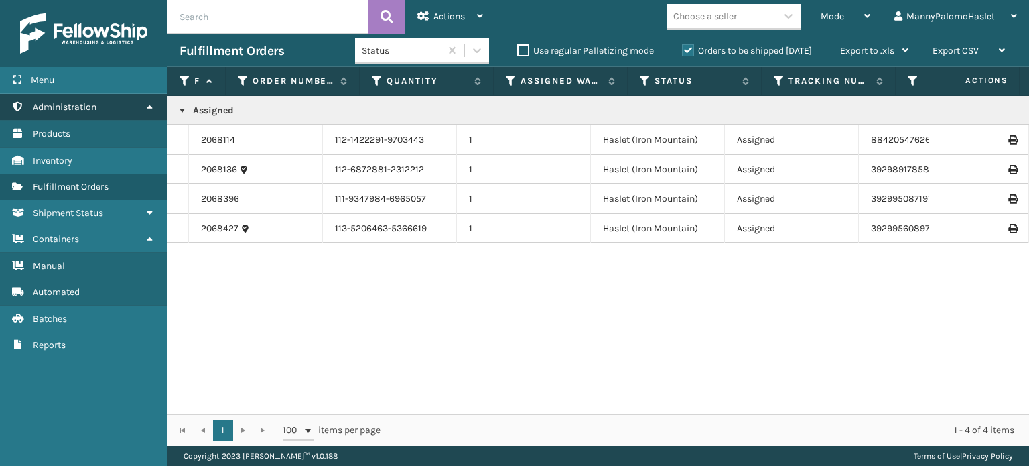
click at [52, 114] on link "Administration" at bounding box center [83, 107] width 167 height 26
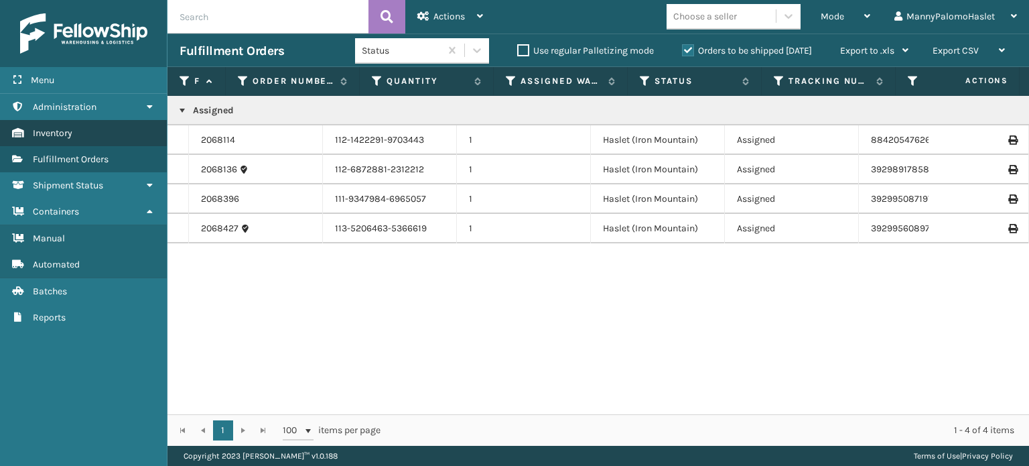
click at [115, 129] on link "Inventory" at bounding box center [83, 133] width 167 height 26
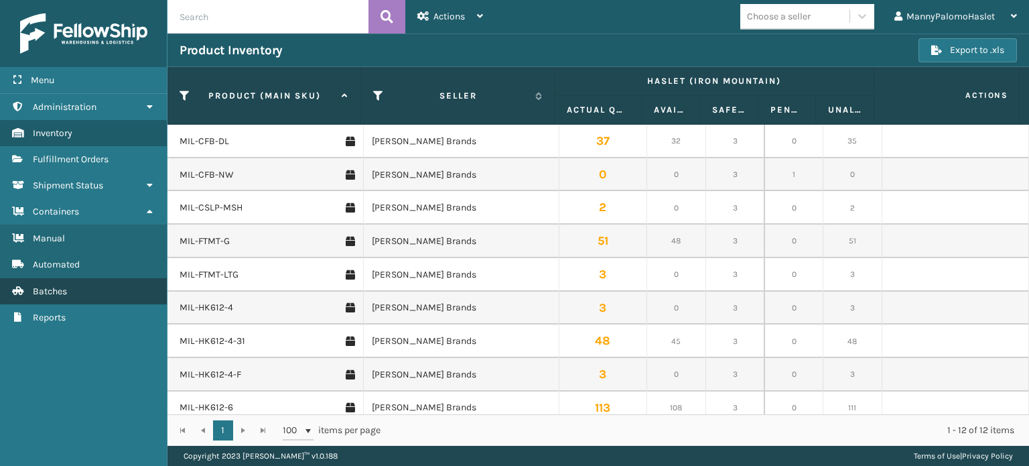
click at [58, 283] on link "Batches" at bounding box center [83, 291] width 167 height 26
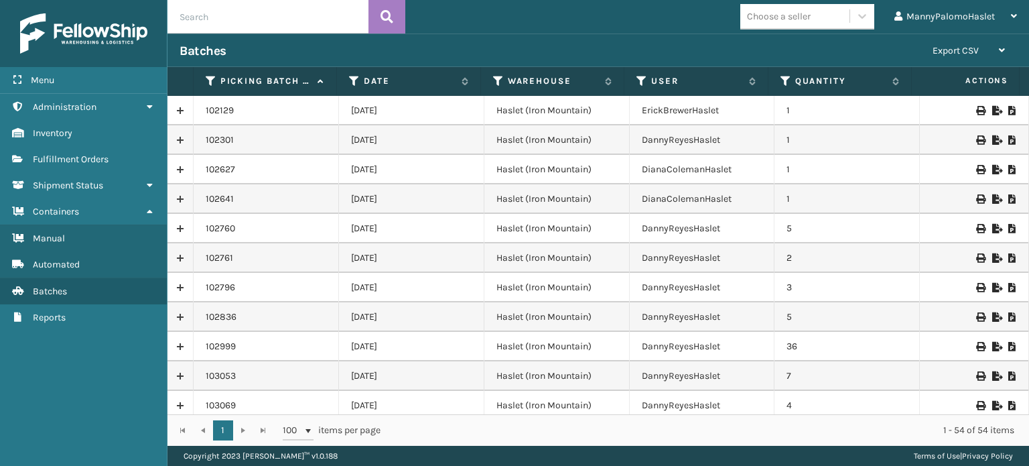
click at [800, 431] on div "1 - 54 of 54 items" at bounding box center [706, 429] width 615 height 13
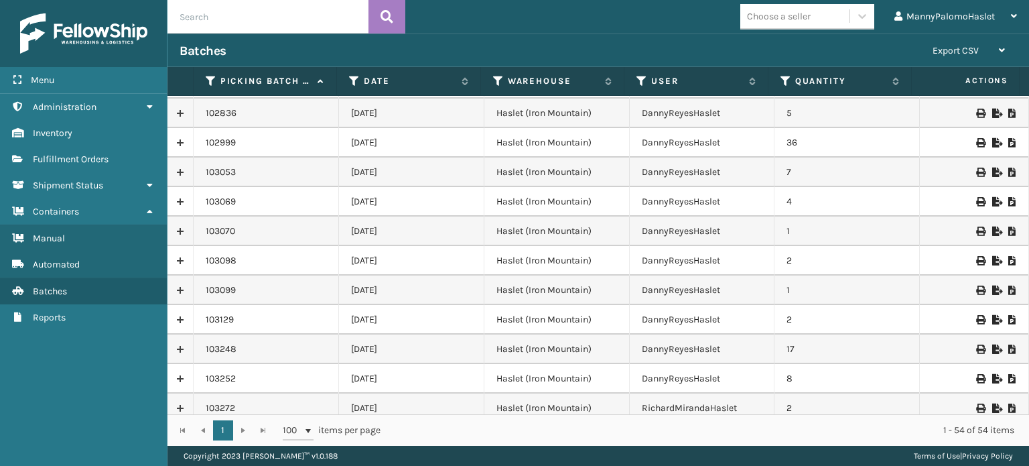
scroll to position [206, 0]
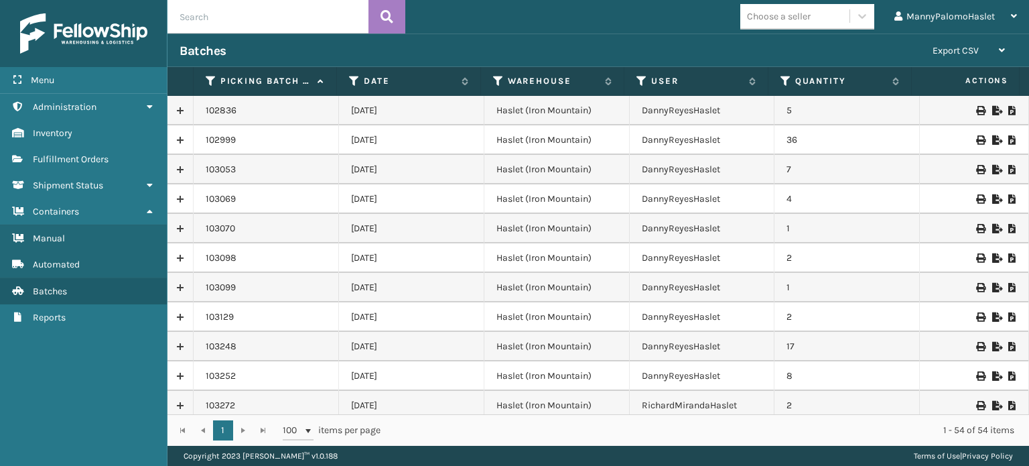
drag, startPoint x: 1029, startPoint y: 137, endPoint x: 1029, endPoint y: 176, distance: 38.9
click at [1029, 176] on div "102129 [DATE] Haslet (Iron Mountain) ErickBrewerHaslet 1 102301 [DATE] Haslet (…" at bounding box center [599, 255] width 862 height 318
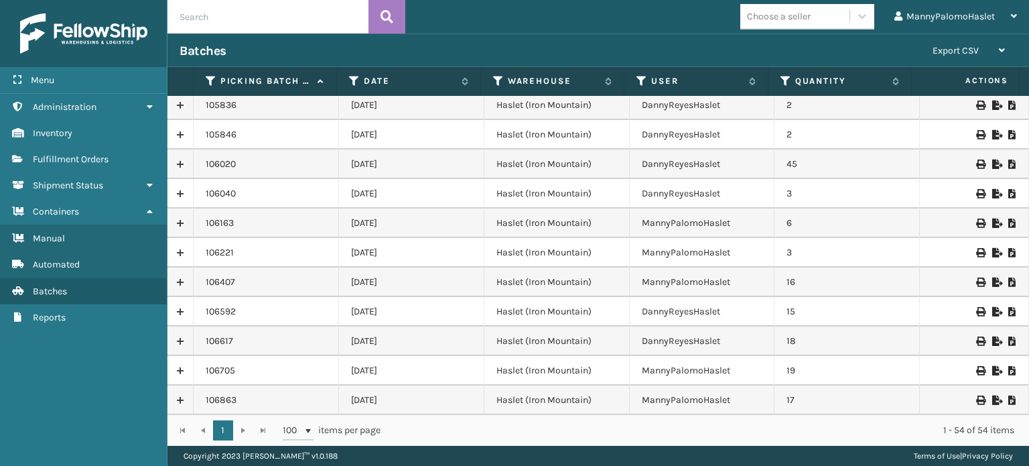
click at [182, 399] on link at bounding box center [180, 399] width 25 height 21
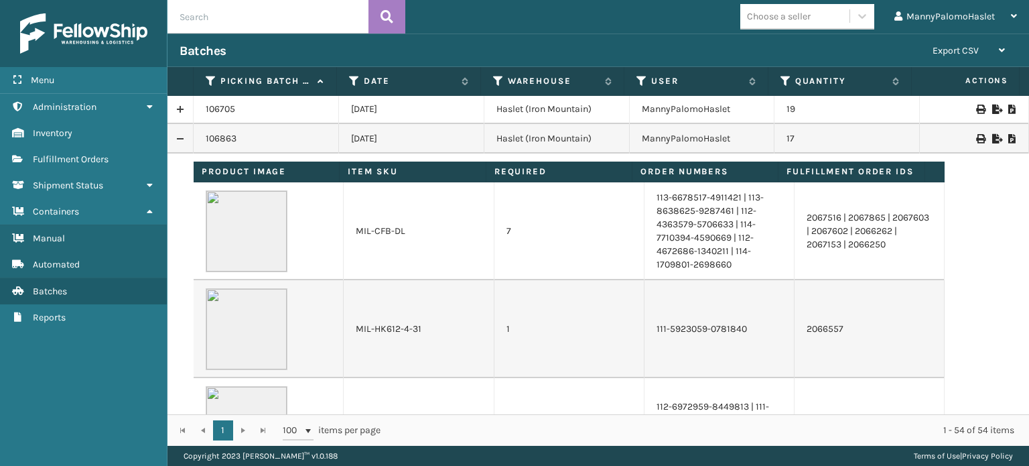
scroll to position [1668, 0]
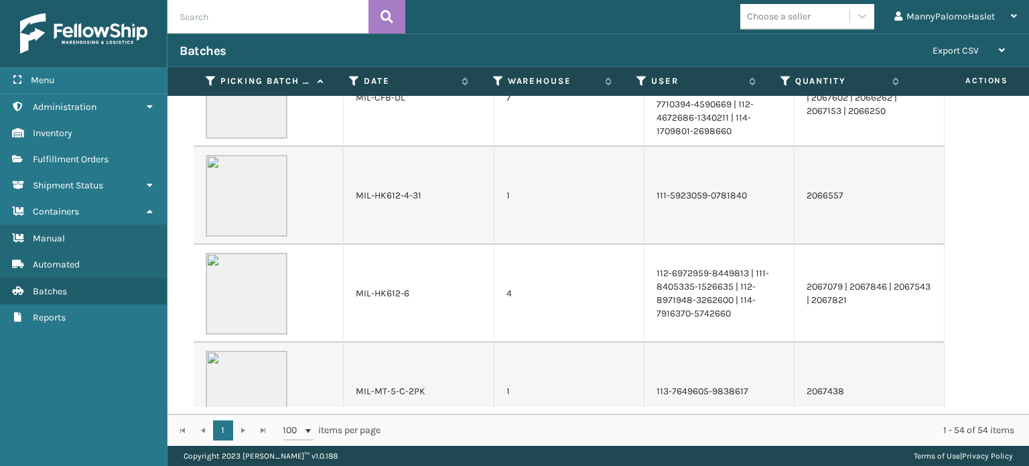
drag, startPoint x: 1029, startPoint y: 304, endPoint x: 1029, endPoint y: 380, distance: 75.7
click at [1029, 380] on div "102129 [DATE] Haslet (Iron Mountain) ErickBrewerHaslet 1 102301 [DATE] Haslet (…" at bounding box center [599, 255] width 862 height 318
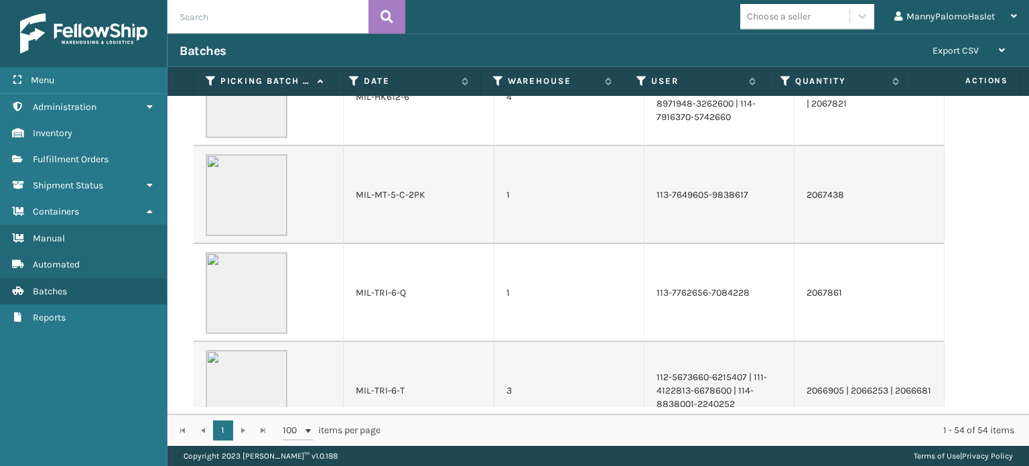
scroll to position [227, 0]
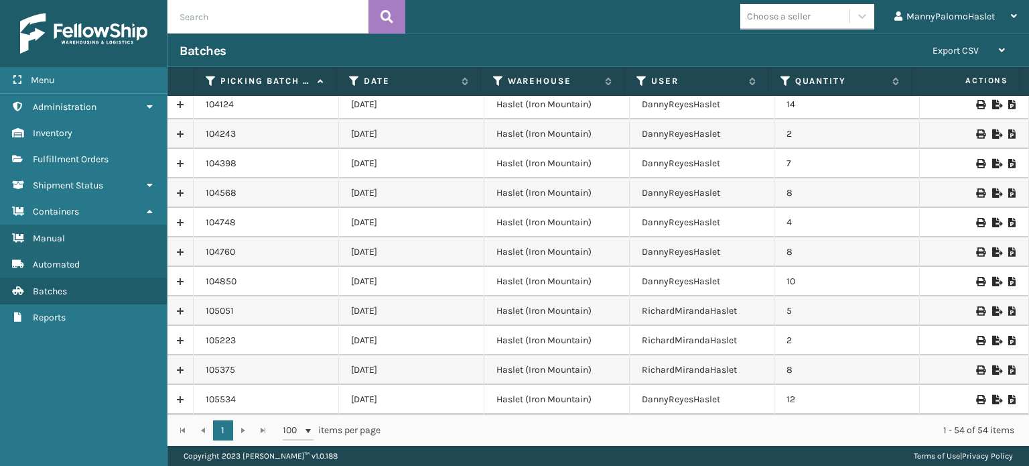
click at [1029, 297] on div "102129 [DATE] Haslet (Iron Mountain) ErickBrewerHaslet 1 102301 [DATE] Haslet (…" at bounding box center [599, 255] width 862 height 318
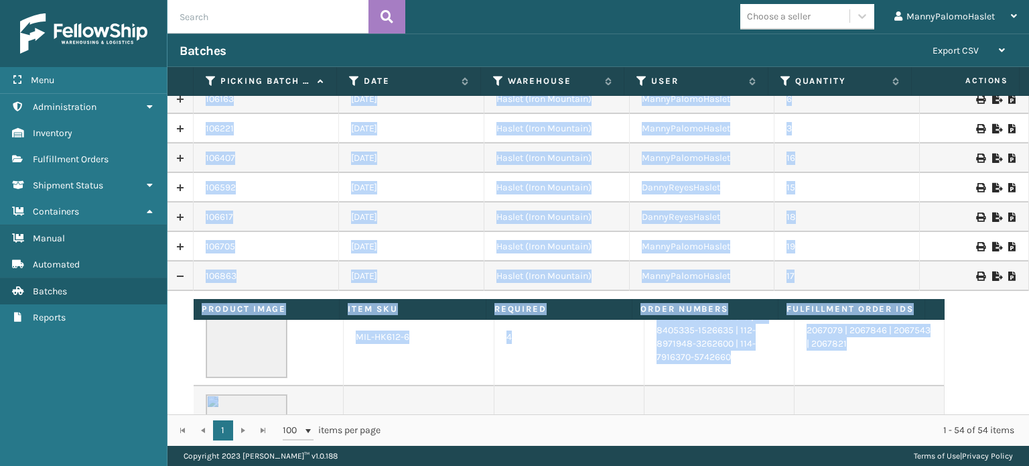
scroll to position [1585, 0]
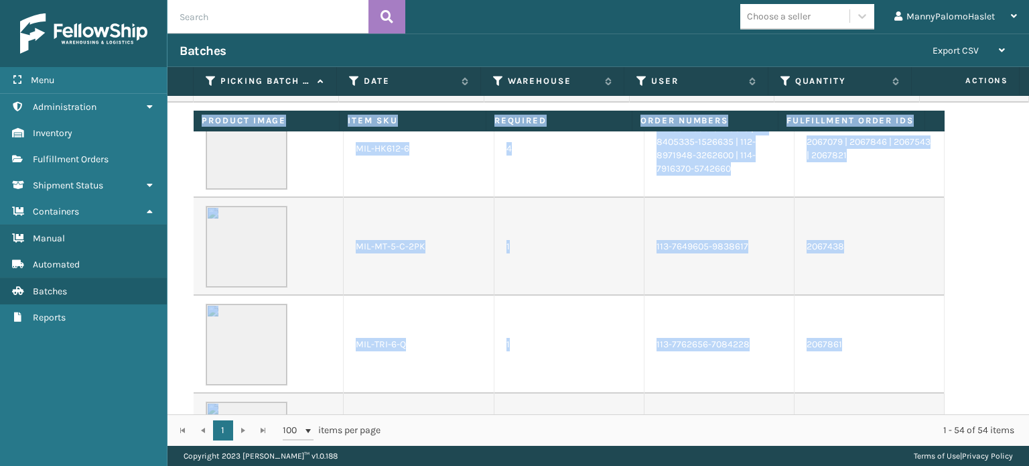
drag, startPoint x: 1029, startPoint y: 297, endPoint x: 1029, endPoint y: 369, distance: 71.0
click at [1029, 369] on div "102129 [DATE] Haslet (Iron Mountain) ErickBrewerHaslet 1 102301 [DATE] Haslet (…" at bounding box center [599, 255] width 862 height 318
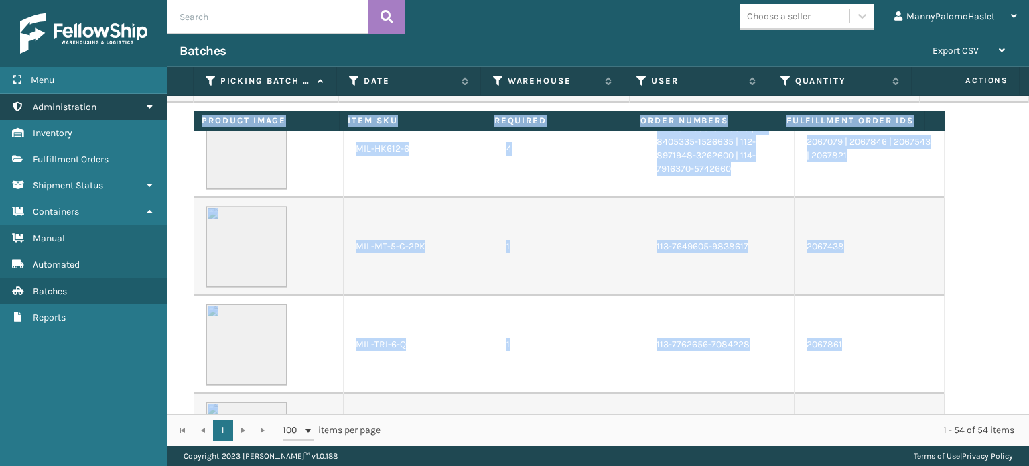
click at [138, 104] on link "Administration" at bounding box center [83, 107] width 167 height 26
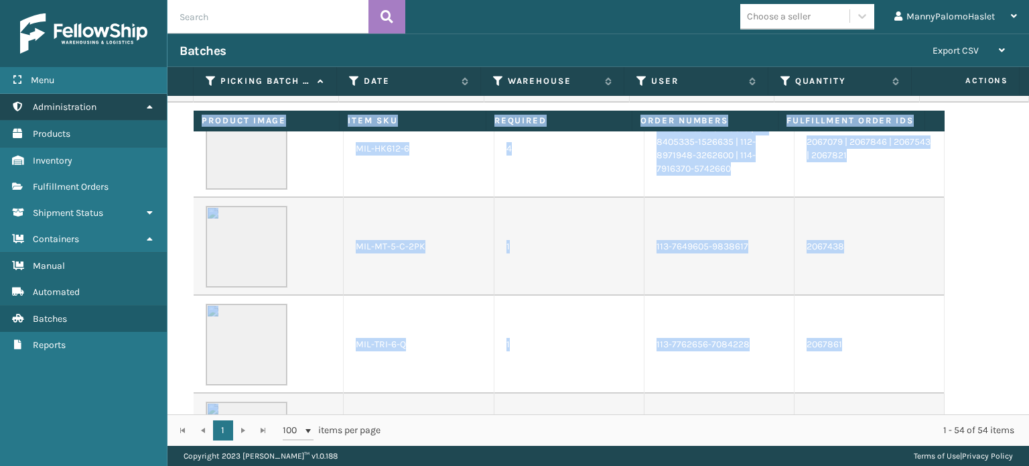
click at [138, 104] on link "Administration" at bounding box center [83, 107] width 167 height 26
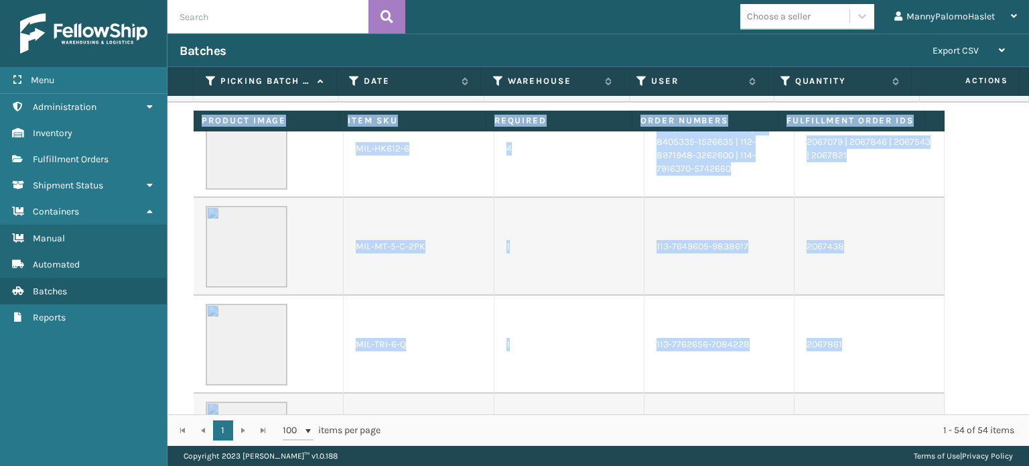
click at [75, 34] on img at bounding box center [83, 33] width 127 height 40
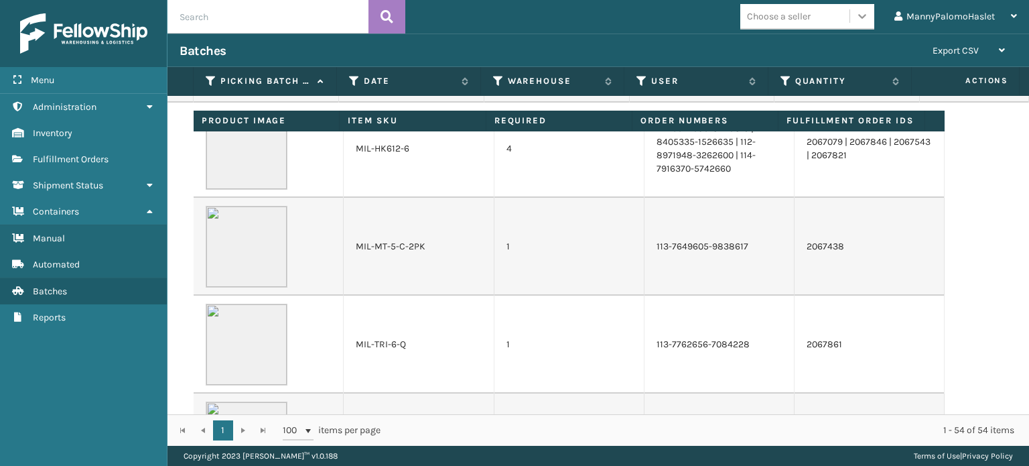
click at [864, 17] on icon at bounding box center [862, 16] width 8 height 5
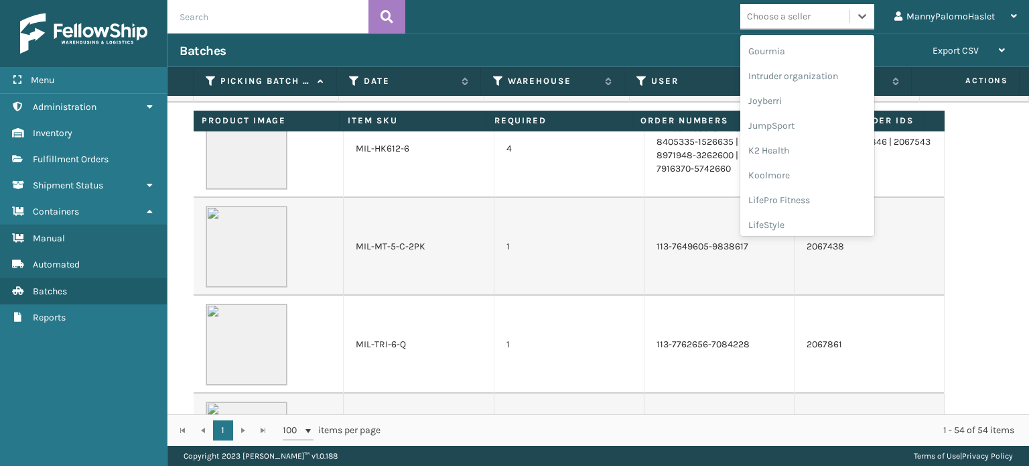
scroll to position [423, 0]
click at [222, 17] on input "text" at bounding box center [268, 17] width 201 height 34
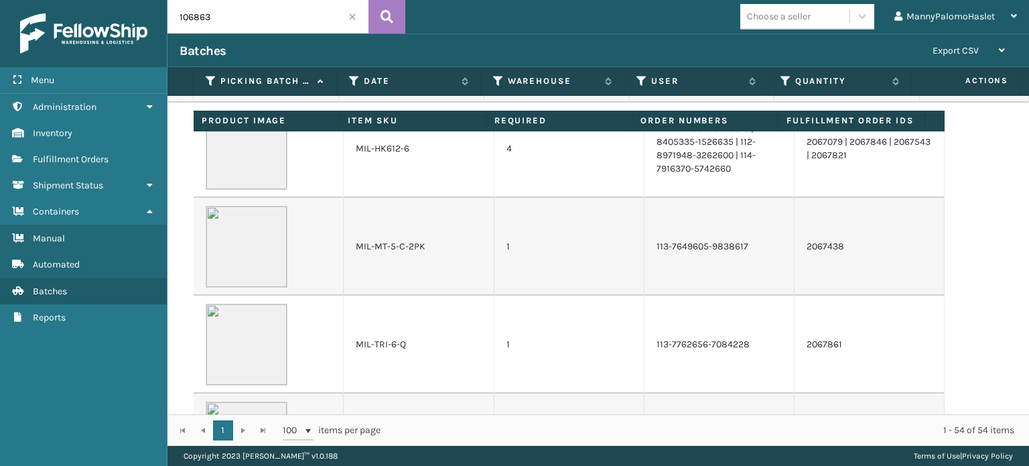
type input "106863"
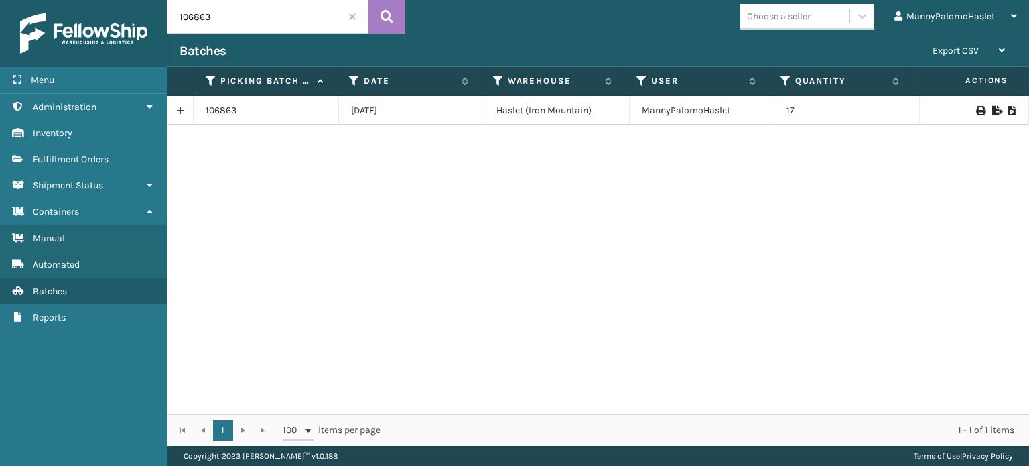
click at [216, 118] on td "106863" at bounding box center [266, 110] width 145 height 29
click at [184, 113] on link at bounding box center [180, 110] width 25 height 21
